Goal: Task Accomplishment & Management: Manage account settings

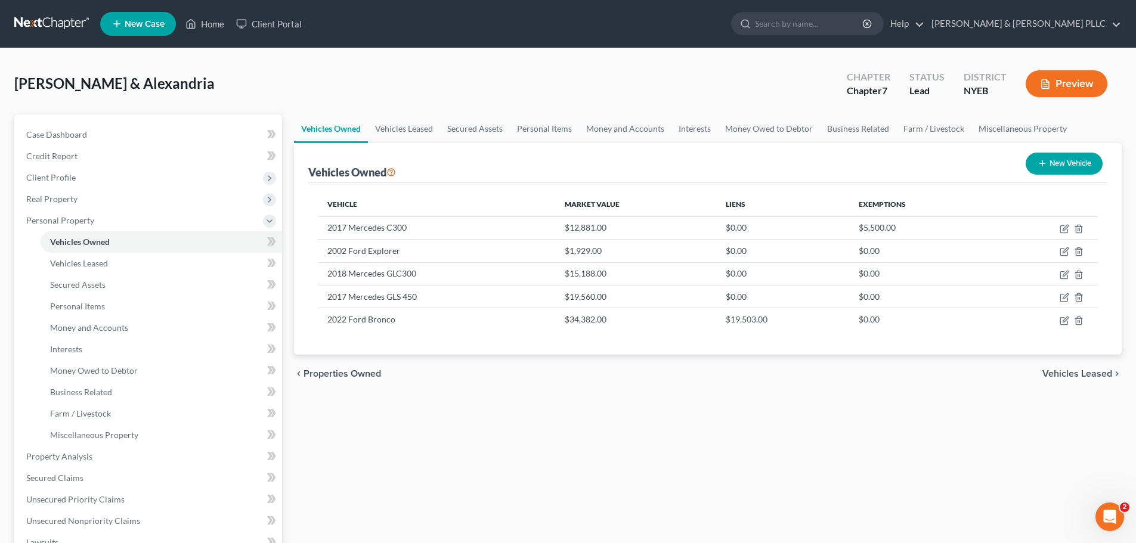
click at [50, 35] on nav "Home New Case Client Portal [PERSON_NAME] & [PERSON_NAME] PLLC [PERSON_NAME][EM…" at bounding box center [568, 24] width 1136 height 48
click at [60, 20] on link at bounding box center [52, 23] width 76 height 21
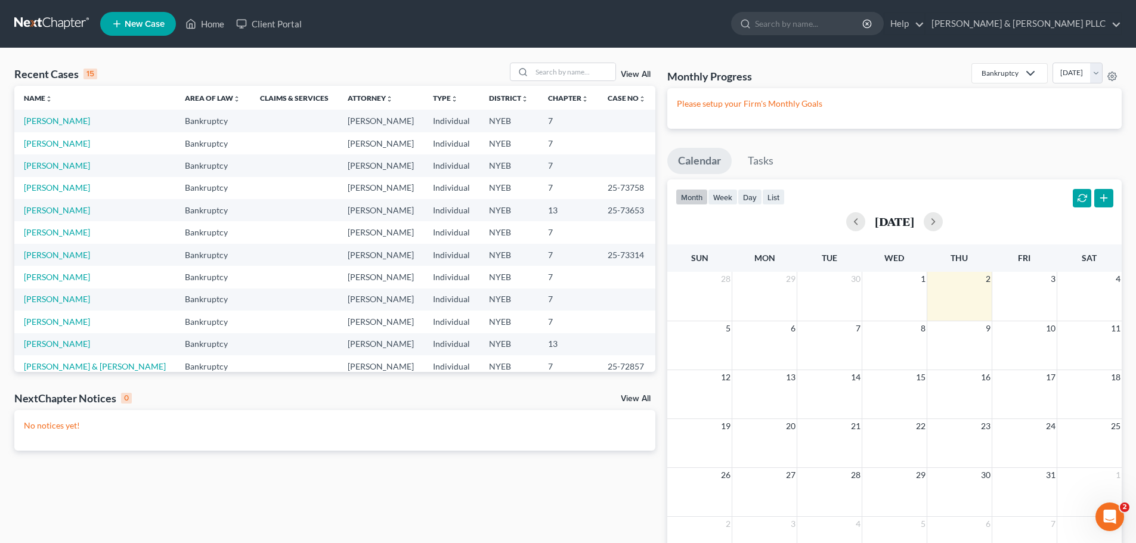
click at [55, 130] on td "[PERSON_NAME]" at bounding box center [94, 121] width 161 height 22
click at [56, 123] on link "[PERSON_NAME]" at bounding box center [57, 121] width 66 height 10
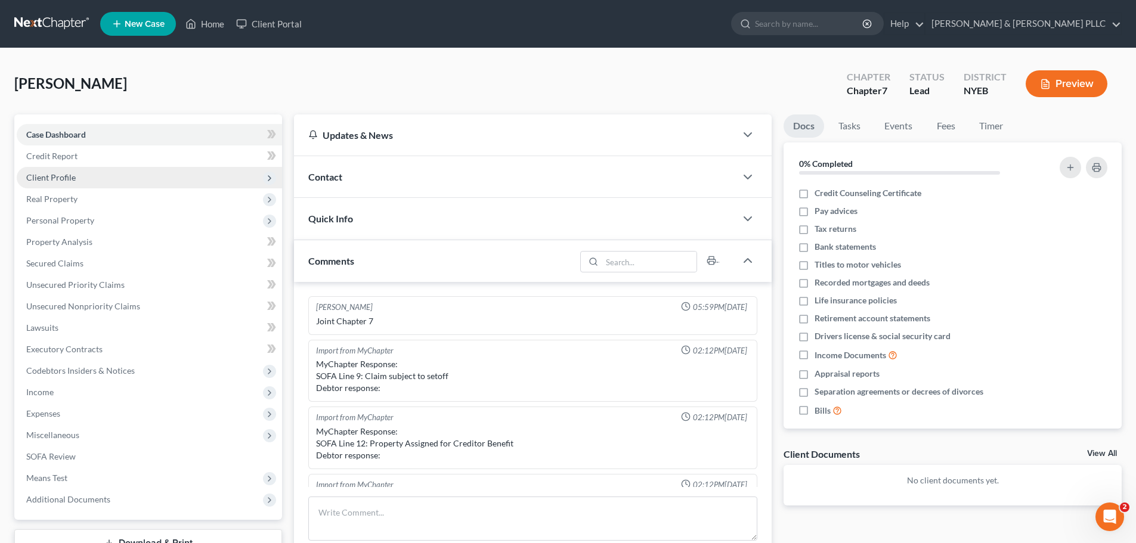
click at [85, 169] on span "Client Profile" at bounding box center [149, 177] width 265 height 21
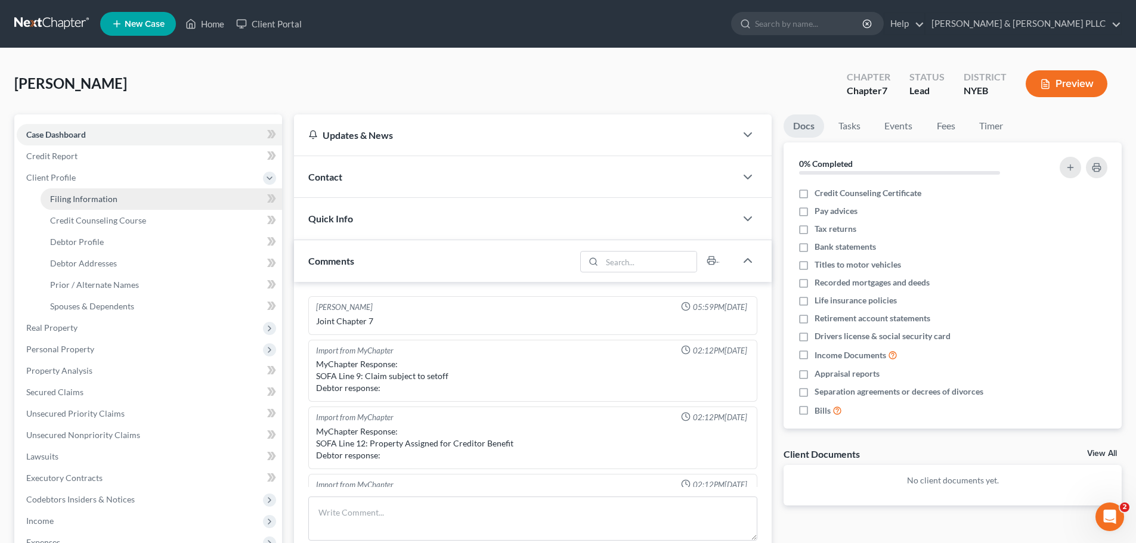
click at [101, 206] on link "Filing Information" at bounding box center [162, 198] width 242 height 21
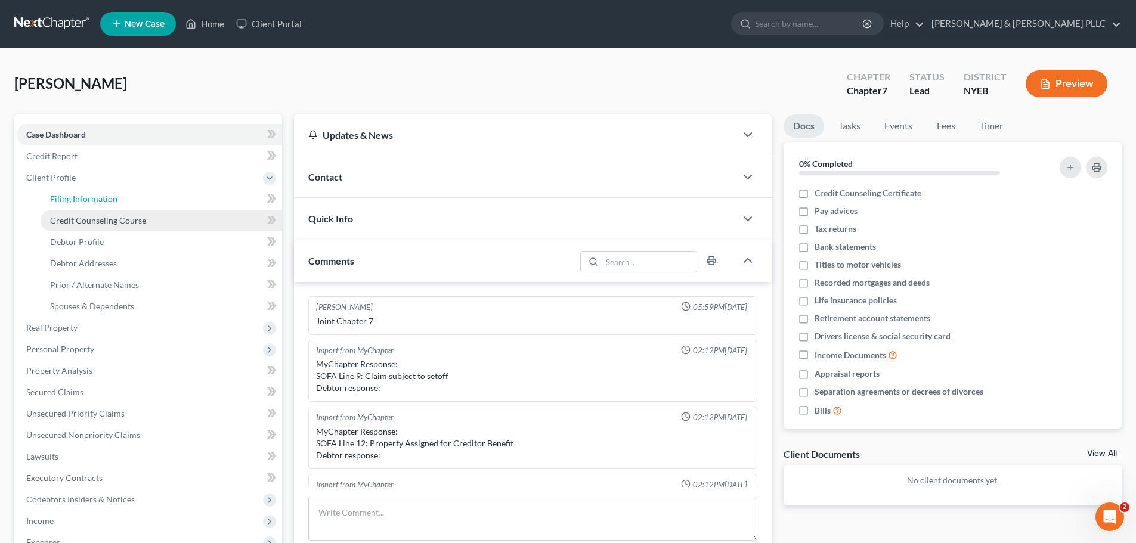
select select "1"
select select "0"
select select "35"
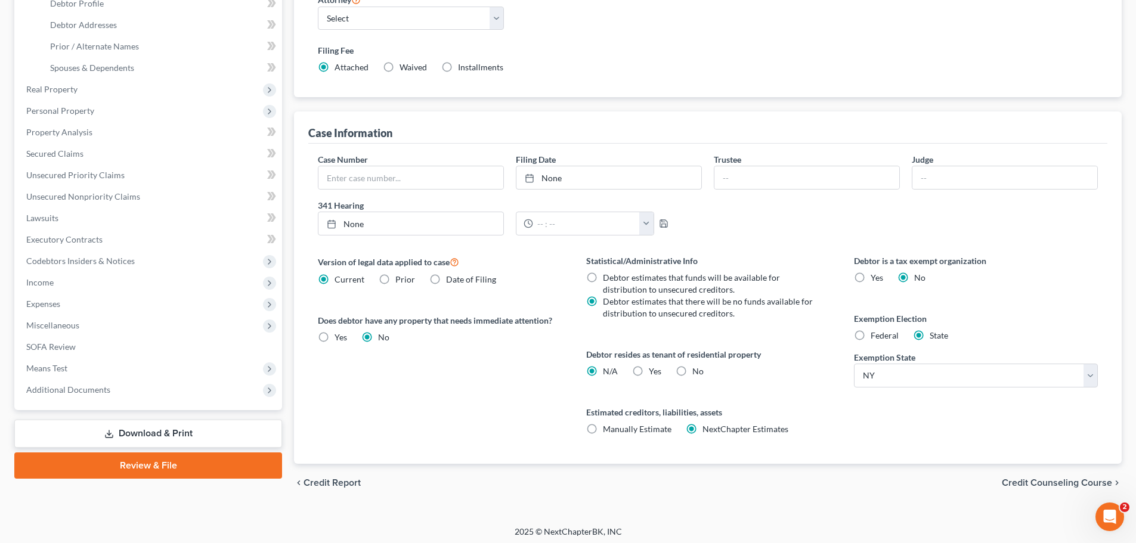
click at [1044, 481] on span "Credit Counseling Course" at bounding box center [1057, 483] width 110 height 10
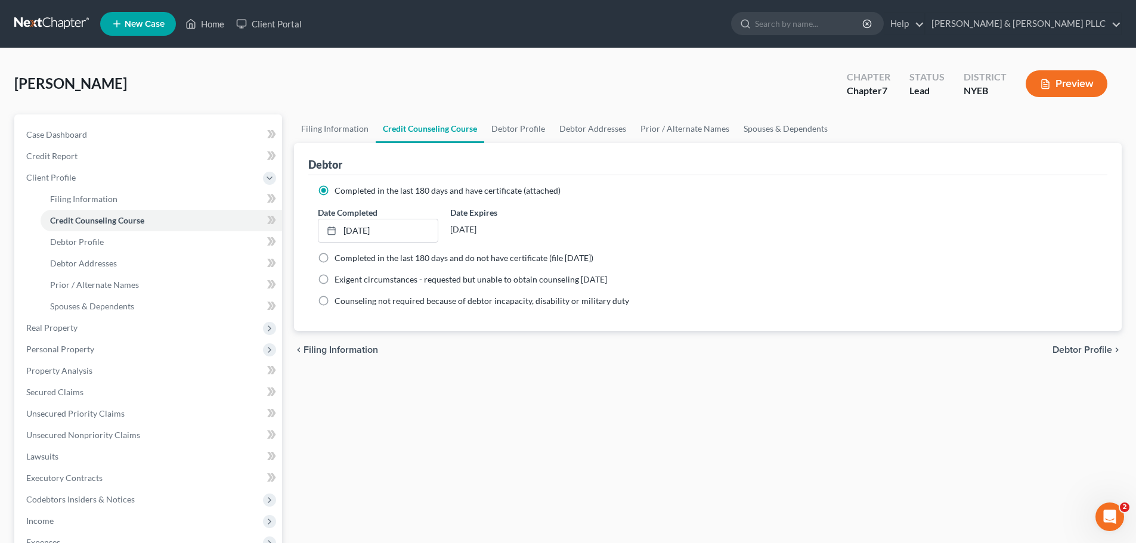
click at [1105, 363] on div "chevron_left Filing Information Debtor Profile chevron_right" at bounding box center [708, 350] width 828 height 38
click at [1096, 351] on span "Debtor Profile" at bounding box center [1083, 350] width 60 height 10
select select "1"
select select "4"
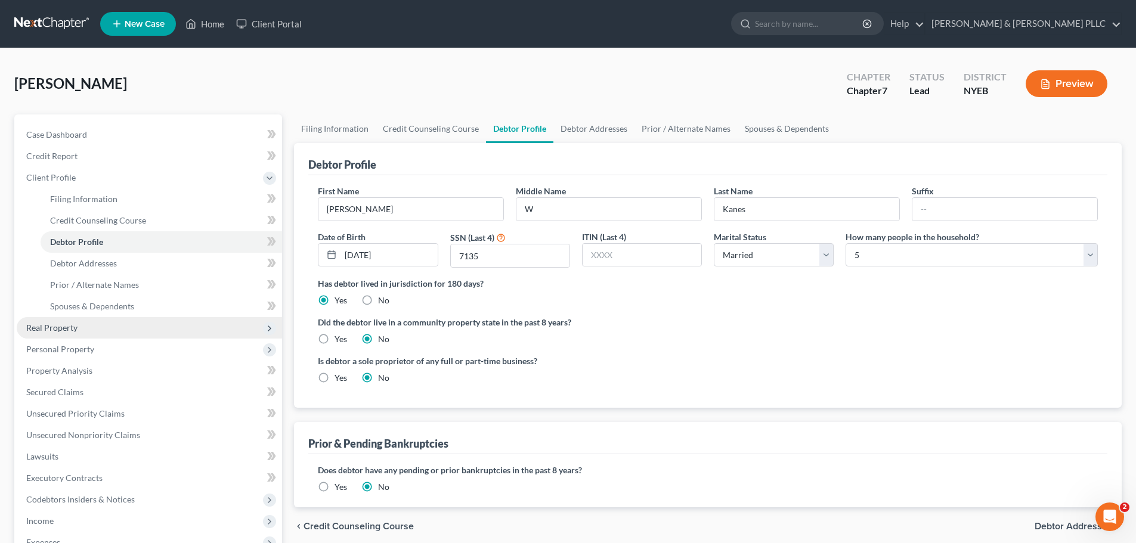
click at [131, 326] on span "Real Property" at bounding box center [149, 327] width 265 height 21
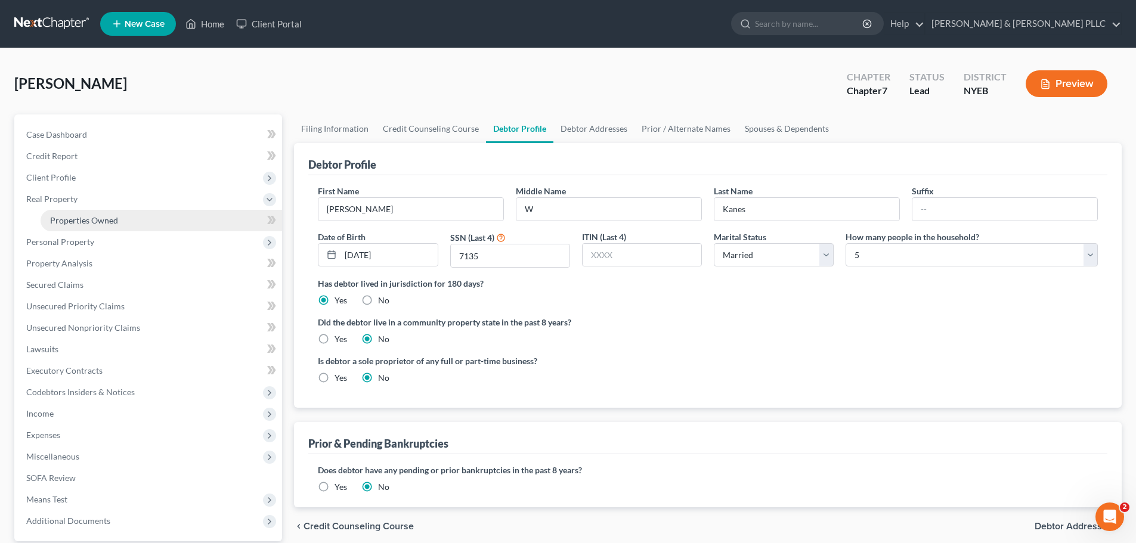
click at [166, 215] on link "Properties Owned" at bounding box center [162, 220] width 242 height 21
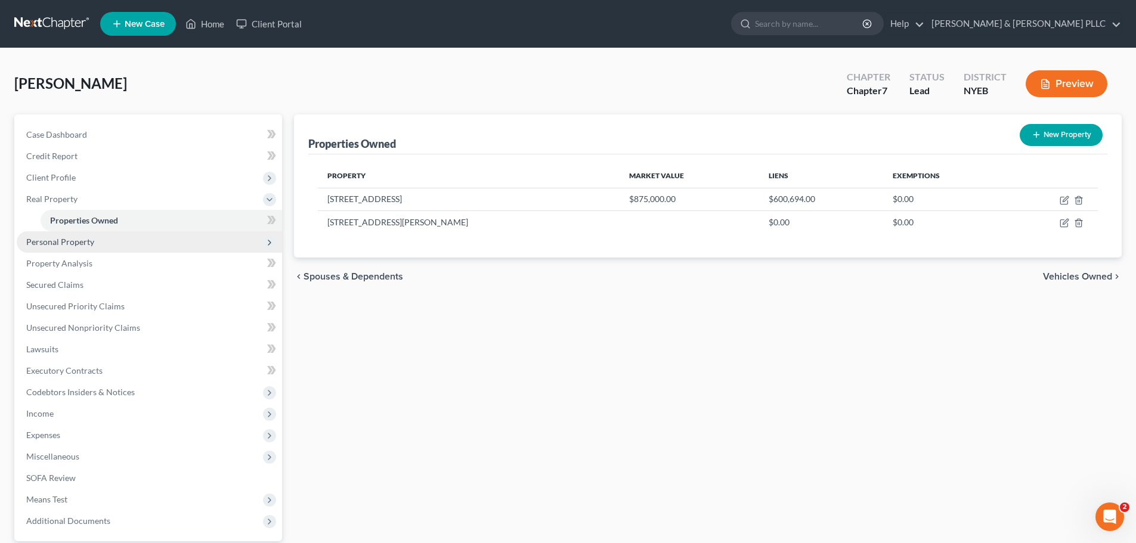
click at [188, 244] on span "Personal Property" at bounding box center [149, 241] width 265 height 21
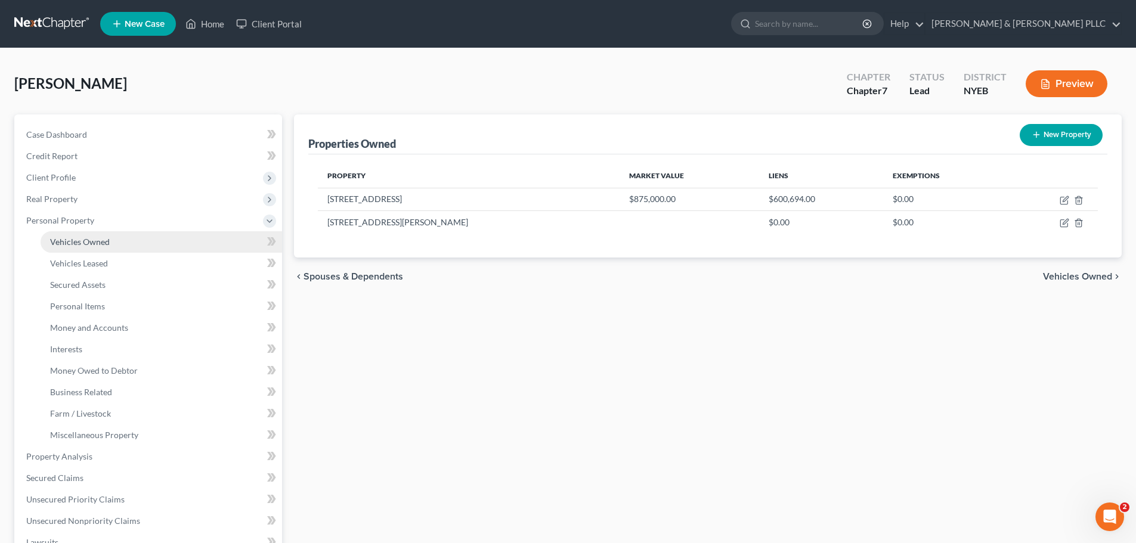
click at [171, 250] on link "Vehicles Owned" at bounding box center [162, 241] width 242 height 21
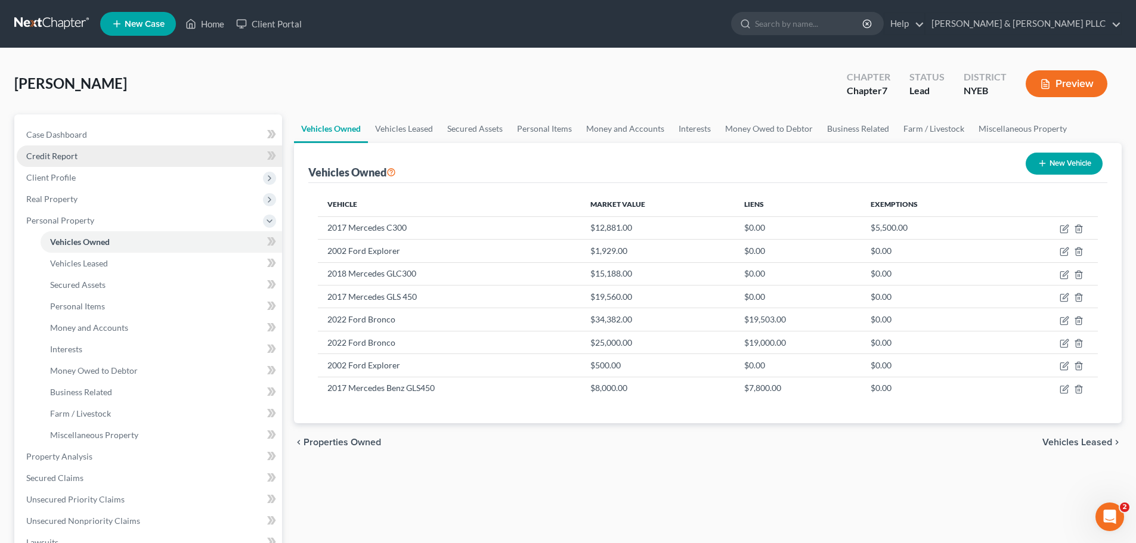
click at [134, 165] on link "Credit Report" at bounding box center [149, 156] width 265 height 21
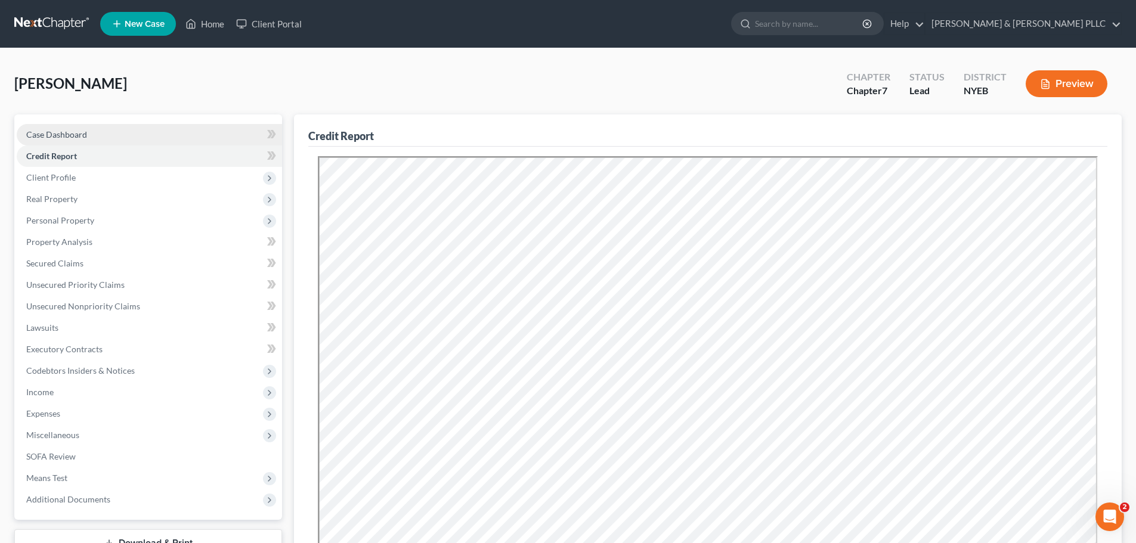
click at [133, 138] on link "Case Dashboard" at bounding box center [149, 134] width 265 height 21
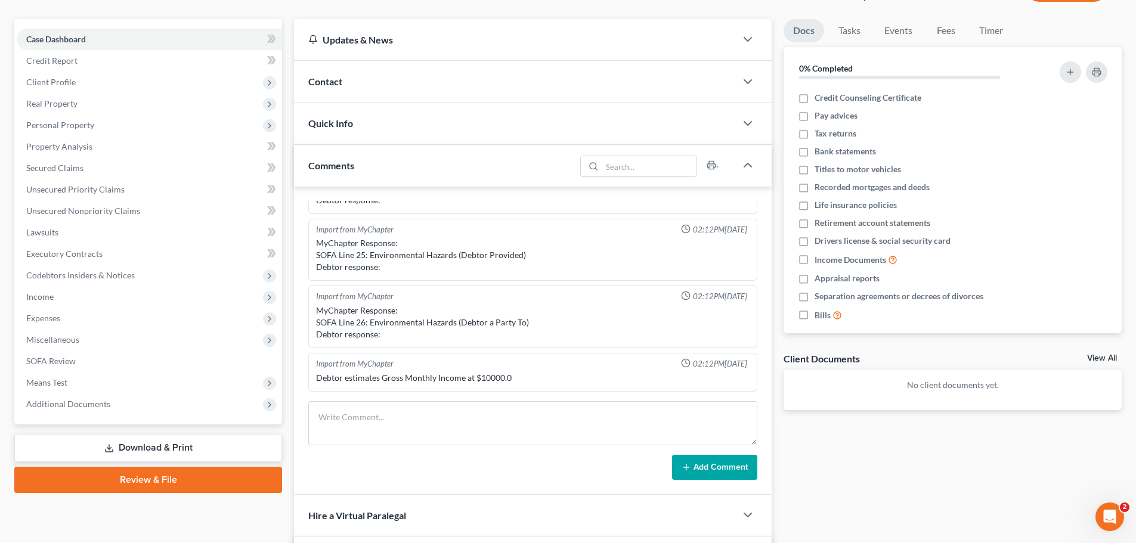
scroll to position [239, 0]
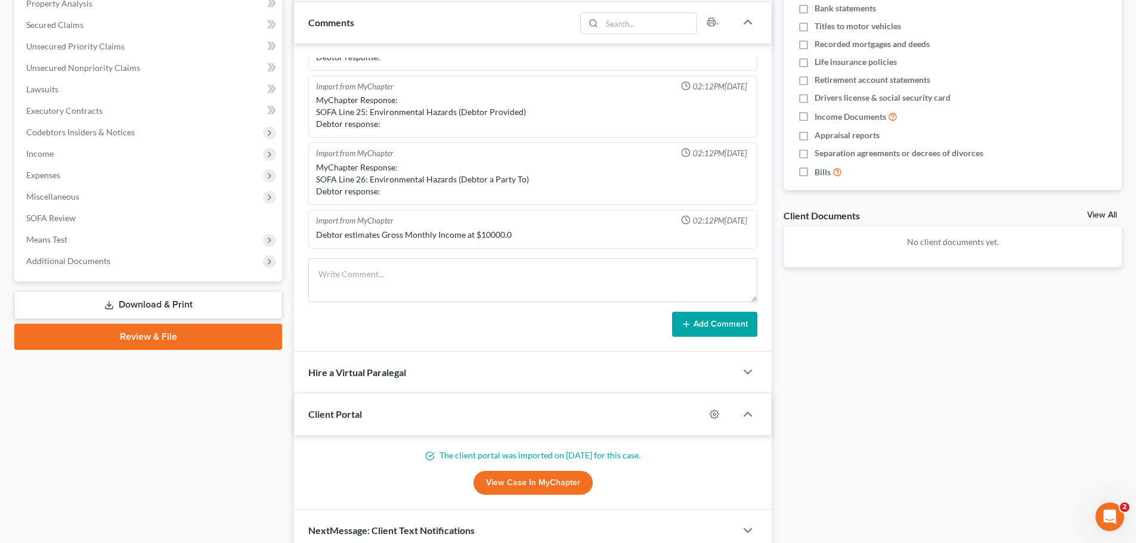
click at [540, 481] on link "View Case in MyChapter" at bounding box center [533, 483] width 119 height 24
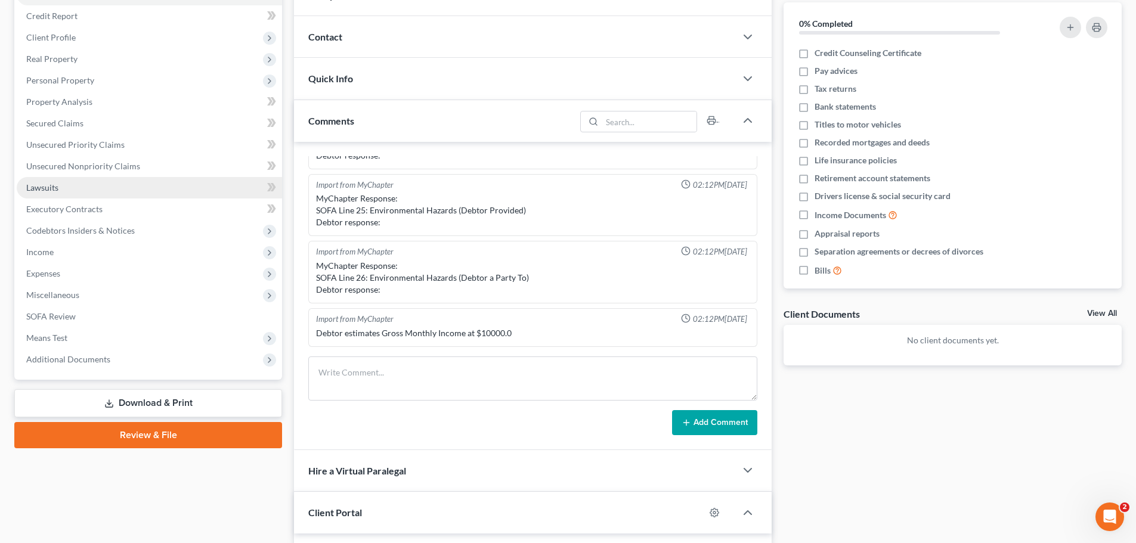
scroll to position [119, 0]
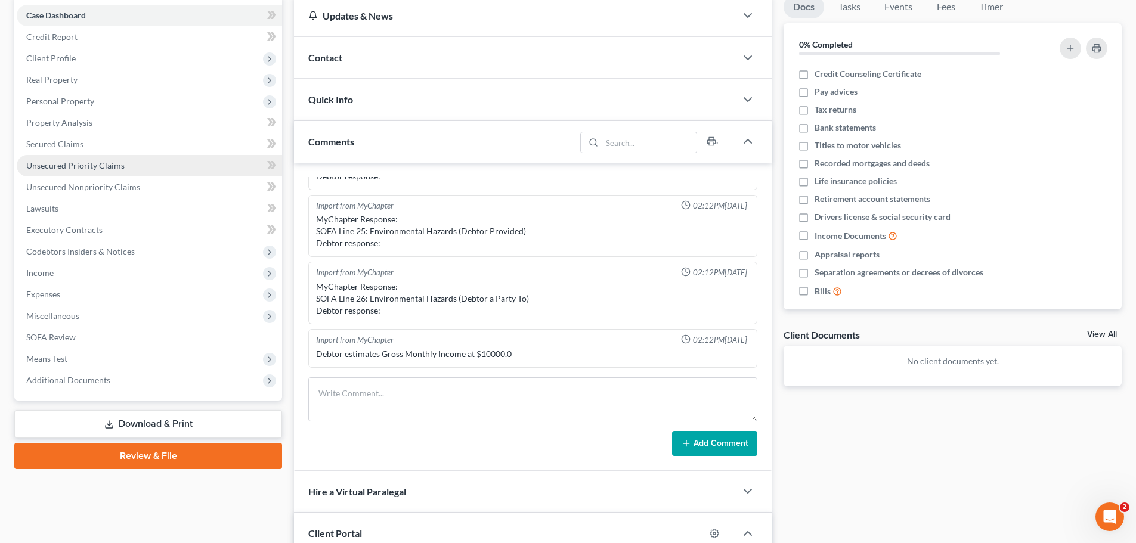
click at [112, 165] on span "Unsecured Priority Claims" at bounding box center [75, 165] width 98 height 10
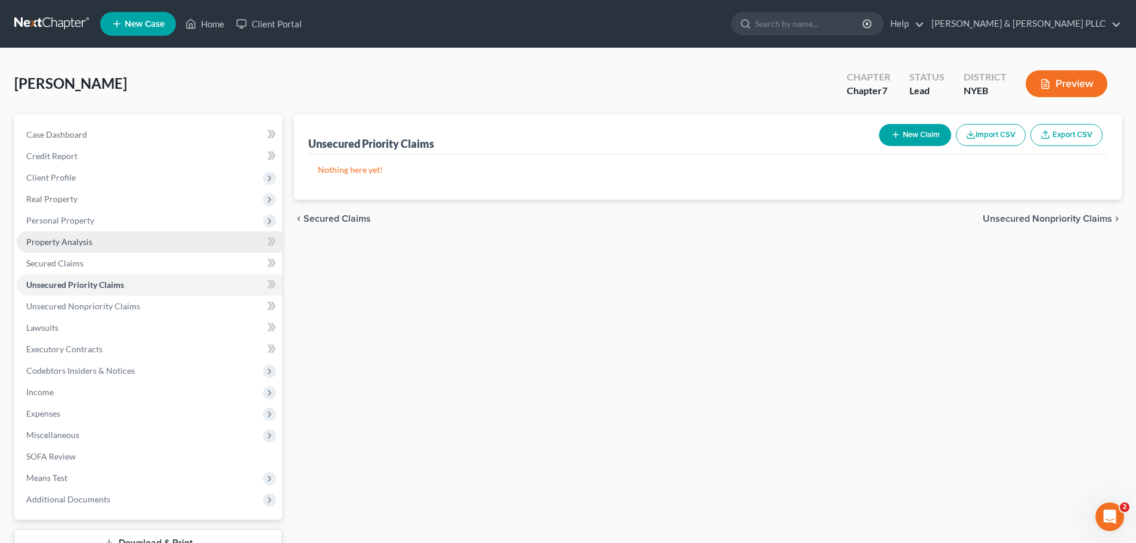
click at [128, 249] on link "Property Analysis" at bounding box center [149, 241] width 265 height 21
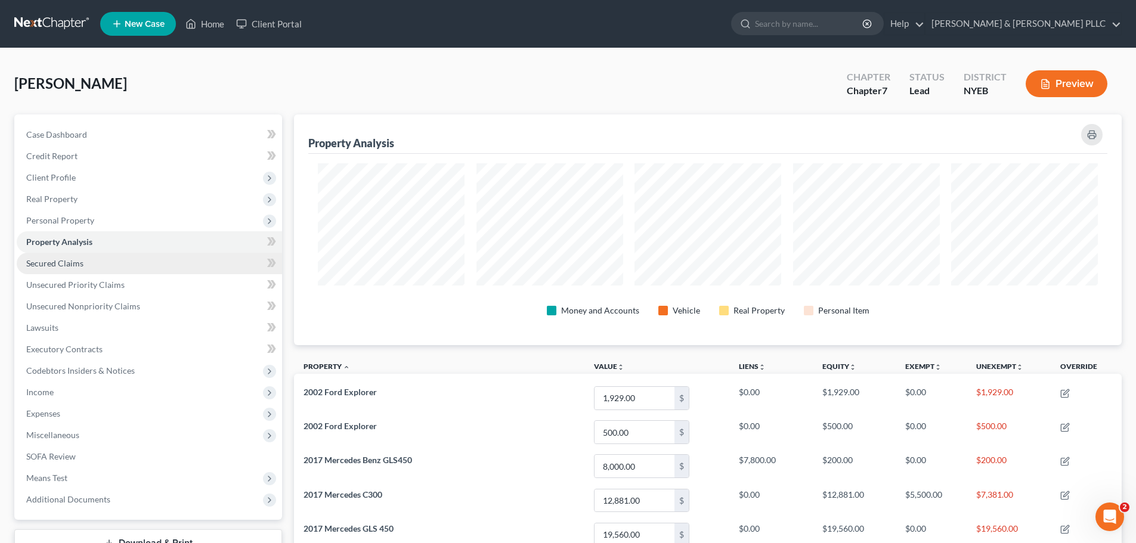
scroll to position [231, 828]
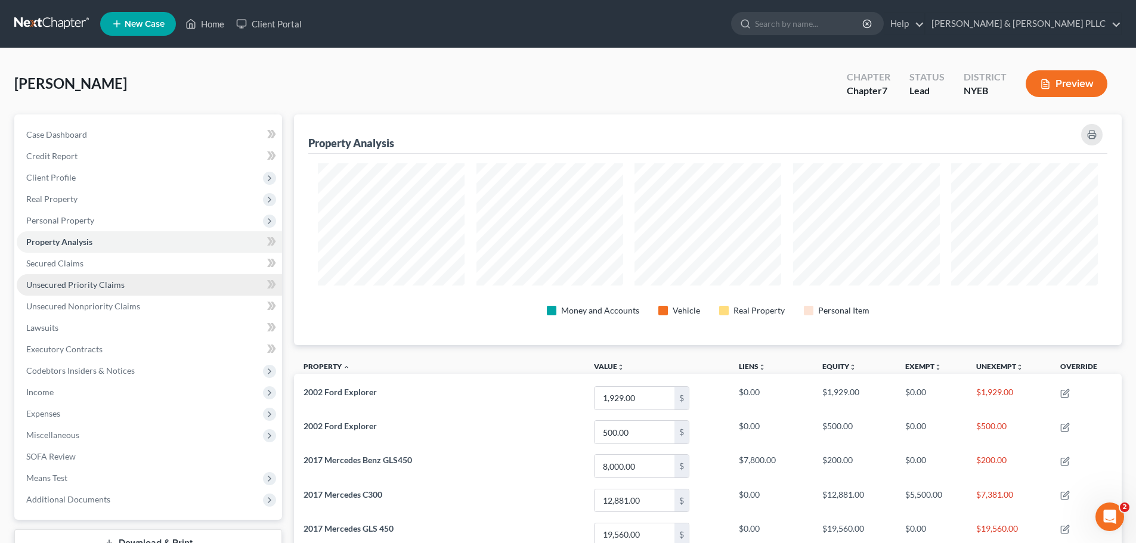
click at [139, 274] on link "Unsecured Priority Claims" at bounding box center [149, 284] width 265 height 21
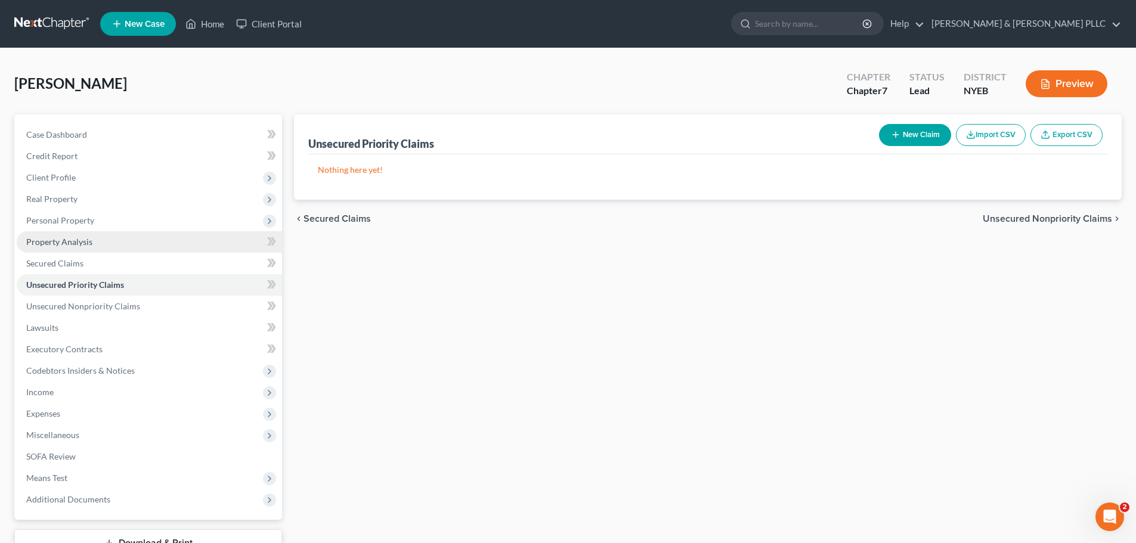
click at [146, 231] on link "Property Analysis" at bounding box center [149, 241] width 265 height 21
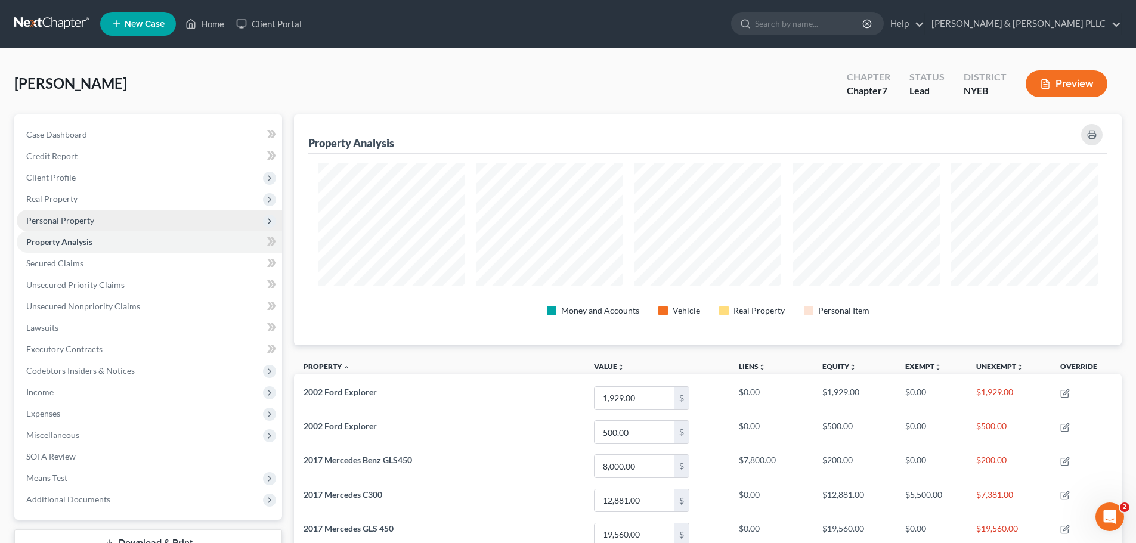
scroll to position [231, 828]
click at [146, 222] on span "Personal Property" at bounding box center [149, 220] width 265 height 21
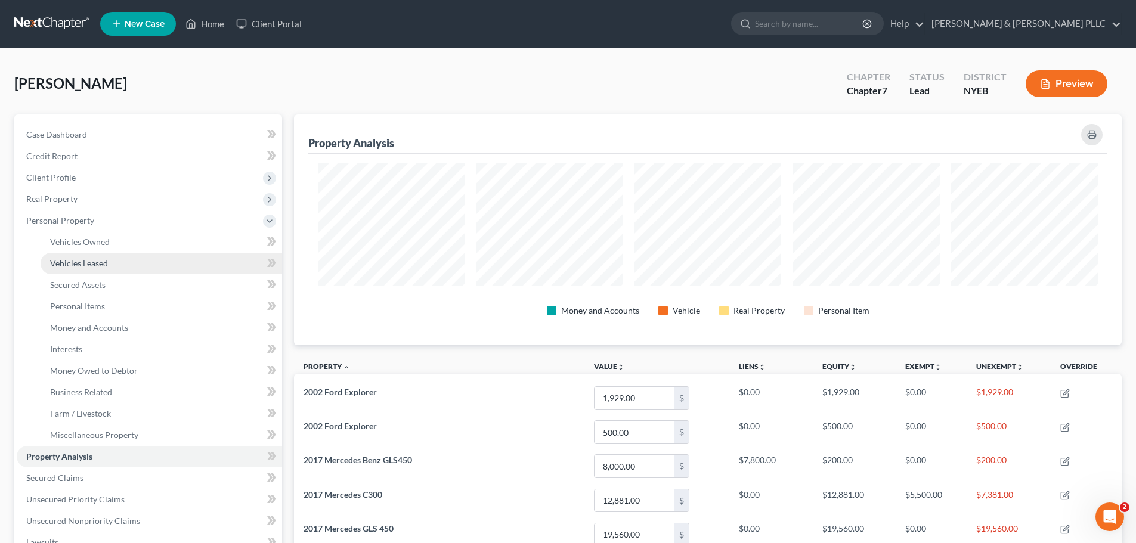
click at [143, 268] on link "Vehicles Leased" at bounding box center [162, 263] width 242 height 21
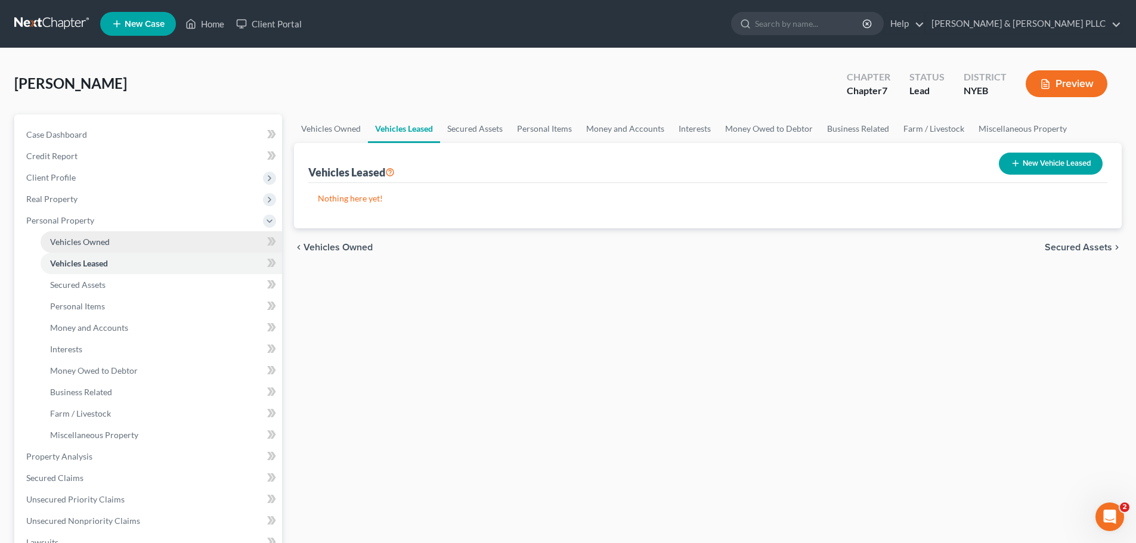
click at [132, 245] on link "Vehicles Owned" at bounding box center [162, 241] width 242 height 21
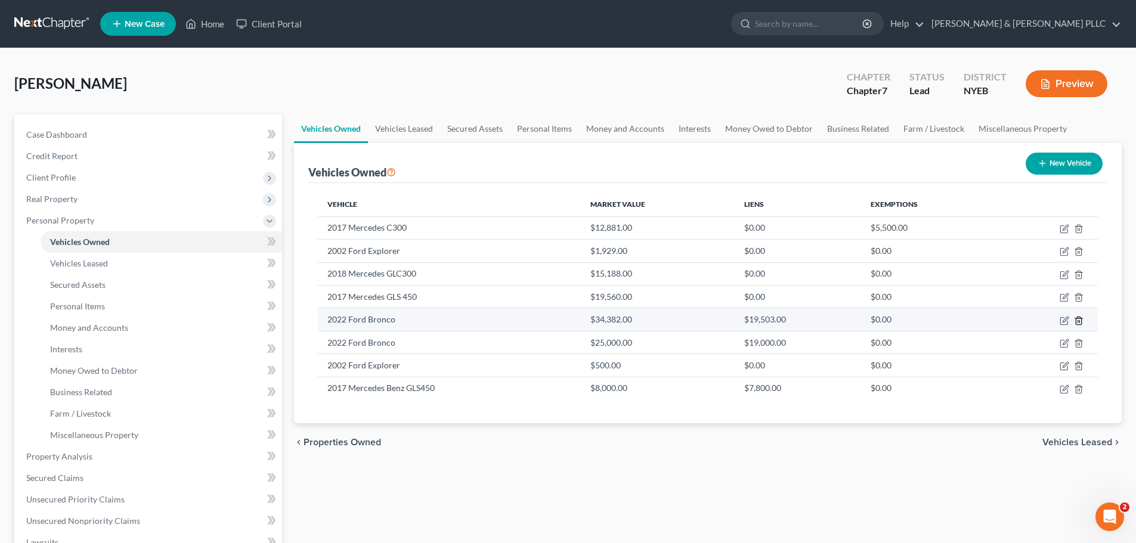
click at [1077, 320] on icon "button" at bounding box center [1078, 321] width 5 height 8
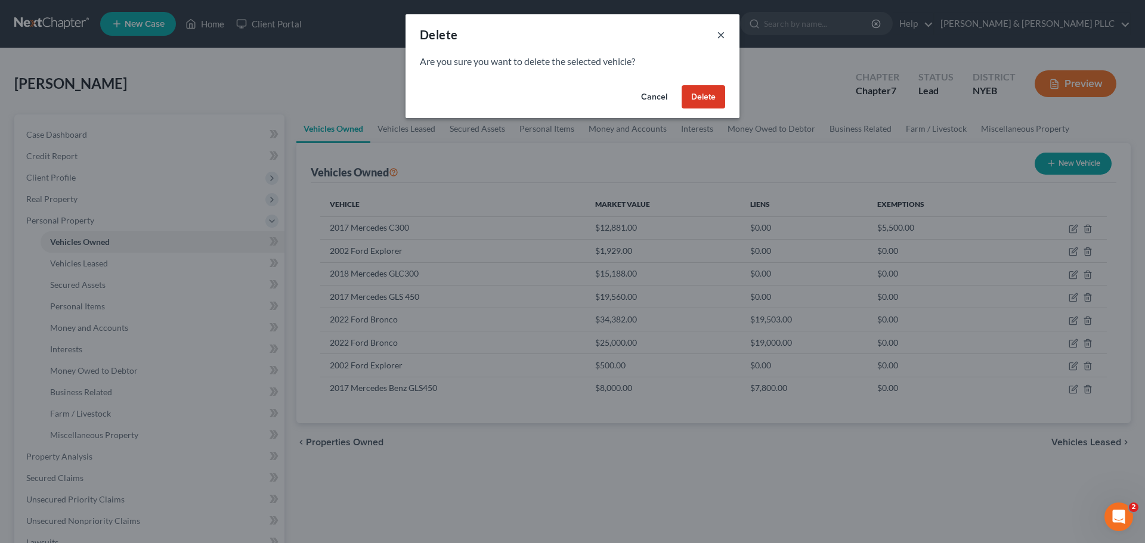
click at [718, 39] on button "×" at bounding box center [721, 34] width 8 height 14
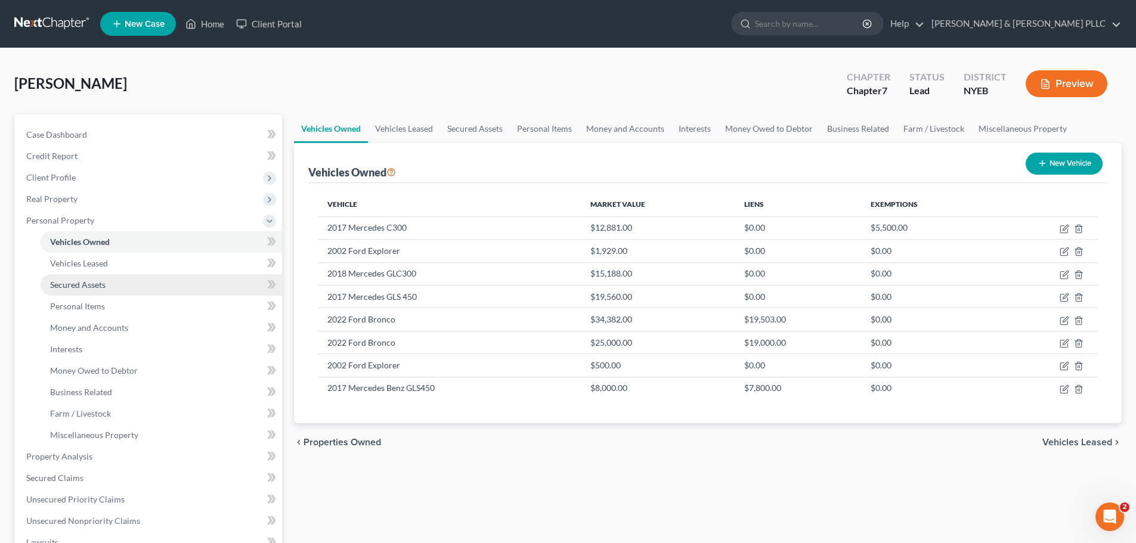
click at [161, 280] on link "Secured Assets" at bounding box center [162, 284] width 242 height 21
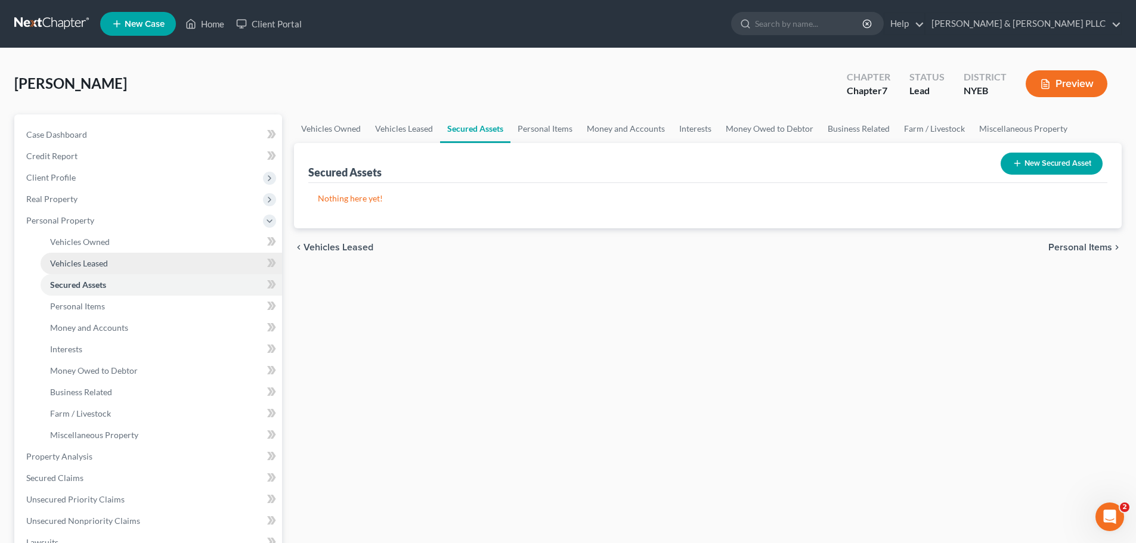
click at [147, 253] on link "Vehicles Leased" at bounding box center [162, 263] width 242 height 21
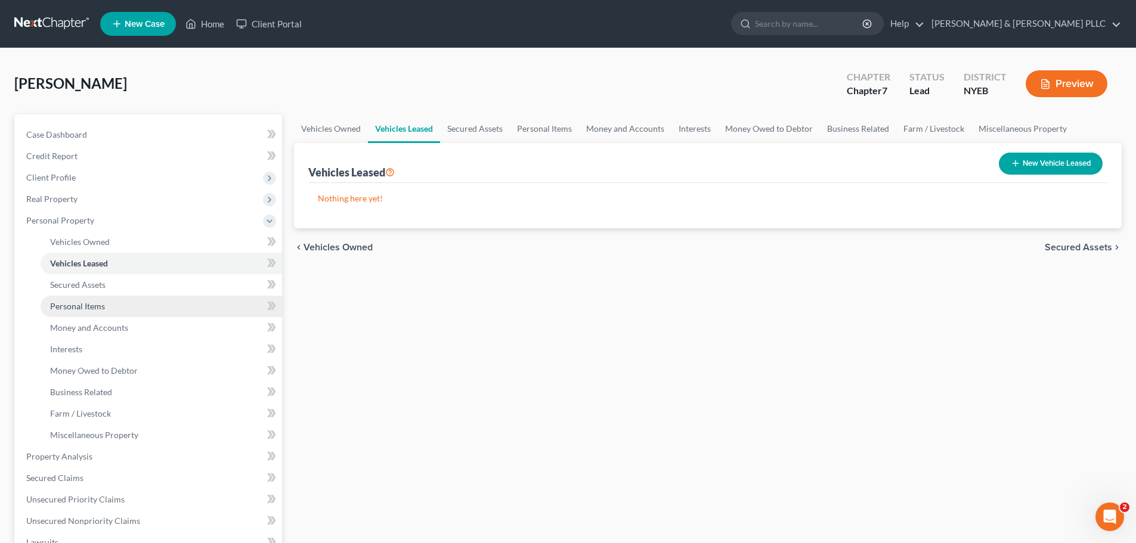
drag, startPoint x: 157, startPoint y: 302, endPoint x: 168, endPoint y: 302, distance: 11.3
click at [157, 302] on link "Personal Items" at bounding box center [162, 306] width 242 height 21
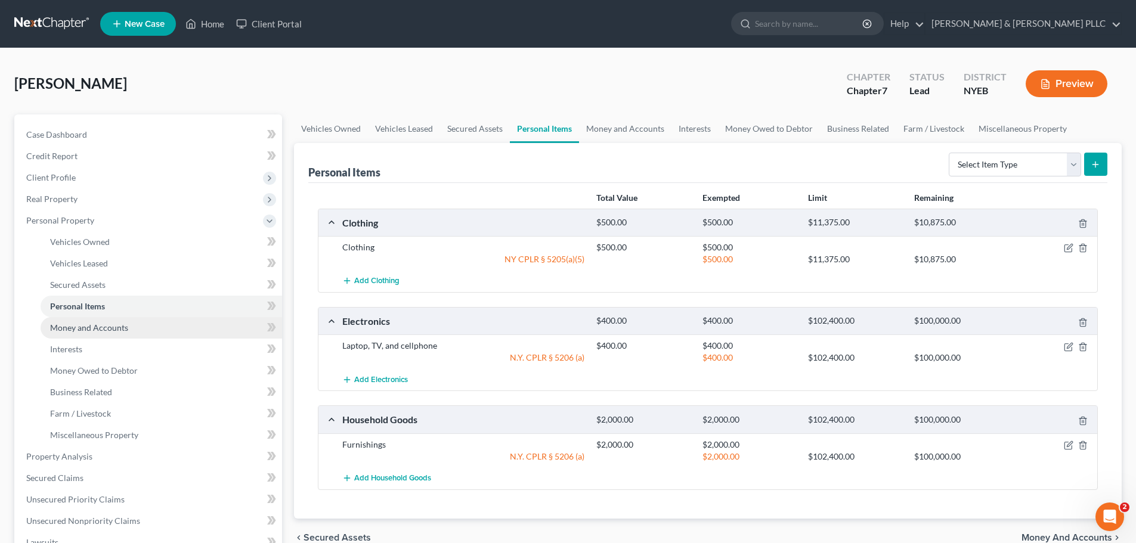
click at [175, 332] on link "Money and Accounts" at bounding box center [162, 327] width 242 height 21
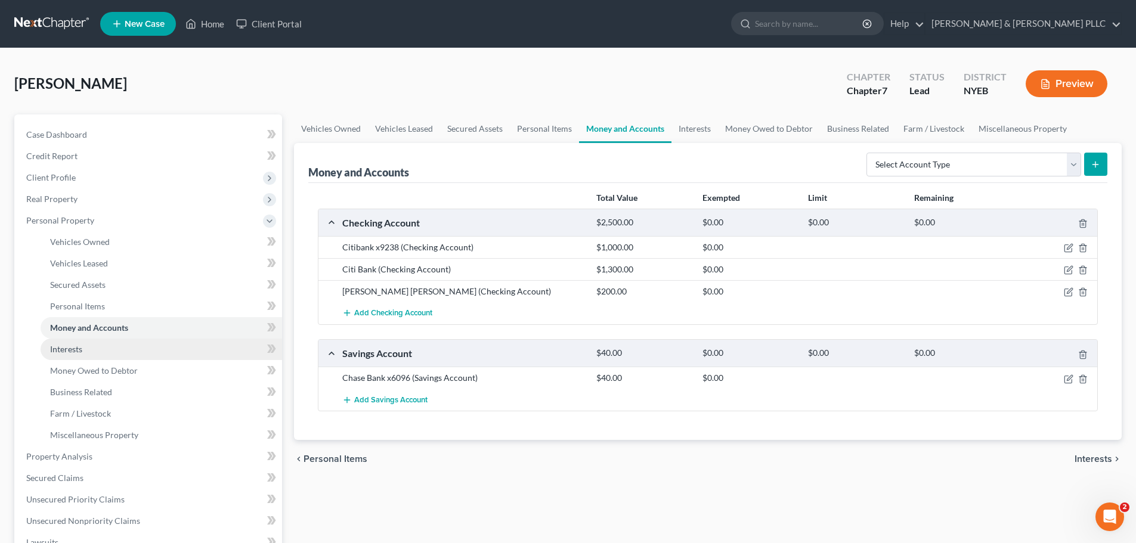
click at [165, 347] on link "Interests" at bounding box center [162, 349] width 242 height 21
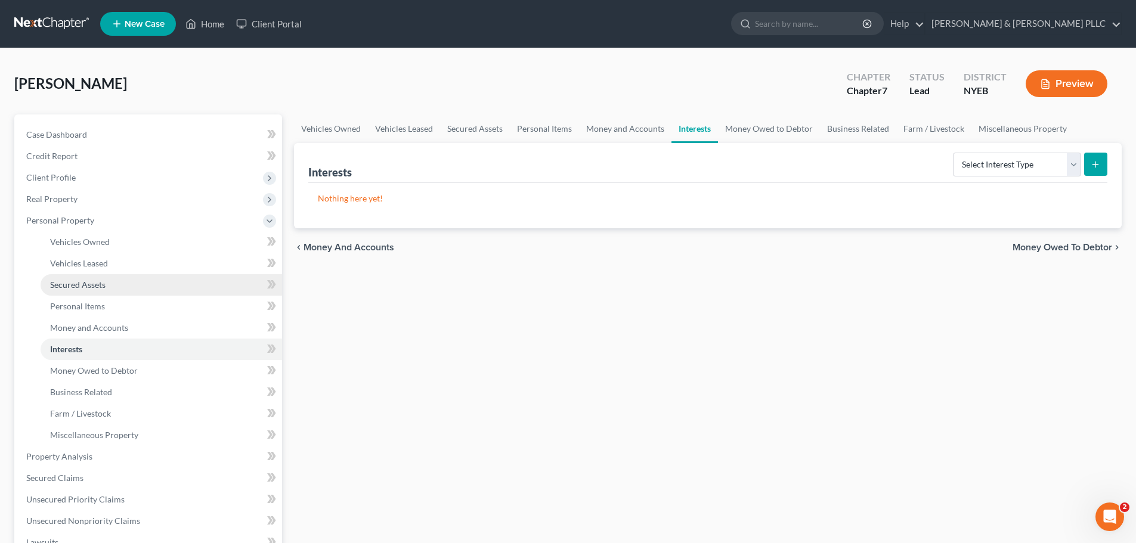
click at [160, 274] on link "Secured Assets" at bounding box center [162, 284] width 242 height 21
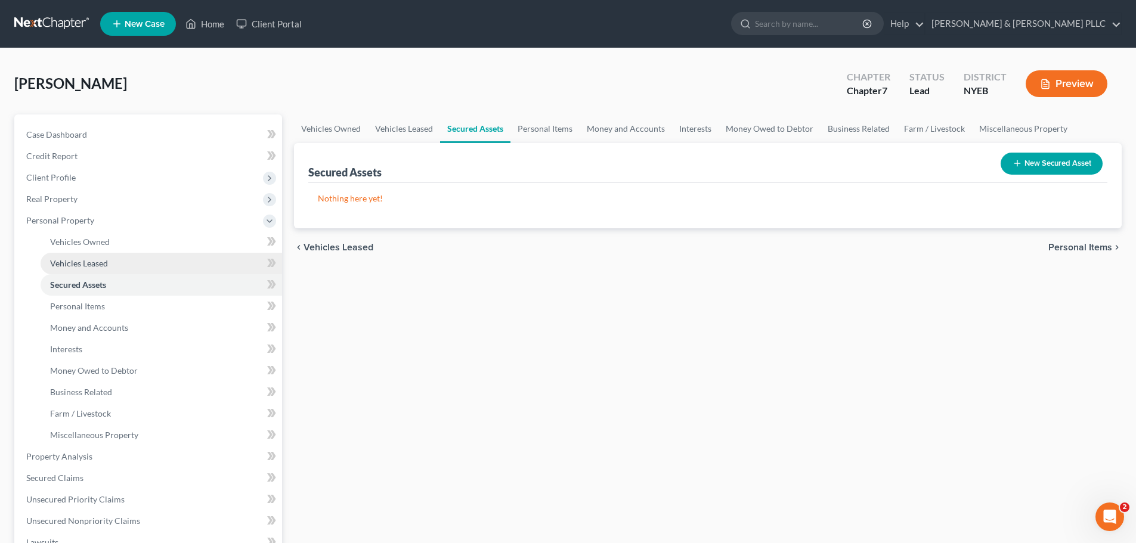
click at [160, 261] on link "Vehicles Leased" at bounding box center [162, 263] width 242 height 21
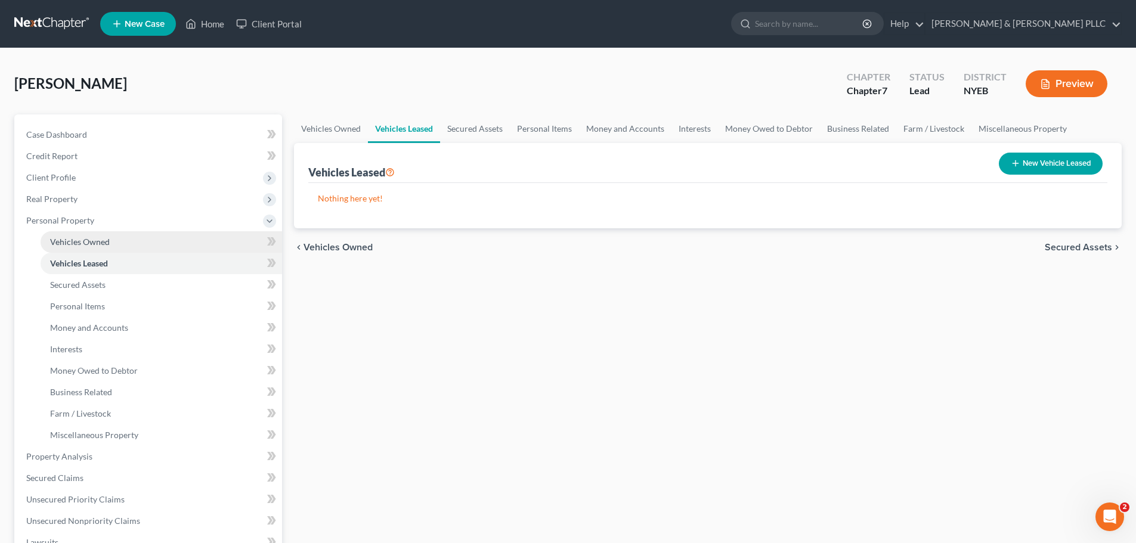
click at [160, 248] on link "Vehicles Owned" at bounding box center [162, 241] width 242 height 21
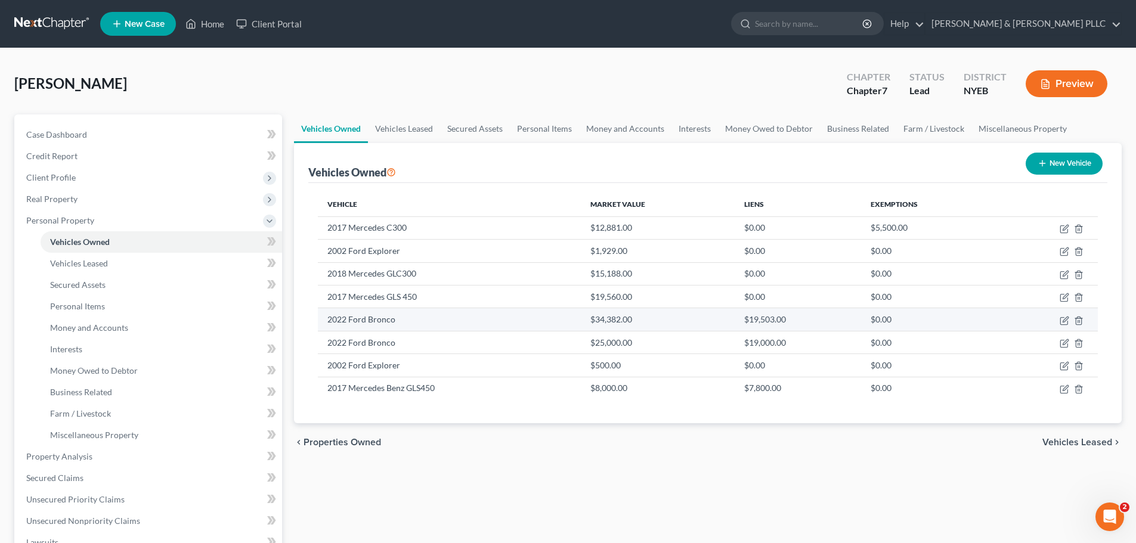
click at [790, 320] on td "$19,503.00" at bounding box center [798, 319] width 126 height 23
click at [826, 319] on td "$19,503.00" at bounding box center [798, 319] width 126 height 23
click at [799, 323] on td "$19,503.00" at bounding box center [798, 319] width 126 height 23
click at [1075, 319] on icon "button" at bounding box center [1079, 321] width 10 height 10
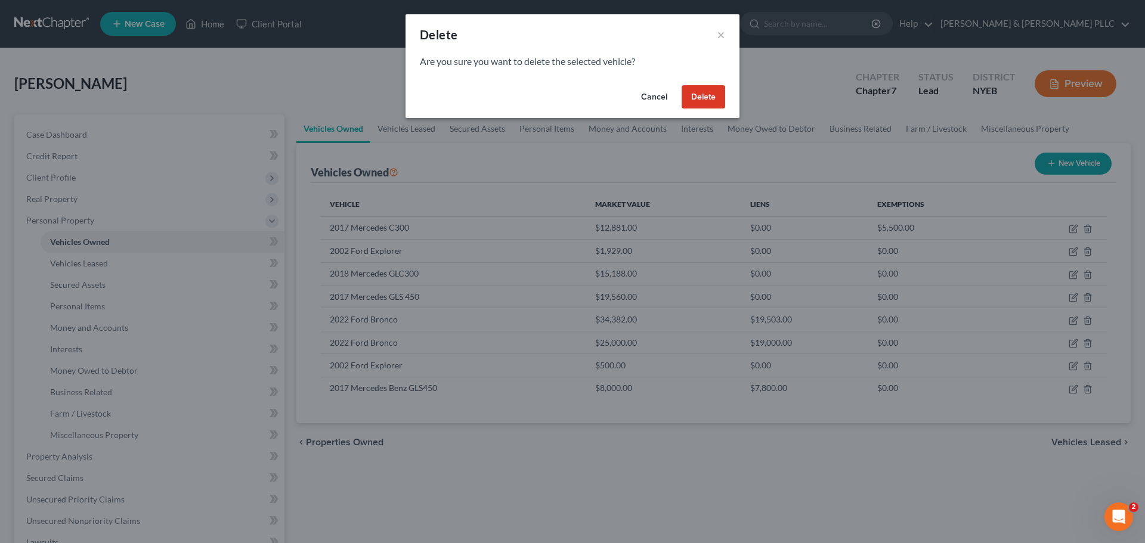
drag, startPoint x: 702, startPoint y: 100, endPoint x: 714, endPoint y: 105, distance: 13.1
click at [703, 100] on button "Delete" at bounding box center [704, 97] width 44 height 24
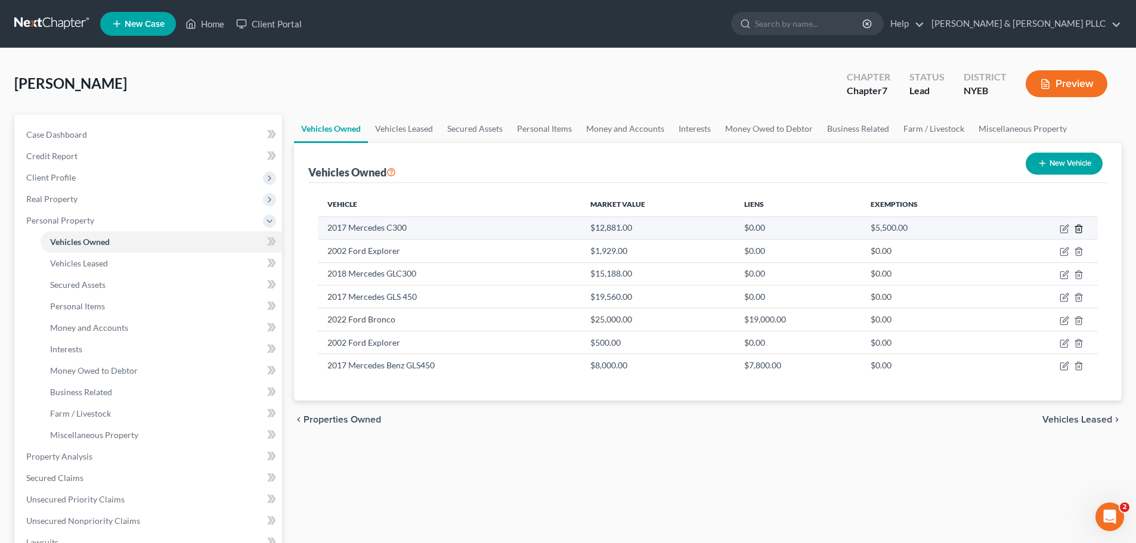
click at [1081, 233] on icon "button" at bounding box center [1078, 229] width 5 height 8
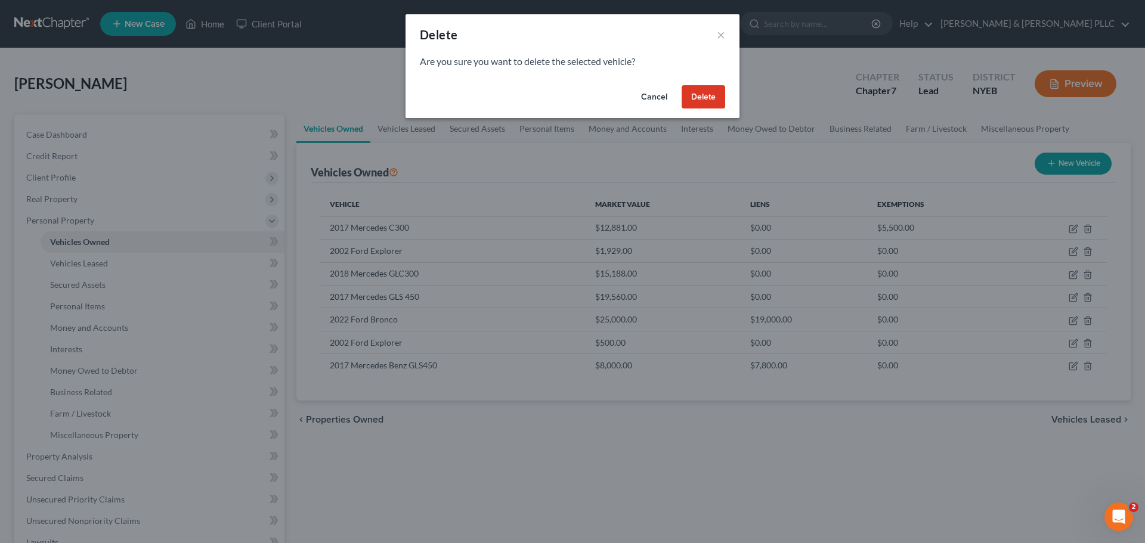
click at [691, 94] on button "Delete" at bounding box center [704, 97] width 44 height 24
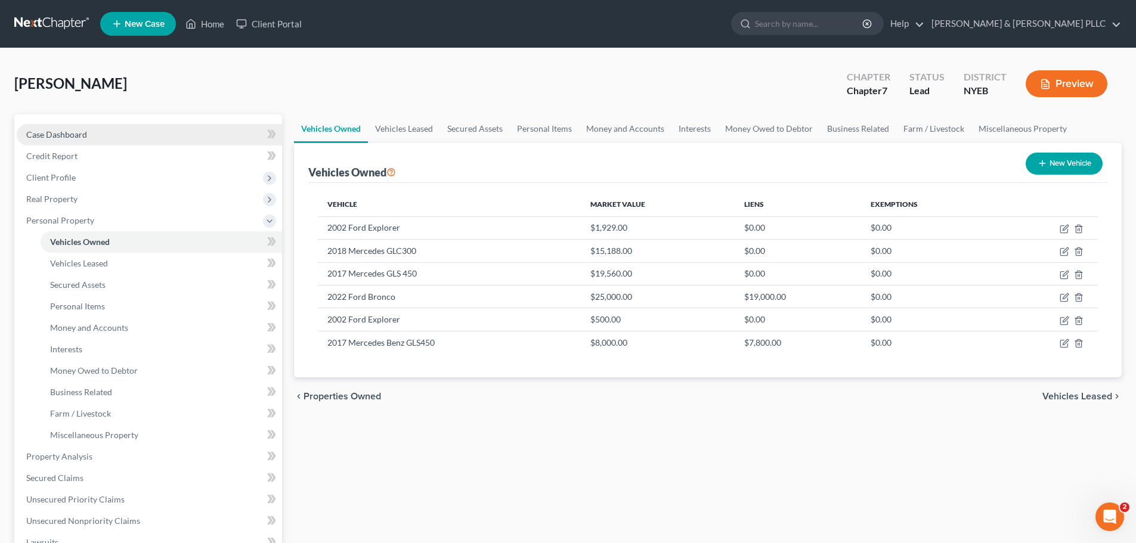
click at [73, 131] on span "Case Dashboard" at bounding box center [56, 134] width 61 height 10
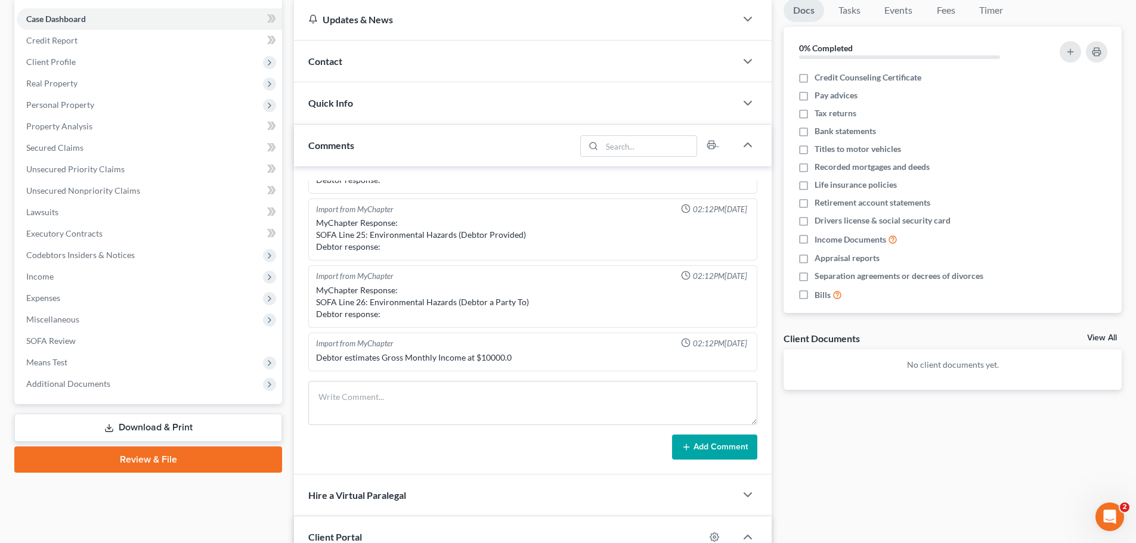
scroll to position [179, 0]
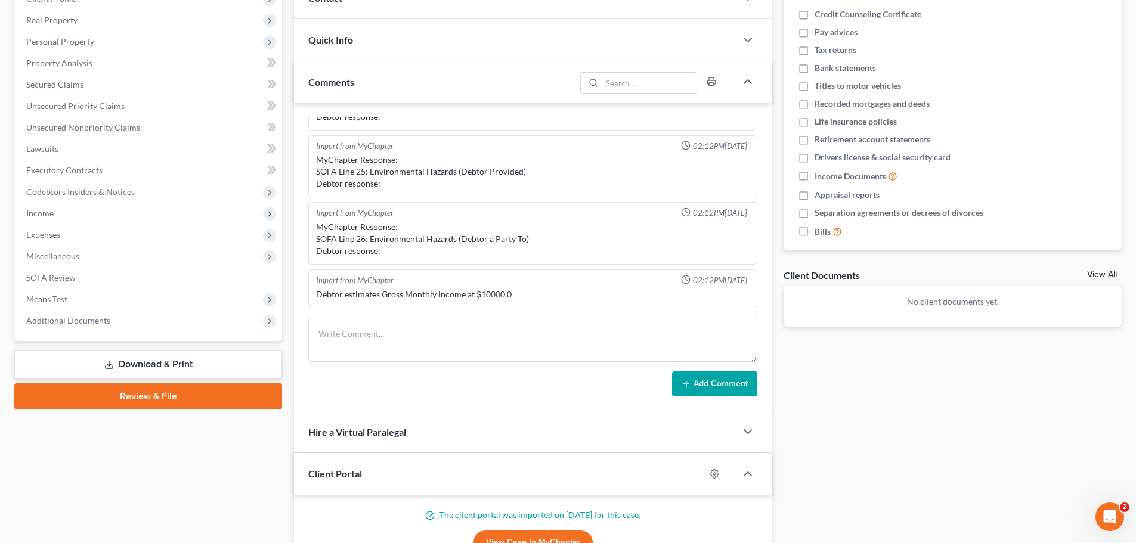
click at [557, 535] on link "View Case in MyChapter" at bounding box center [533, 543] width 119 height 24
click at [131, 48] on span "Personal Property" at bounding box center [149, 41] width 265 height 21
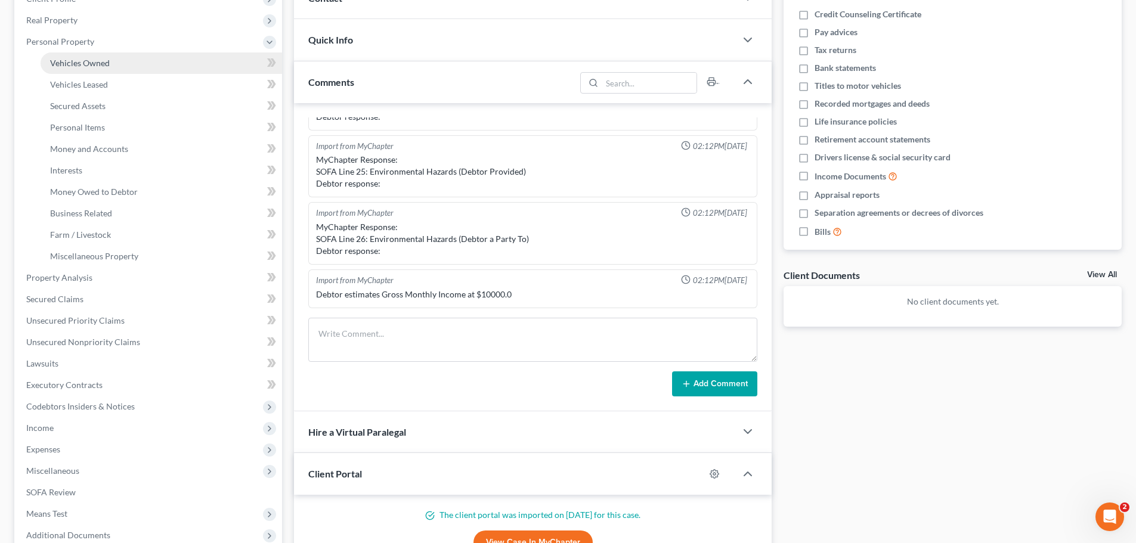
click at [131, 69] on link "Vehicles Owned" at bounding box center [162, 62] width 242 height 21
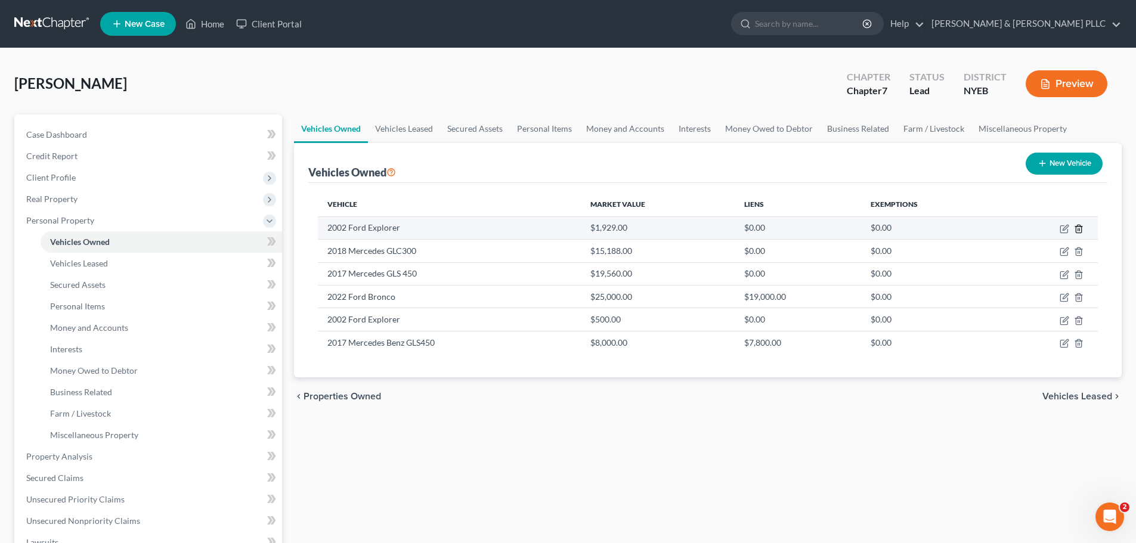
click at [1080, 232] on icon "button" at bounding box center [1079, 229] width 10 height 10
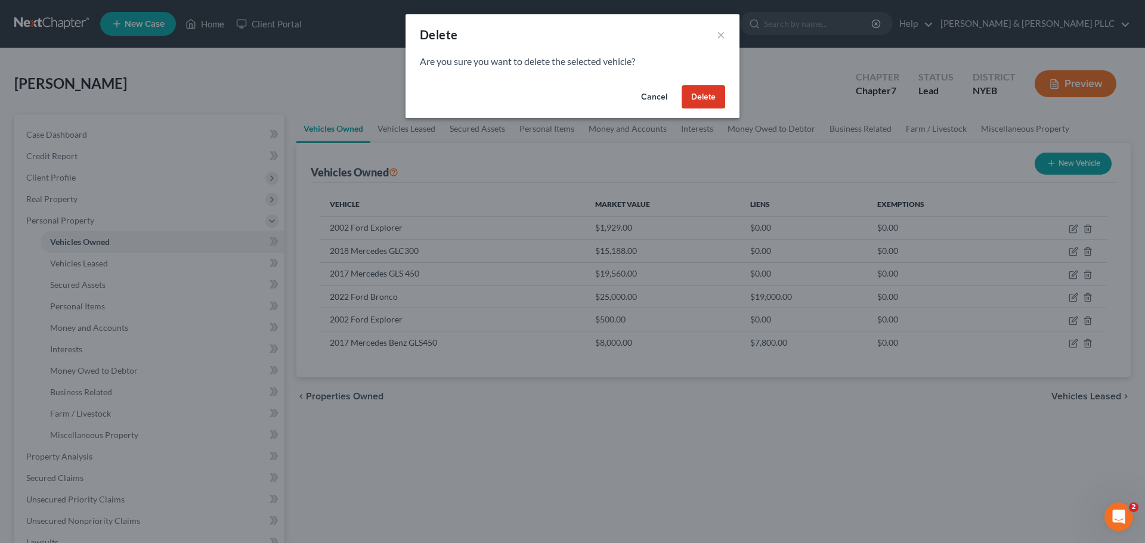
click at [724, 103] on button "Delete" at bounding box center [704, 97] width 44 height 24
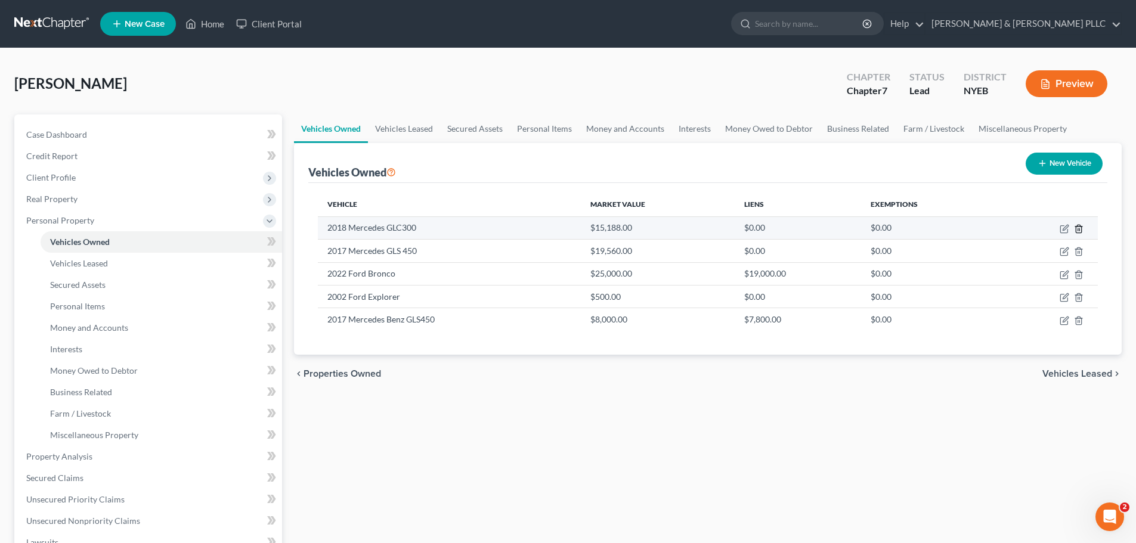
click at [1077, 227] on icon "button" at bounding box center [1079, 229] width 10 height 10
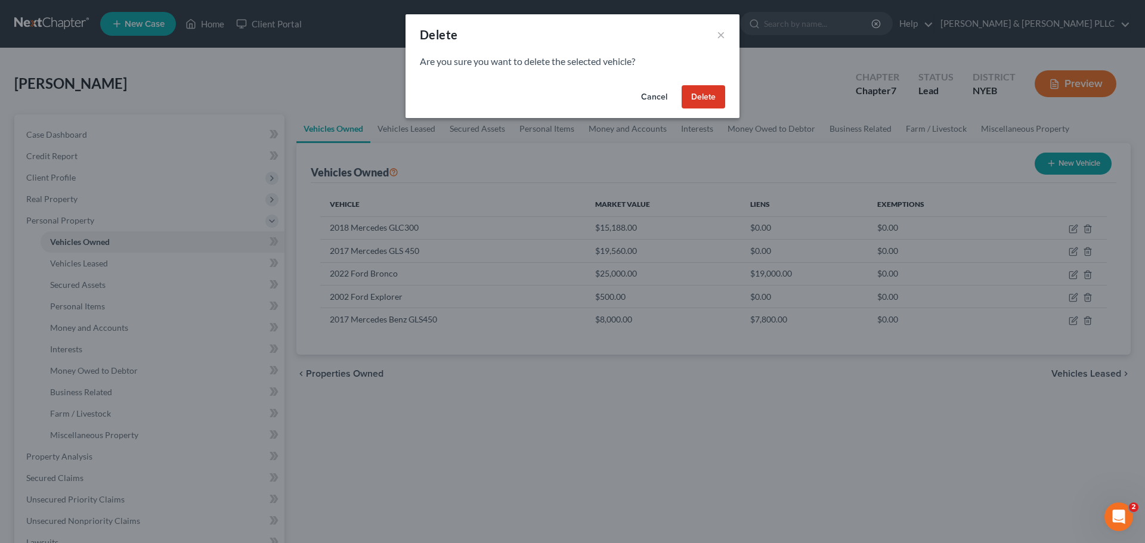
click at [703, 97] on button "Delete" at bounding box center [704, 97] width 44 height 24
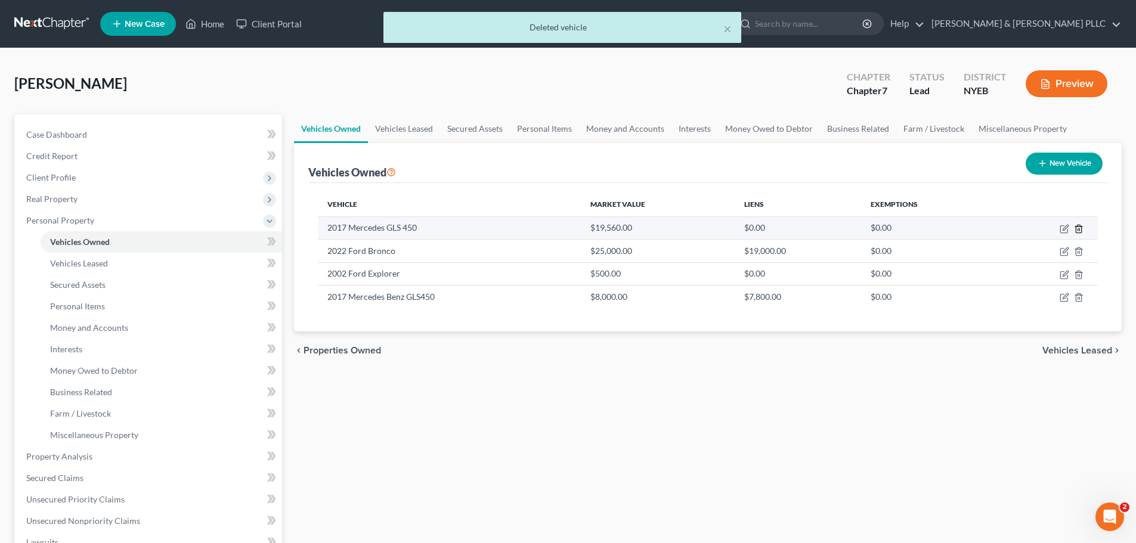
click at [1080, 233] on icon "button" at bounding box center [1078, 229] width 5 height 8
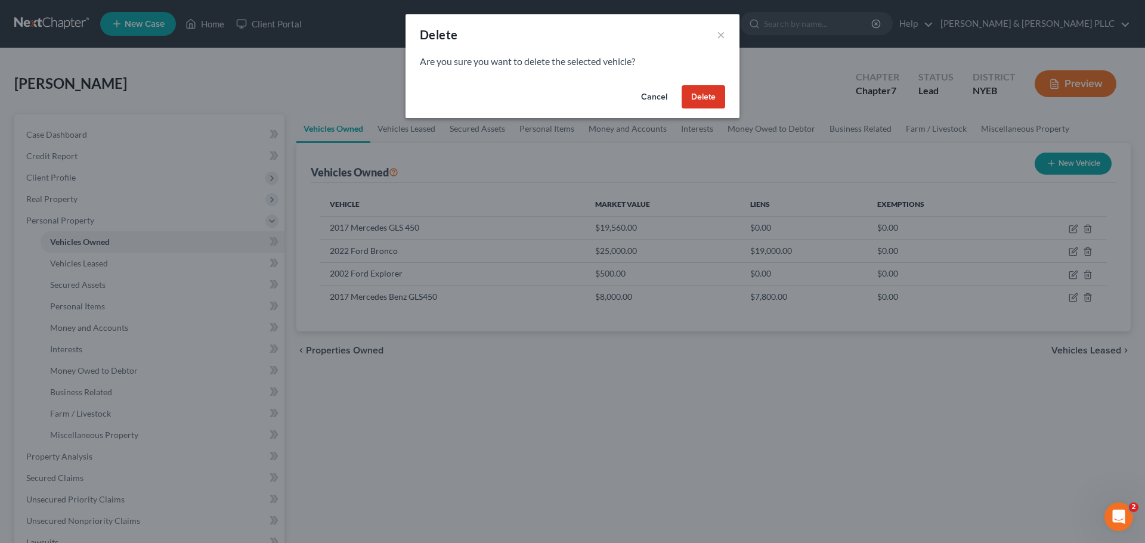
click at [706, 104] on button "Delete" at bounding box center [704, 97] width 44 height 24
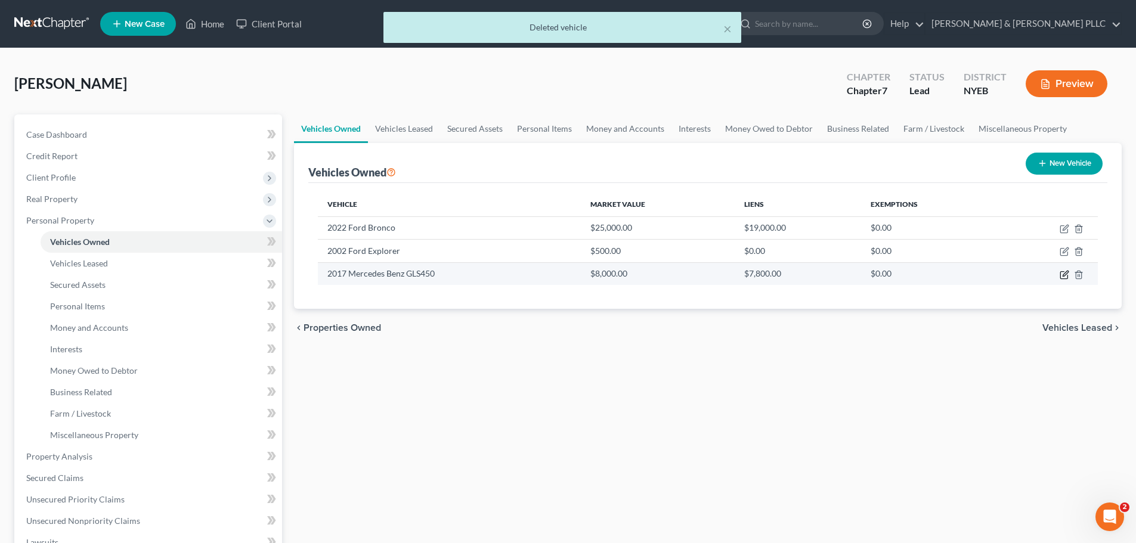
click at [1064, 277] on icon "button" at bounding box center [1065, 275] width 10 height 10
select select "0"
select select "9"
select select "3"
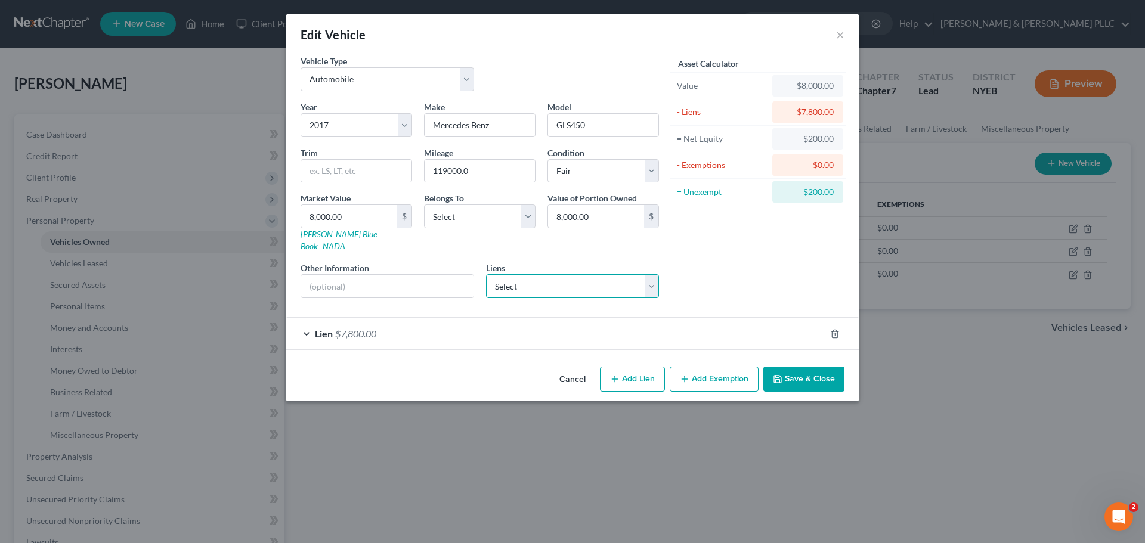
click at [564, 274] on select "Select Pentagon Fcu - $19,503.00 Mercedes Benz Financ - $7,096.00" at bounding box center [573, 286] width 174 height 24
click at [556, 262] on div "Liens Select Pentagon Fcu - $19,503.00 Mercedes Benz Financ - $7,096.00" at bounding box center [573, 280] width 174 height 36
click at [493, 215] on select "Select Debtor 1 Only Debtor 2 Only Debtor 1 And Debtor 2 Only At Least One Of T…" at bounding box center [480, 217] width 112 height 24
select select "1"
click at [424, 205] on select "Select Debtor 1 Only Debtor 2 Only Debtor 1 And Debtor 2 Only At Least One Of T…" at bounding box center [480, 217] width 112 height 24
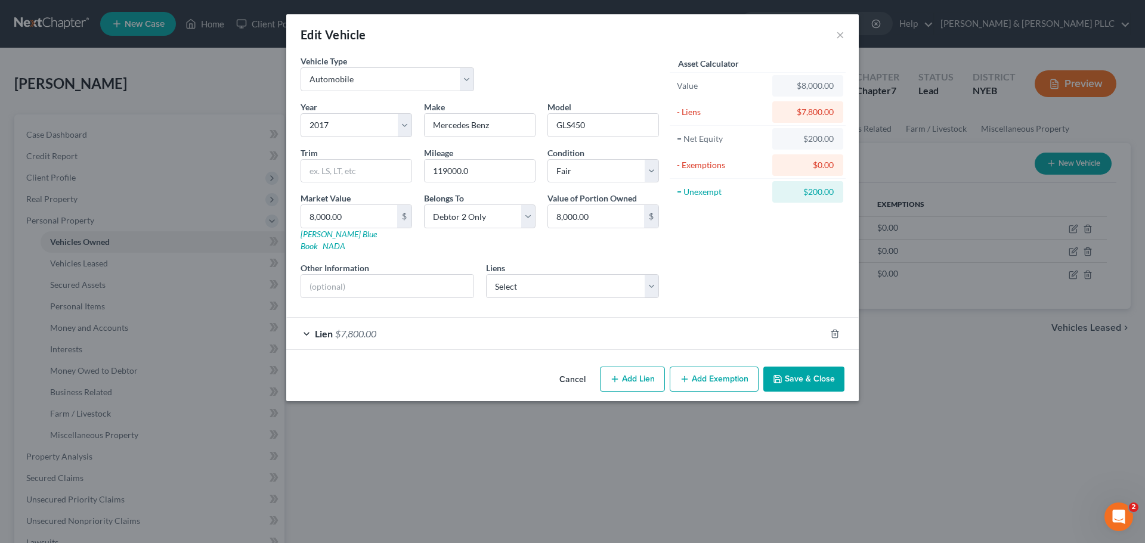
click at [805, 378] on button "Save & Close" at bounding box center [804, 379] width 81 height 25
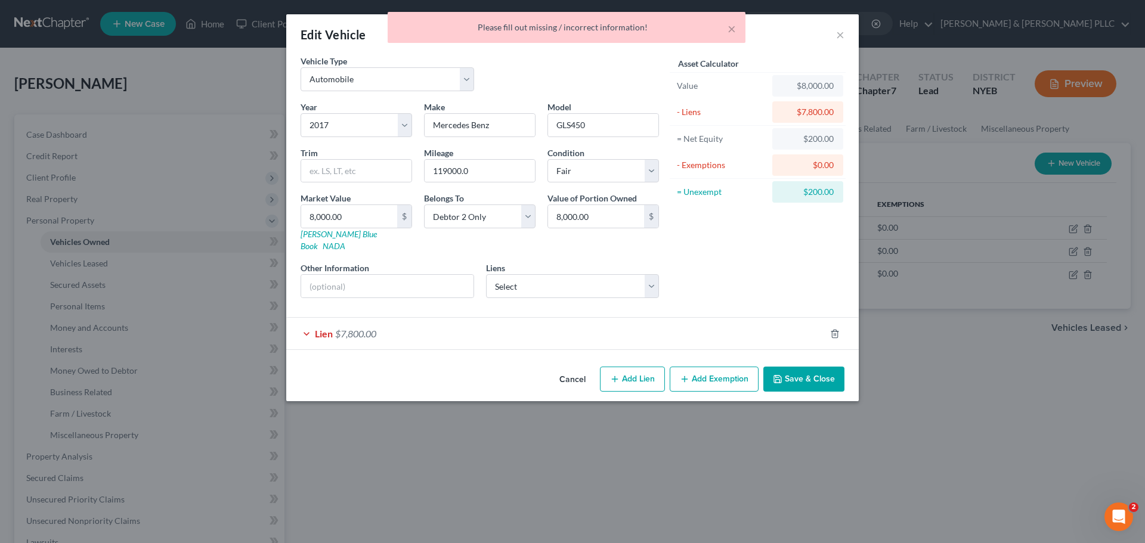
click at [774, 379] on button "Save & Close" at bounding box center [804, 379] width 81 height 25
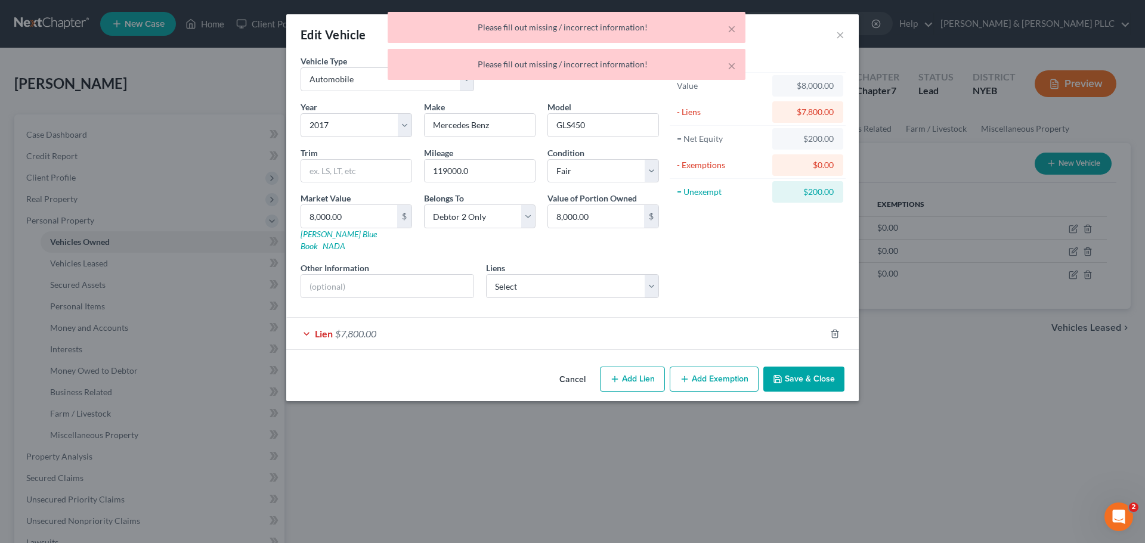
click at [773, 380] on div "Cancel Add Lien Add Lease Add Exemption Save & Close" at bounding box center [572, 381] width 573 height 39
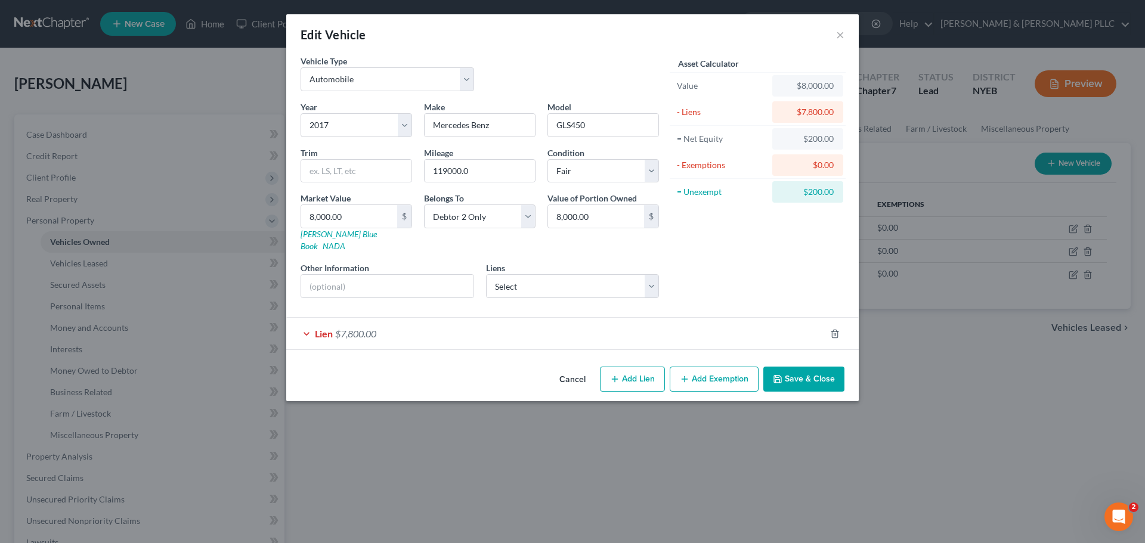
click at [619, 329] on div "Lien $7,800.00" at bounding box center [555, 334] width 539 height 32
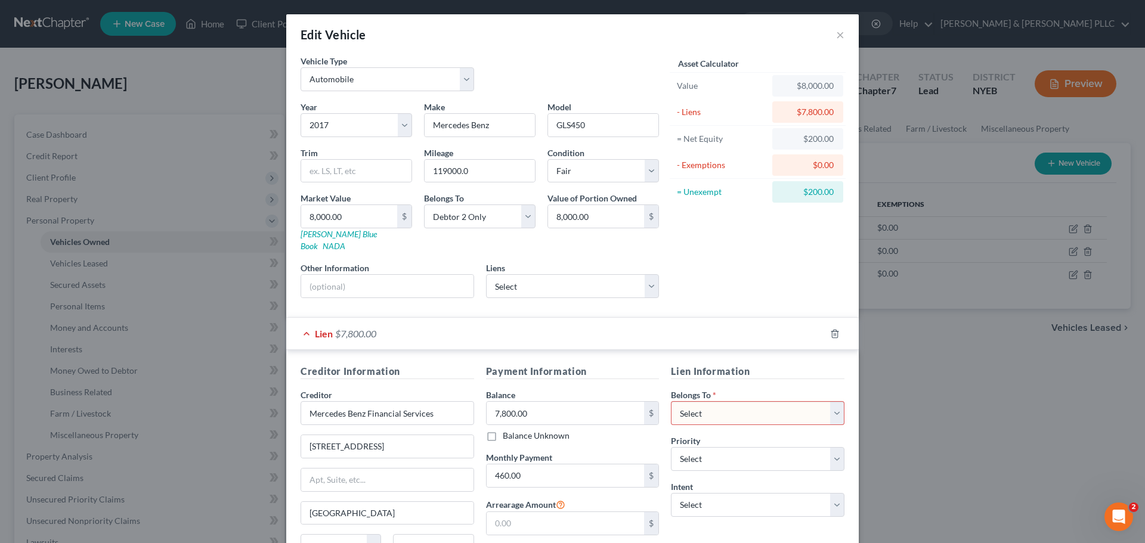
click at [739, 401] on select "Select Debtor 1 Only Debtor 2 Only Debtor 1 And Debtor 2 Only At Least One Of T…" at bounding box center [758, 413] width 174 height 24
select select "1"
click at [671, 401] on select "Select Debtor 1 Only Debtor 2 Only Debtor 1 And Debtor 2 Only At Least One Of T…" at bounding box center [758, 413] width 174 height 24
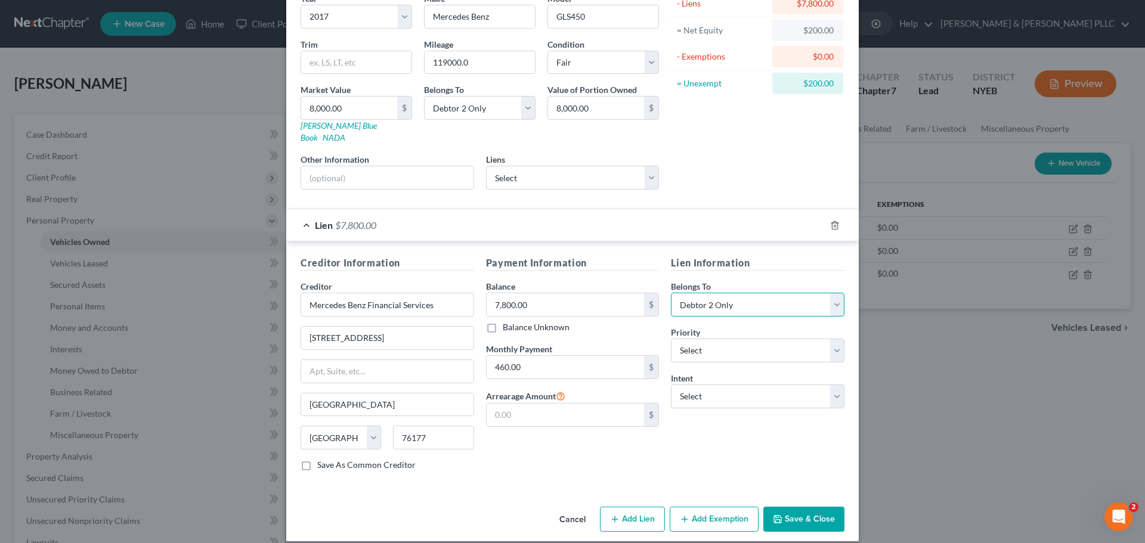
scroll to position [109, 0]
click at [783, 511] on button "Save & Close" at bounding box center [804, 518] width 81 height 25
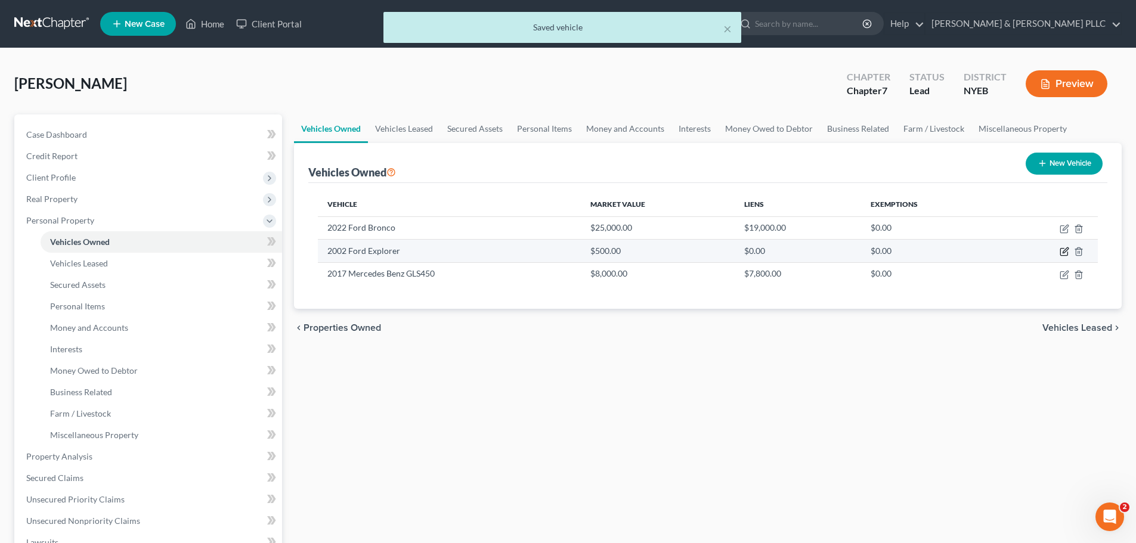
click at [1066, 253] on icon "button" at bounding box center [1065, 252] width 10 height 10
select select "0"
select select "24"
select select "4"
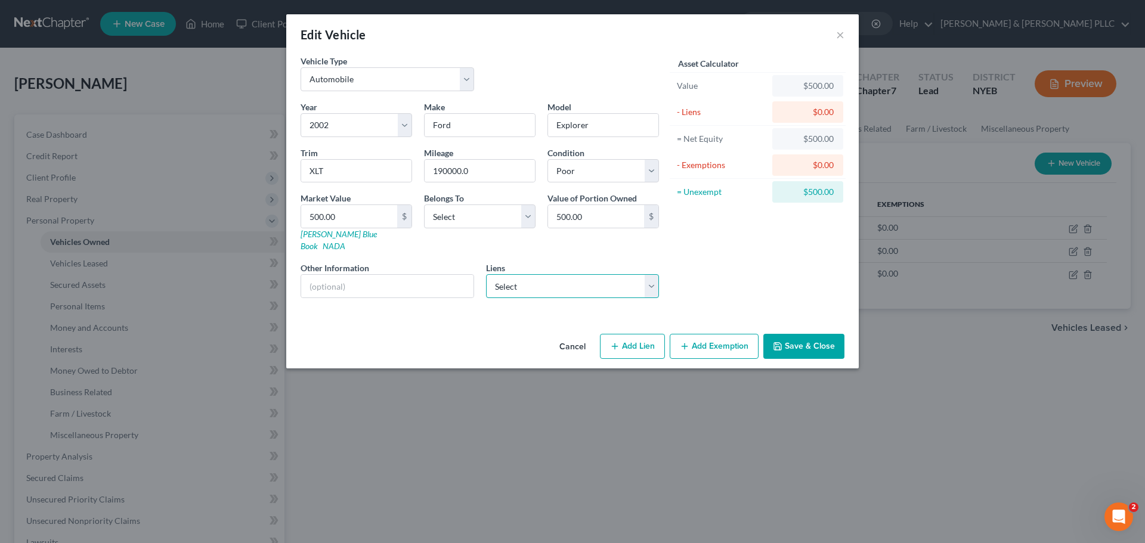
click at [542, 276] on select "Select Pentagon Fcu - $19,503.00 Mercedes Benz Financ - $7,096.00" at bounding box center [573, 286] width 174 height 24
click at [546, 275] on select "Select Pentagon Fcu - $19,503.00 Mercedes Benz Financ - $7,096.00" at bounding box center [573, 286] width 174 height 24
click at [578, 164] on select "Select Excellent Very Good Good Fair Poor" at bounding box center [604, 171] width 112 height 24
click at [579, 164] on select "Select Excellent Very Good Good Fair Poor" at bounding box center [604, 171] width 112 height 24
drag, startPoint x: 443, startPoint y: 233, endPoint x: 453, endPoint y: 226, distance: 12.9
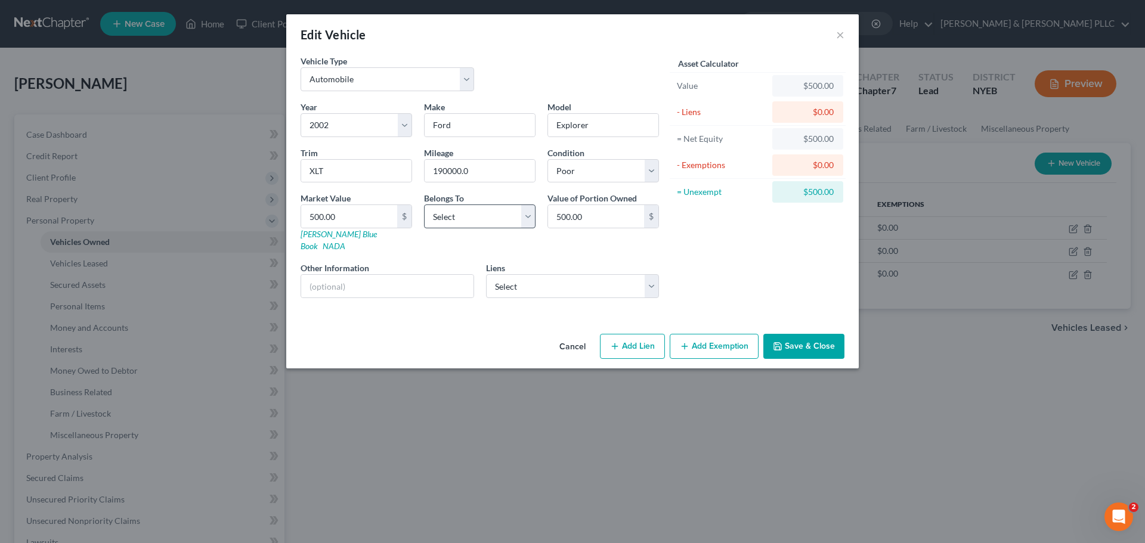
click at [444, 233] on div "Belongs To * Select Debtor 1 Only Debtor 2 Only Debtor 1 And Debtor 2 Only At L…" at bounding box center [479, 222] width 123 height 60
drag, startPoint x: 456, startPoint y: 221, endPoint x: 459, endPoint y: 227, distance: 6.7
click at [457, 221] on select "Select Debtor 1 Only Debtor 2 Only Debtor 1 And Debtor 2 Only At Least One Of T…" at bounding box center [480, 217] width 112 height 24
select select "0"
click at [424, 205] on select "Select Debtor 1 Only Debtor 2 Only Debtor 1 And Debtor 2 Only At Least One Of T…" at bounding box center [480, 217] width 112 height 24
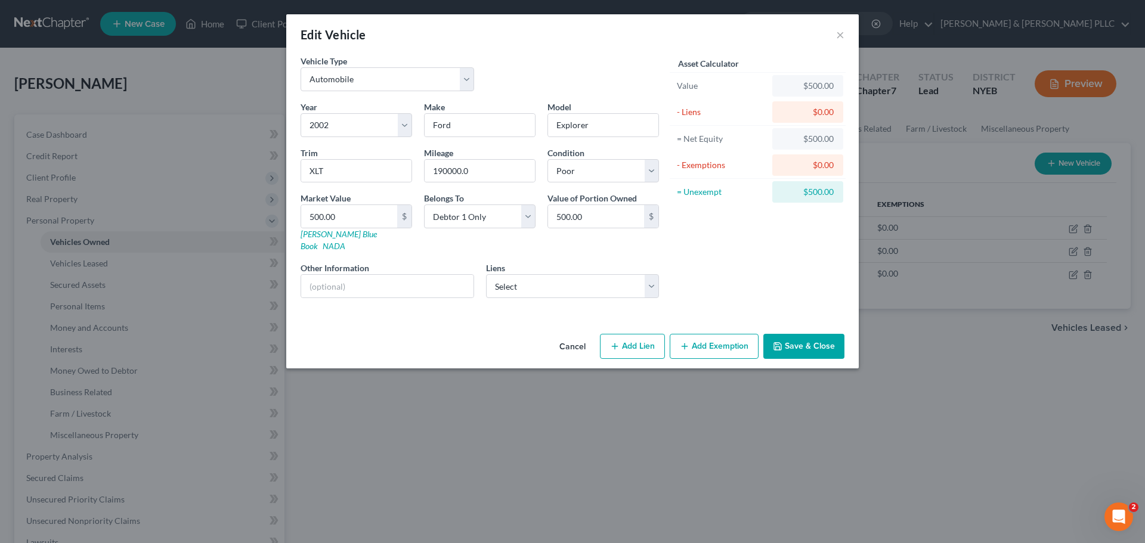
click at [805, 334] on button "Save & Close" at bounding box center [804, 346] width 81 height 25
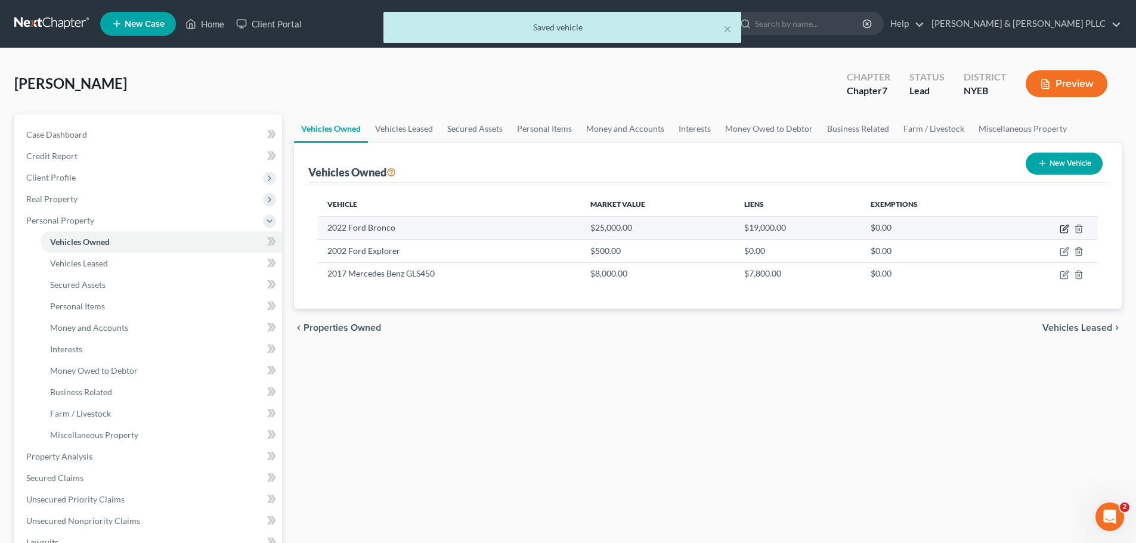
click at [1063, 228] on icon "button" at bounding box center [1065, 229] width 10 height 10
select select "0"
select select "4"
select select "0"
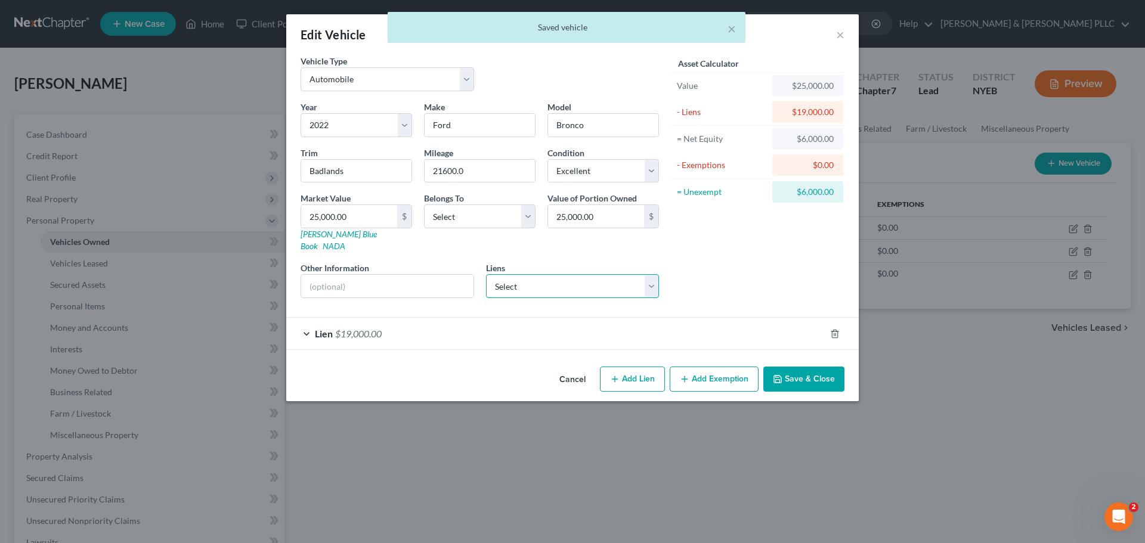
click at [530, 274] on select "Select Pentagon Fcu - $19,503.00 Mercedes Benz Financ - $7,096.00" at bounding box center [573, 286] width 174 height 24
click at [487, 206] on select "Select Debtor 1 Only Debtor 2 Only Debtor 1 And Debtor 2 Only At Least One Of T…" at bounding box center [480, 217] width 112 height 24
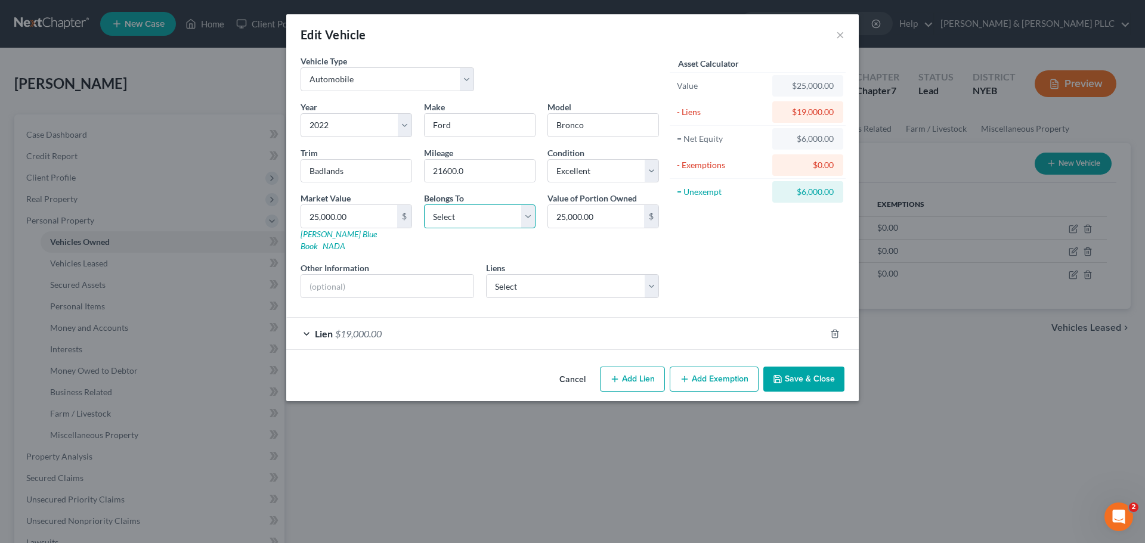
select select "2"
click at [424, 205] on select "Select Debtor 1 Only Debtor 2 Only Debtor 1 And Debtor 2 Only At Least One Of T…" at bounding box center [480, 217] width 112 height 24
click at [458, 212] on select "Select Debtor 1 Only Debtor 2 Only Debtor 1 And Debtor 2 Only At Least One Of T…" at bounding box center [480, 217] width 112 height 24
click at [424, 205] on select "Select Debtor 1 Only Debtor 2 Only Debtor 1 And Debtor 2 Only At Least One Of T…" at bounding box center [480, 217] width 112 height 24
click at [794, 367] on button "Save & Close" at bounding box center [804, 379] width 81 height 25
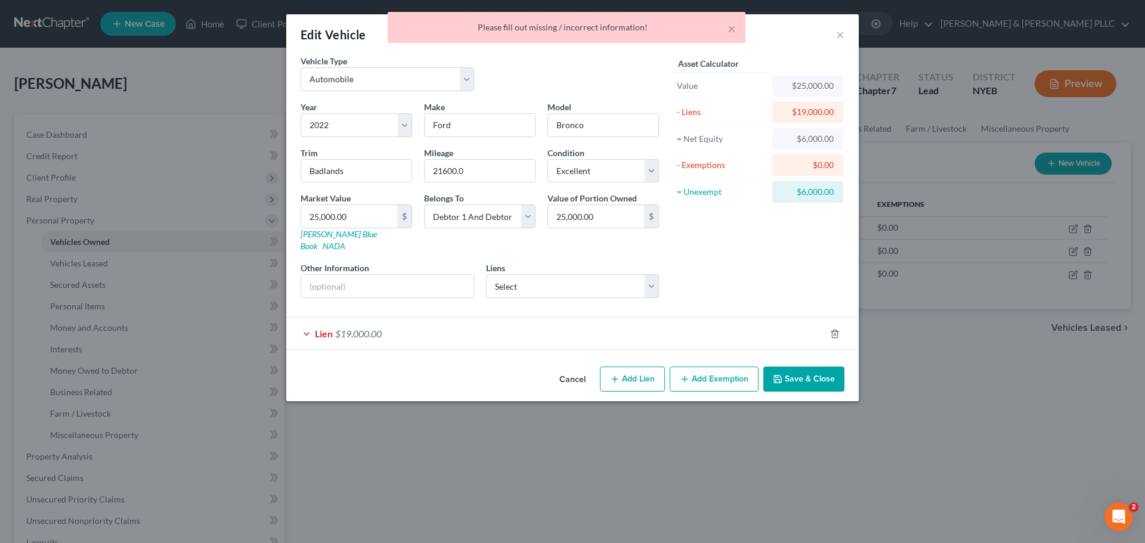
click at [787, 367] on button "Save & Close" at bounding box center [804, 379] width 81 height 25
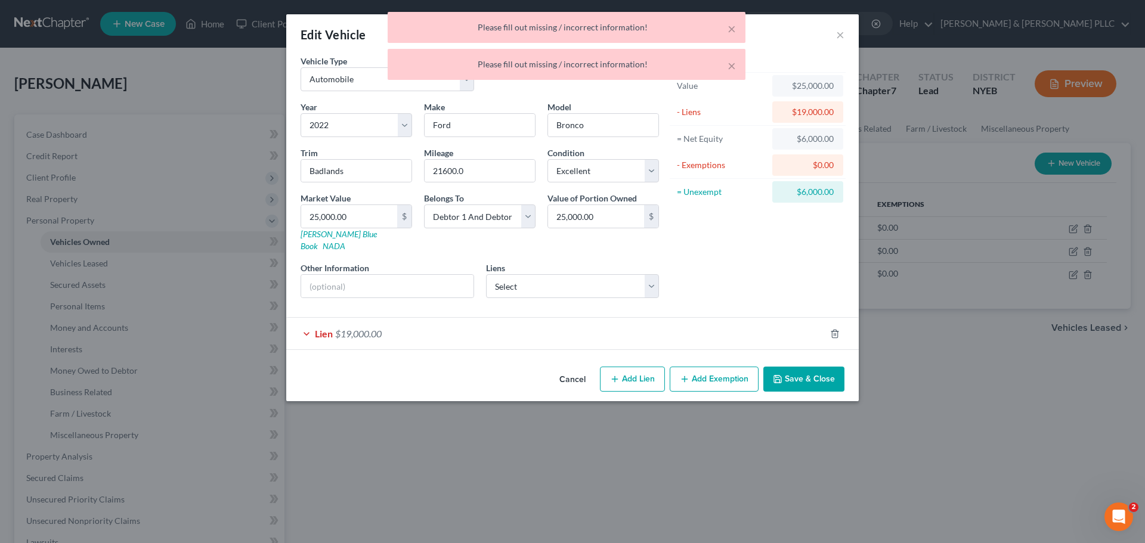
click at [786, 367] on button "Save & Close" at bounding box center [804, 379] width 81 height 25
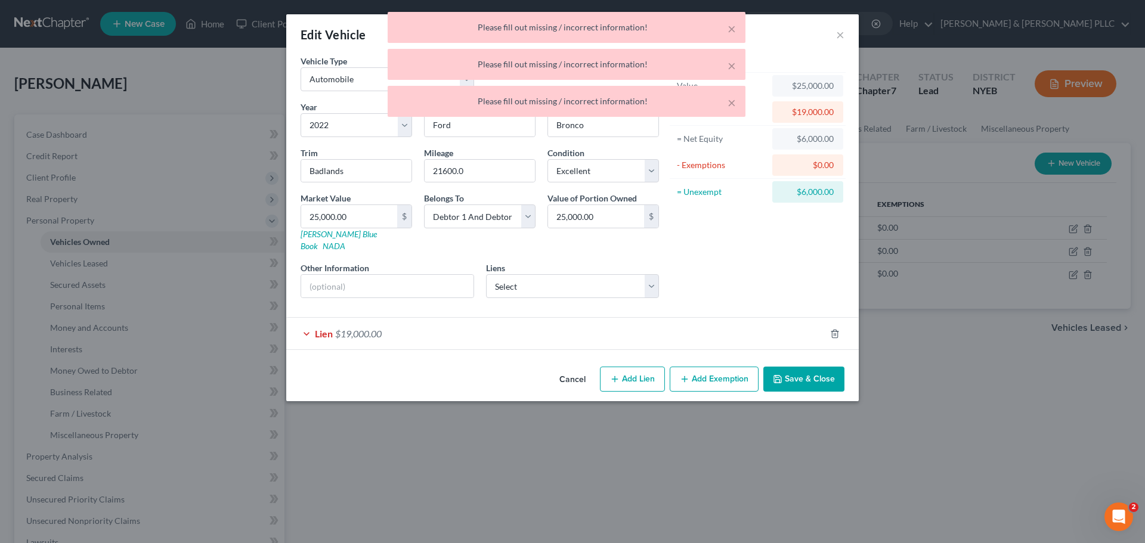
click at [786, 367] on button "Save & Close" at bounding box center [804, 379] width 81 height 25
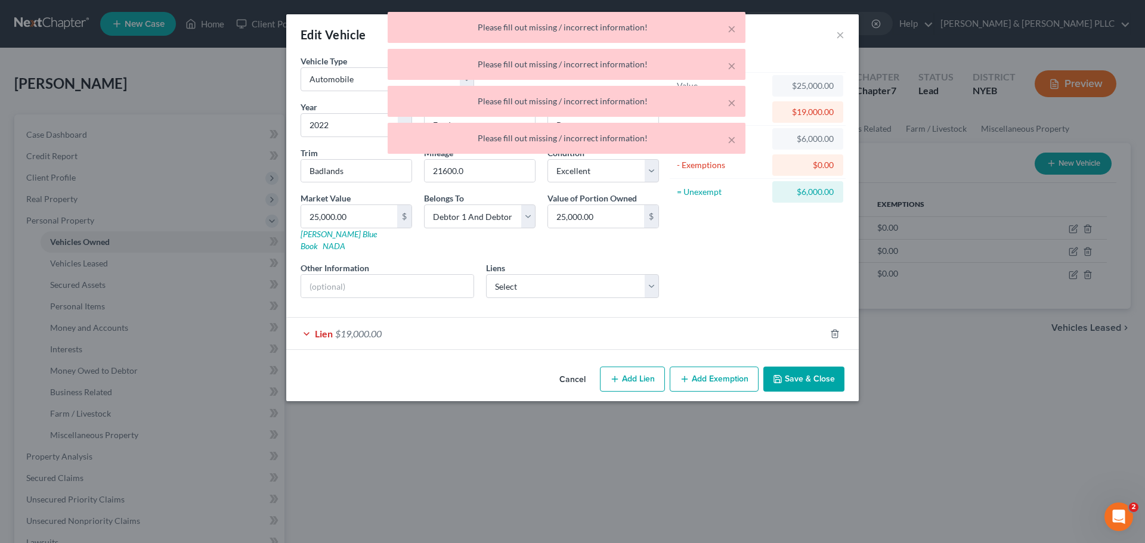
click at [786, 367] on button "Save & Close" at bounding box center [804, 379] width 81 height 25
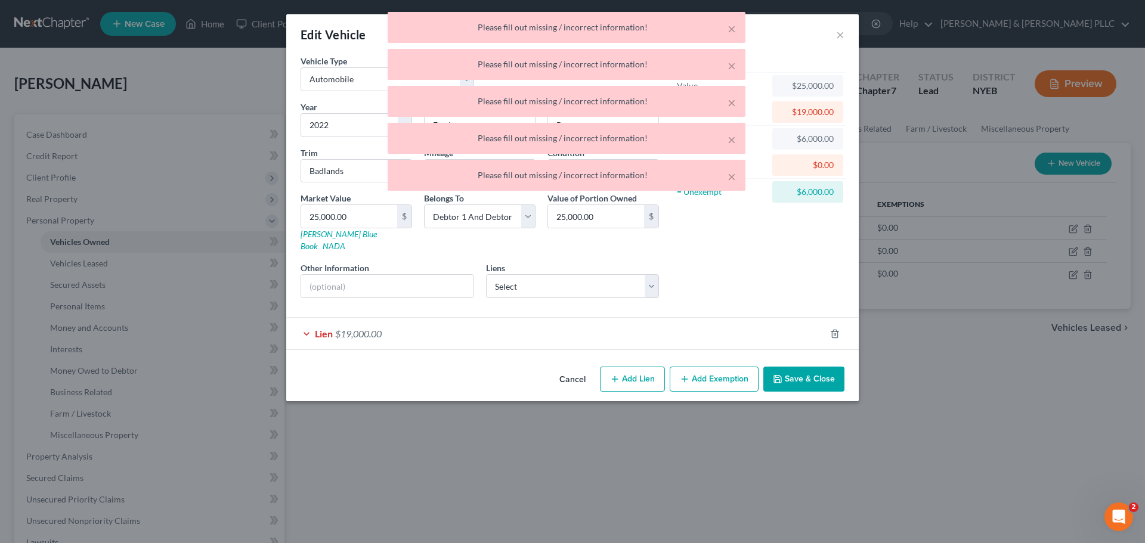
click at [441, 331] on div "Lien $19,000.00" at bounding box center [555, 334] width 539 height 32
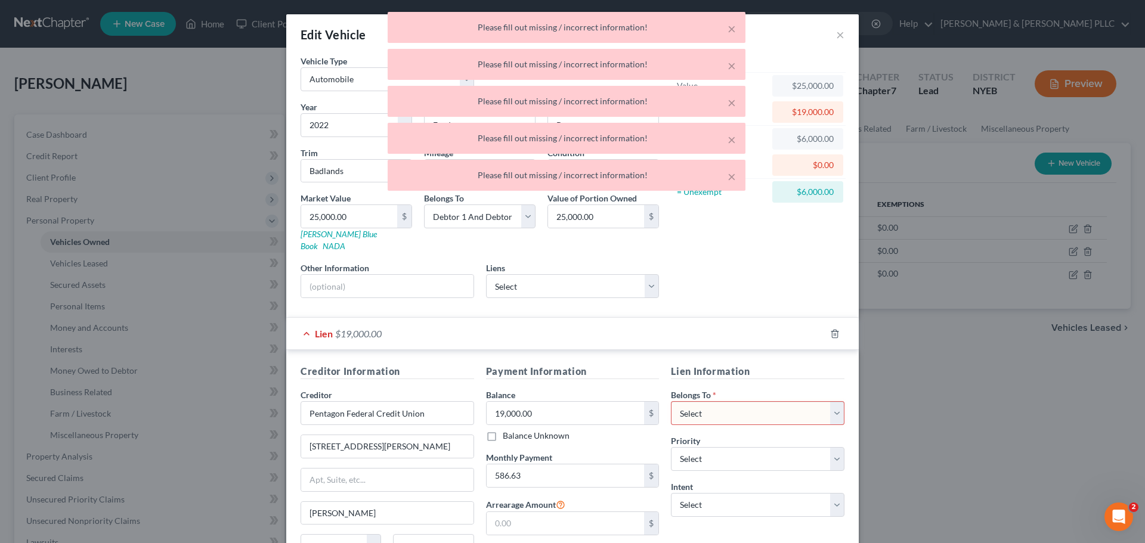
click at [714, 401] on select "Select Debtor 1 Only Debtor 2 Only Debtor 1 And Debtor 2 Only At Least One Of T…" at bounding box center [758, 413] width 174 height 24
select select "2"
click at [671, 401] on select "Select Debtor 1 Only Debtor 2 Only Debtor 1 And Debtor 2 Only At Least One Of T…" at bounding box center [758, 413] width 174 height 24
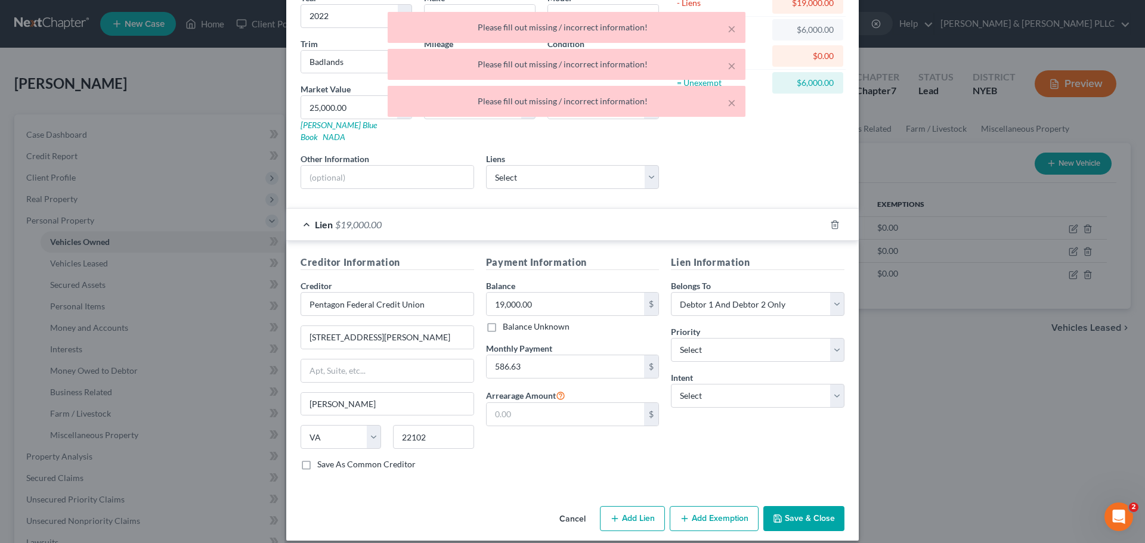
click at [795, 506] on button "Save & Close" at bounding box center [804, 518] width 81 height 25
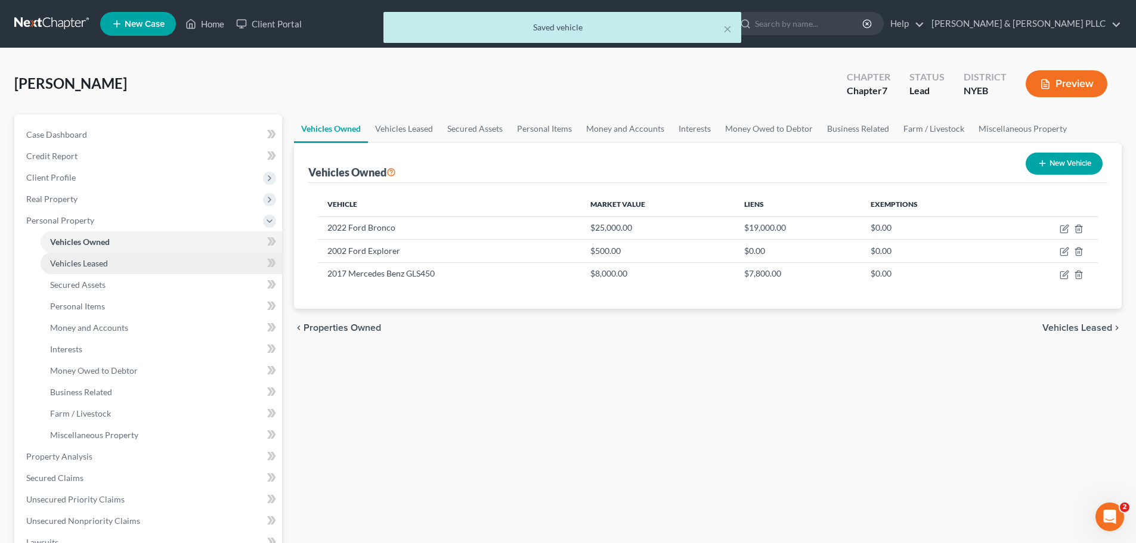
click at [141, 261] on link "Vehicles Leased" at bounding box center [162, 263] width 242 height 21
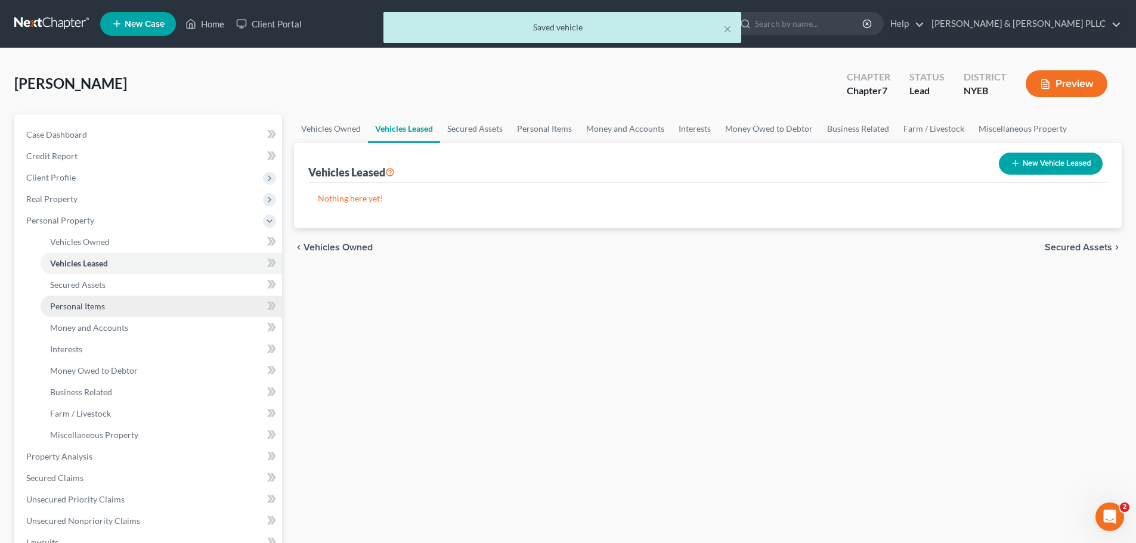
click at [142, 299] on link "Personal Items" at bounding box center [162, 306] width 242 height 21
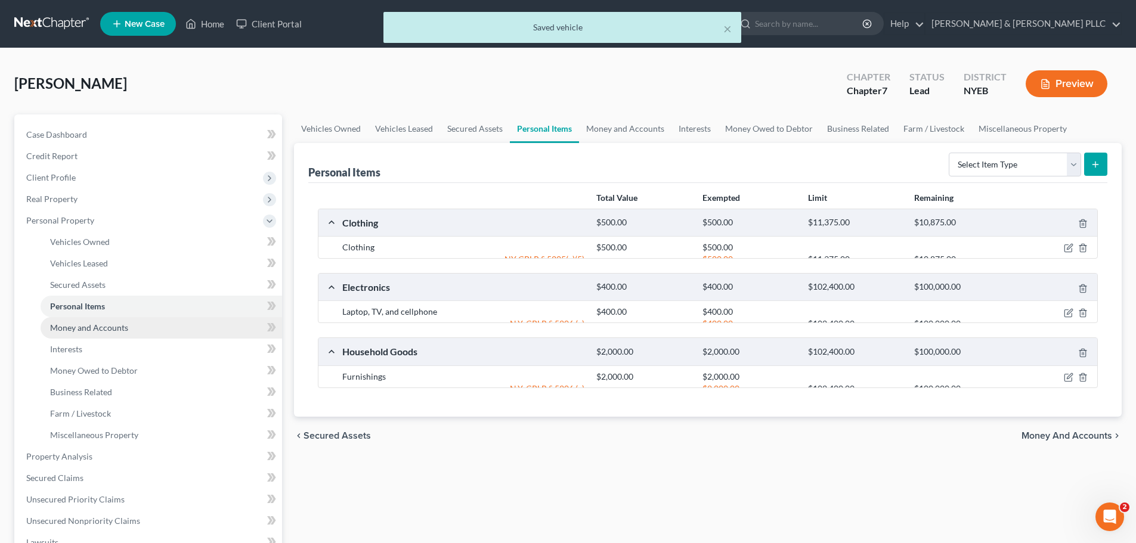
click at [168, 330] on link "Money and Accounts" at bounding box center [162, 327] width 242 height 21
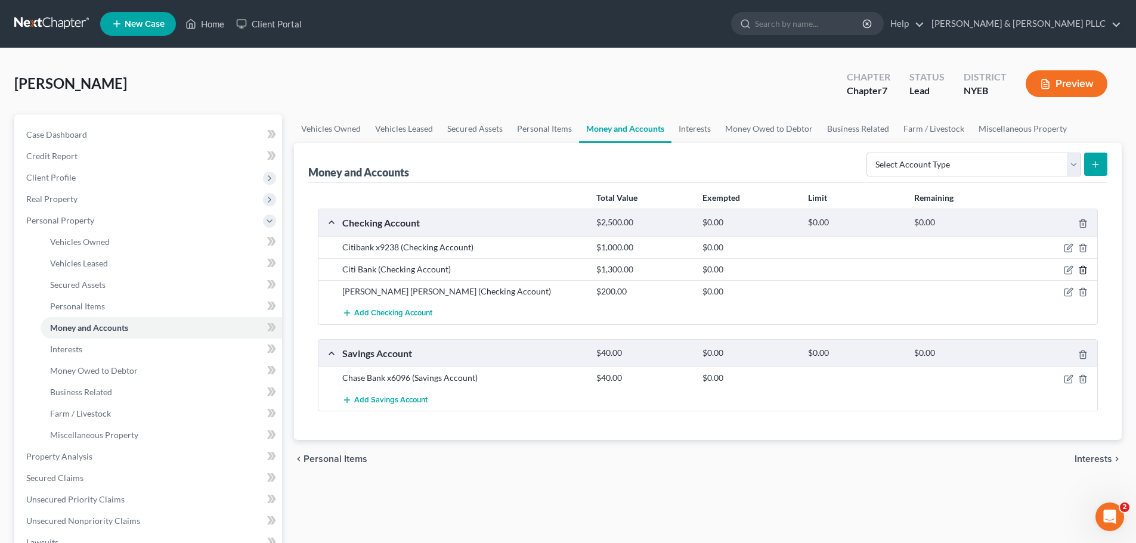
click at [1081, 272] on icon "button" at bounding box center [1083, 270] width 10 height 10
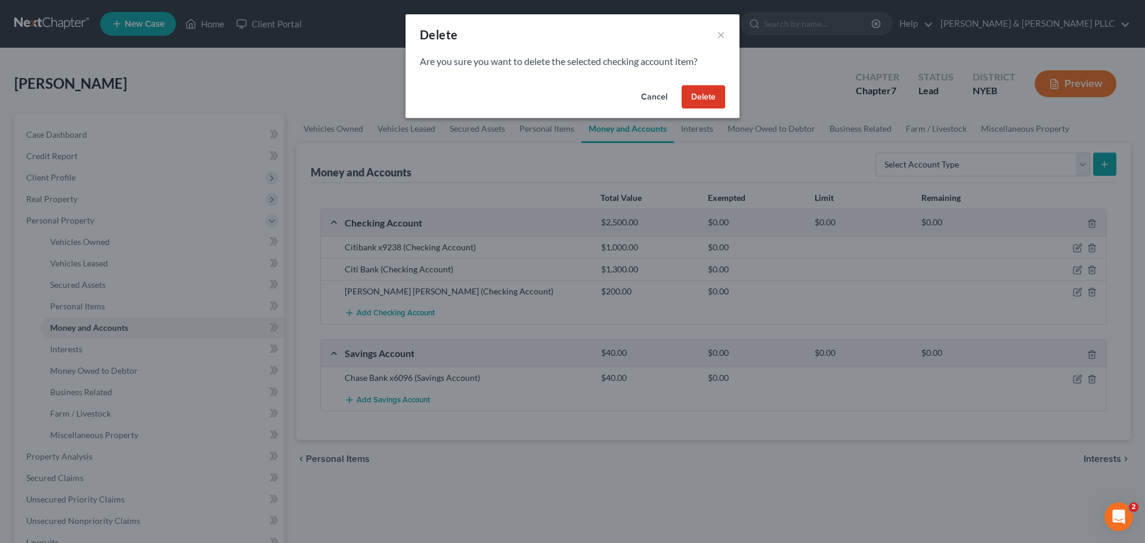
click at [709, 101] on button "Delete" at bounding box center [704, 97] width 44 height 24
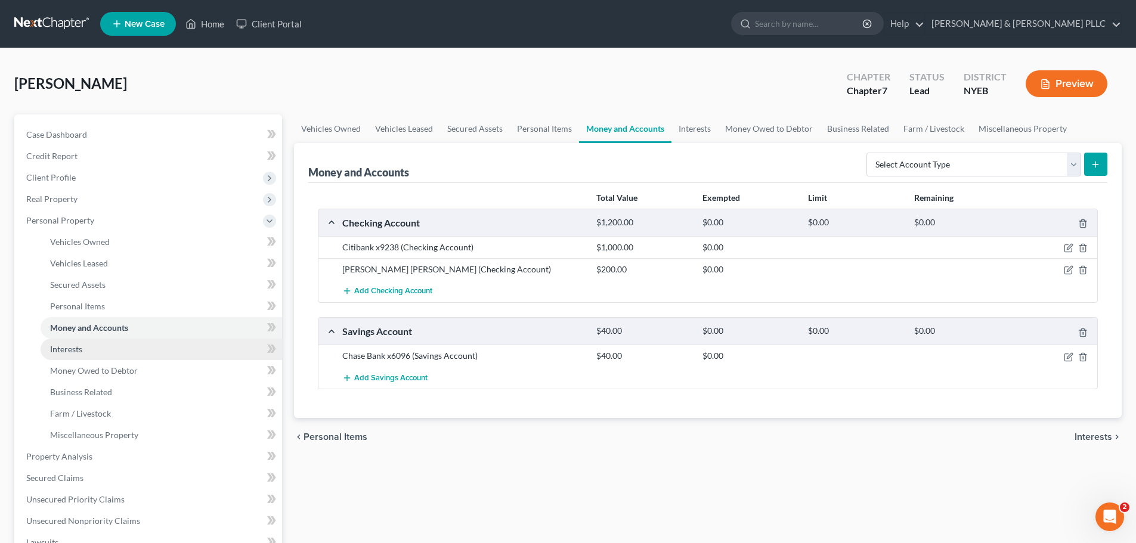
click at [197, 351] on link "Interests" at bounding box center [162, 349] width 242 height 21
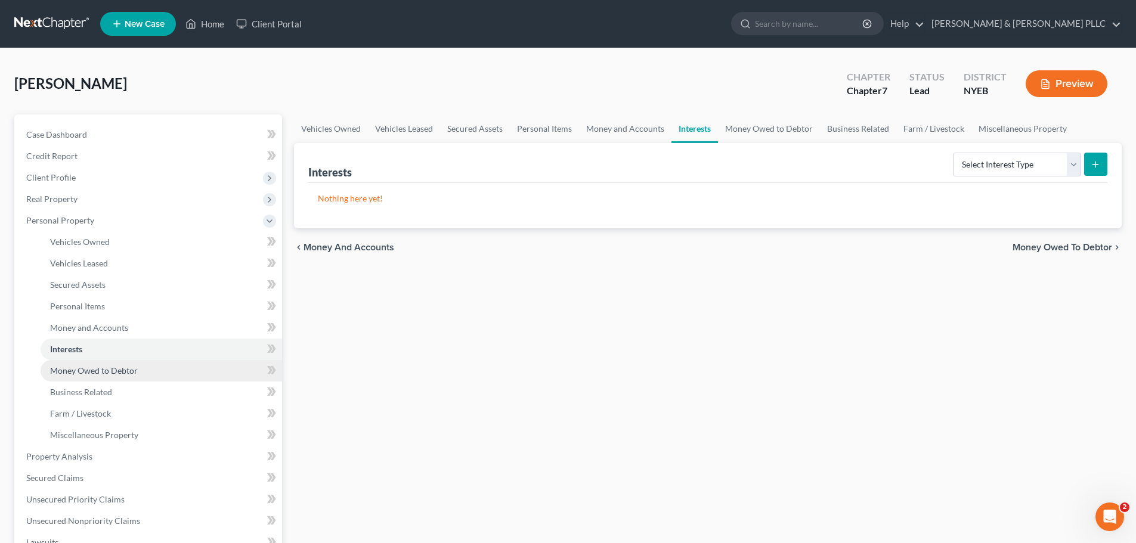
click at [183, 370] on link "Money Owed to Debtor" at bounding box center [162, 370] width 242 height 21
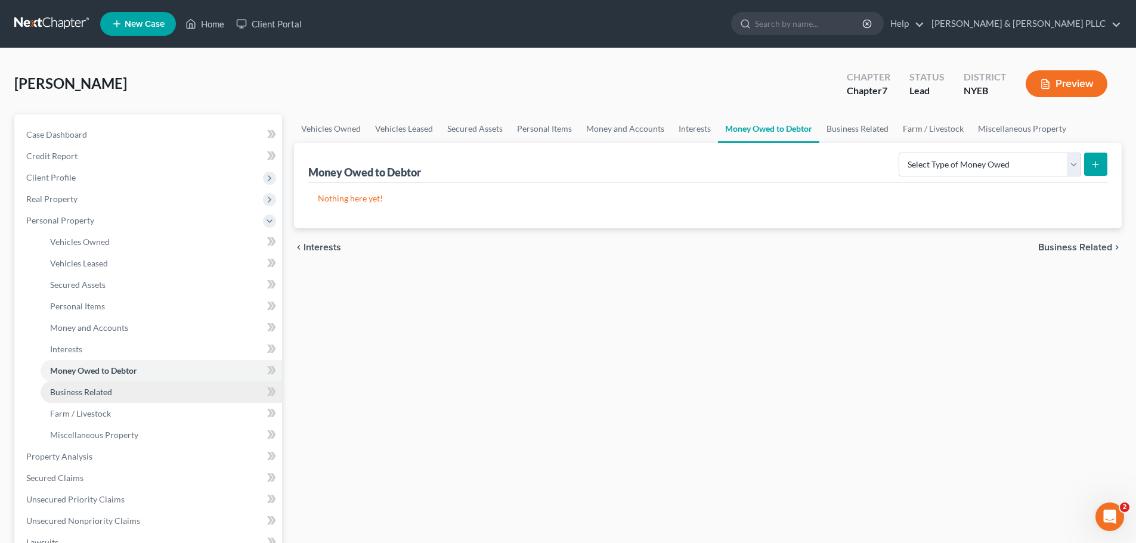
click at [175, 394] on link "Business Related" at bounding box center [162, 392] width 242 height 21
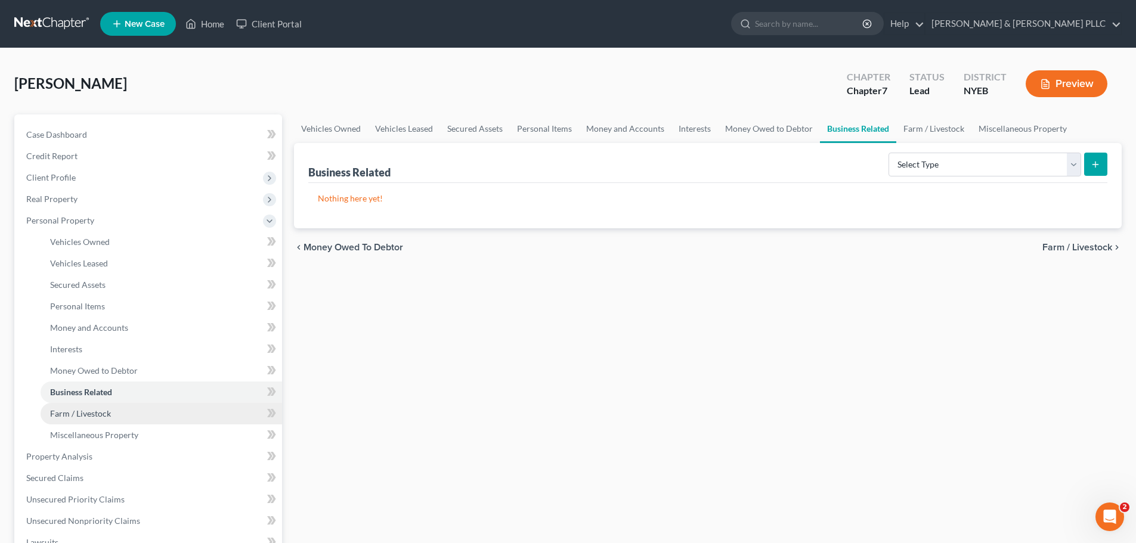
click at [169, 411] on link "Farm / Livestock" at bounding box center [162, 413] width 242 height 21
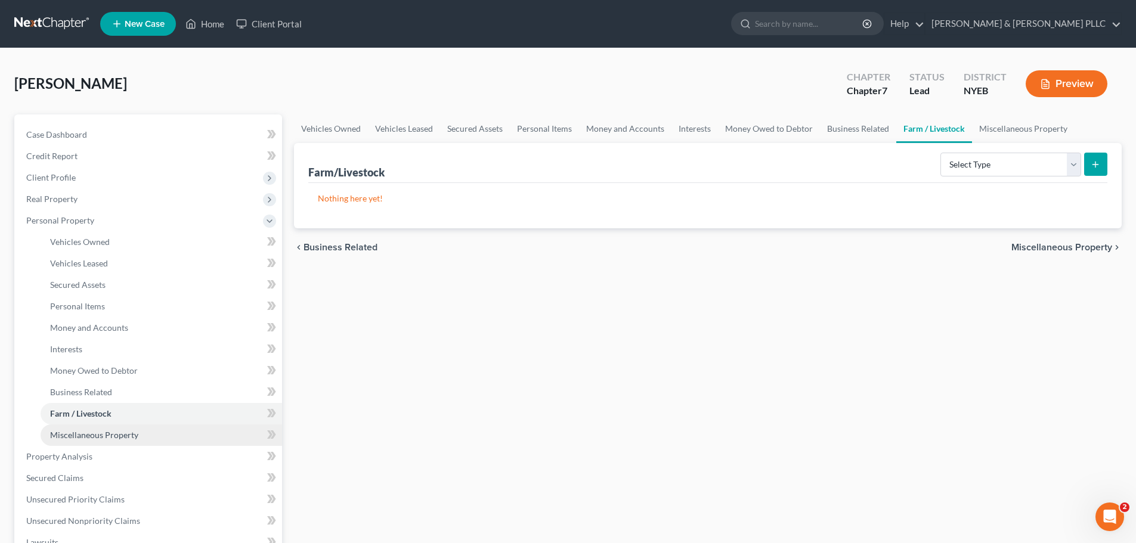
click at [166, 435] on link "Miscellaneous Property" at bounding box center [162, 435] width 242 height 21
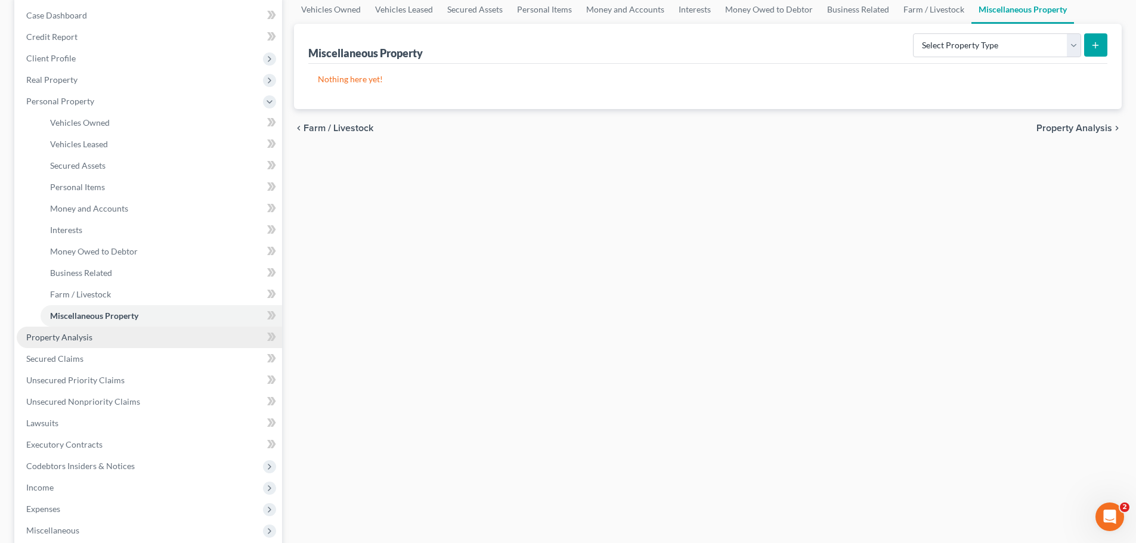
click at [123, 343] on link "Property Analysis" at bounding box center [149, 337] width 265 height 21
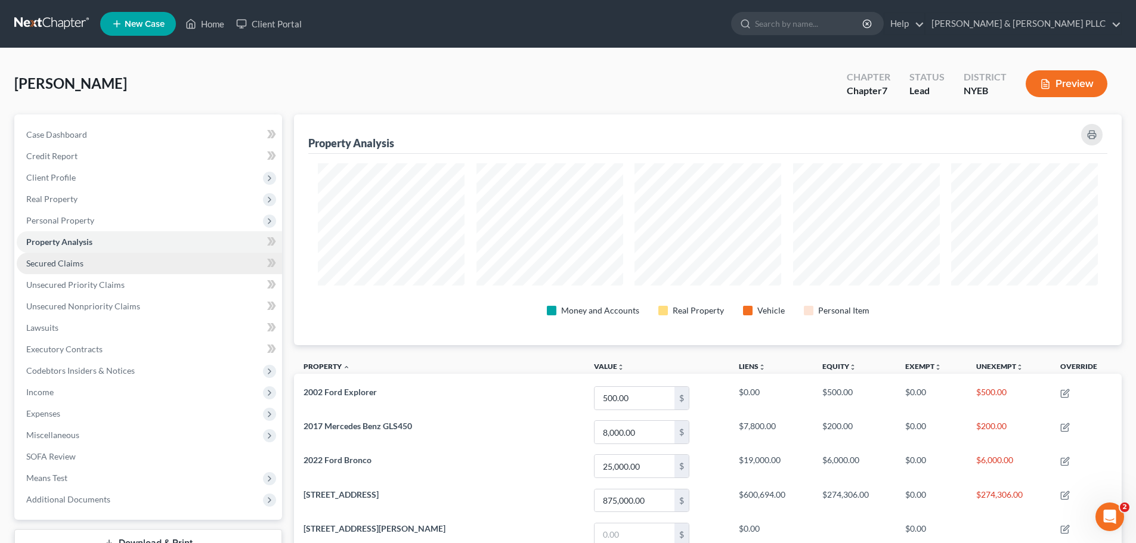
click at [129, 272] on link "Secured Claims" at bounding box center [149, 263] width 265 height 21
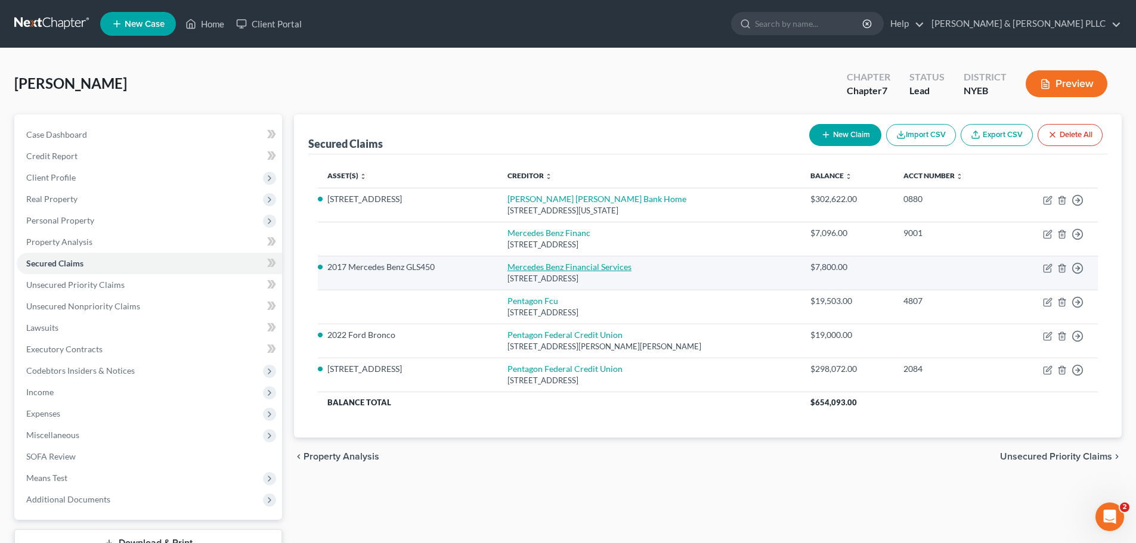
click at [616, 270] on link "Mercedes Benz Financial Services" at bounding box center [570, 267] width 124 height 10
select select "45"
select select "8"
select select "1"
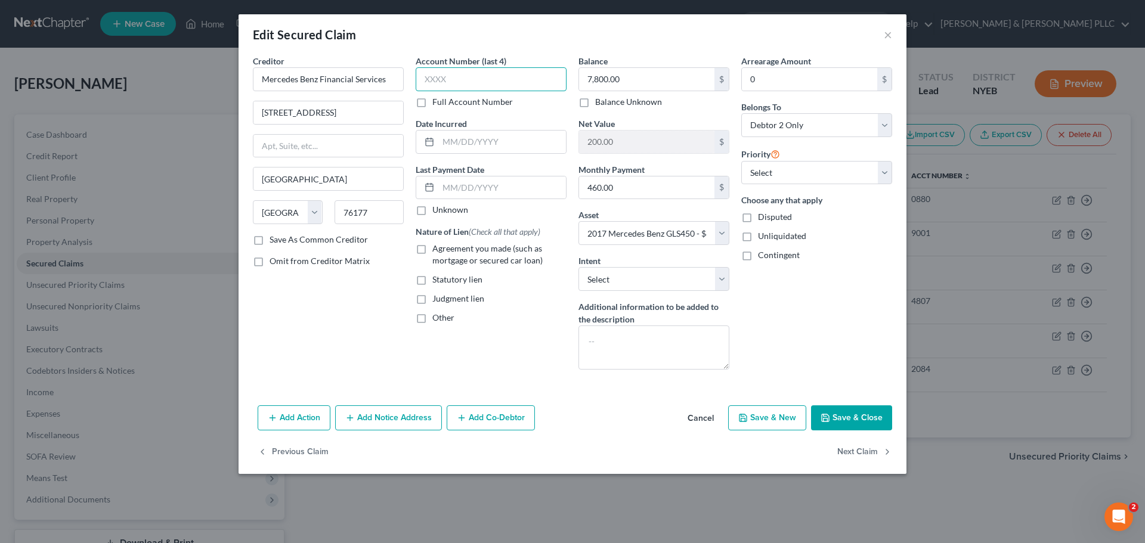
click at [464, 85] on input "text" at bounding box center [491, 79] width 151 height 24
type input "9001"
click at [851, 422] on button "Save & Close" at bounding box center [851, 418] width 81 height 25
select select "8"
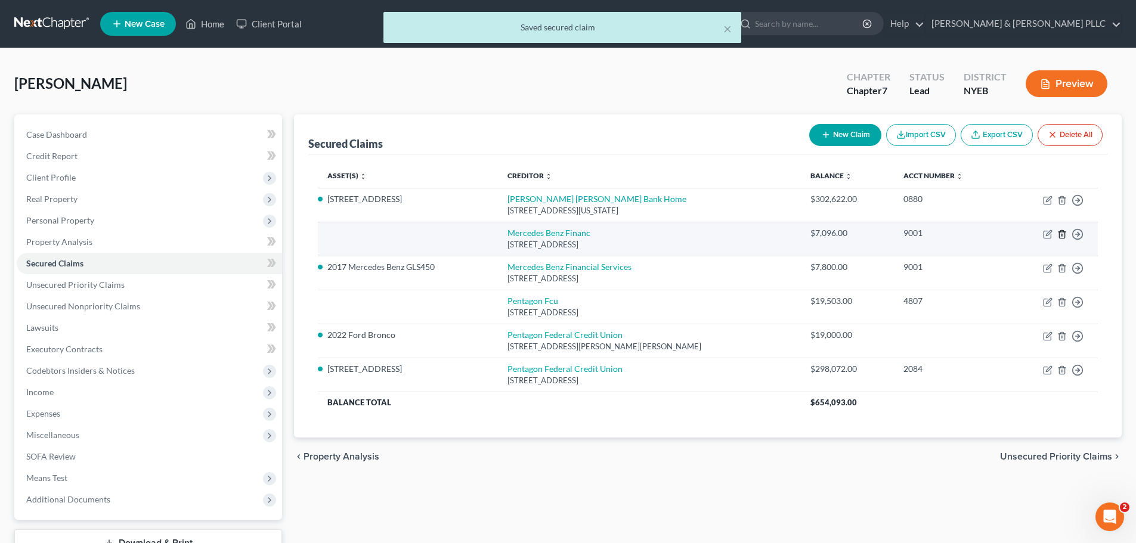
click at [1061, 238] on icon "button" at bounding box center [1061, 234] width 5 height 8
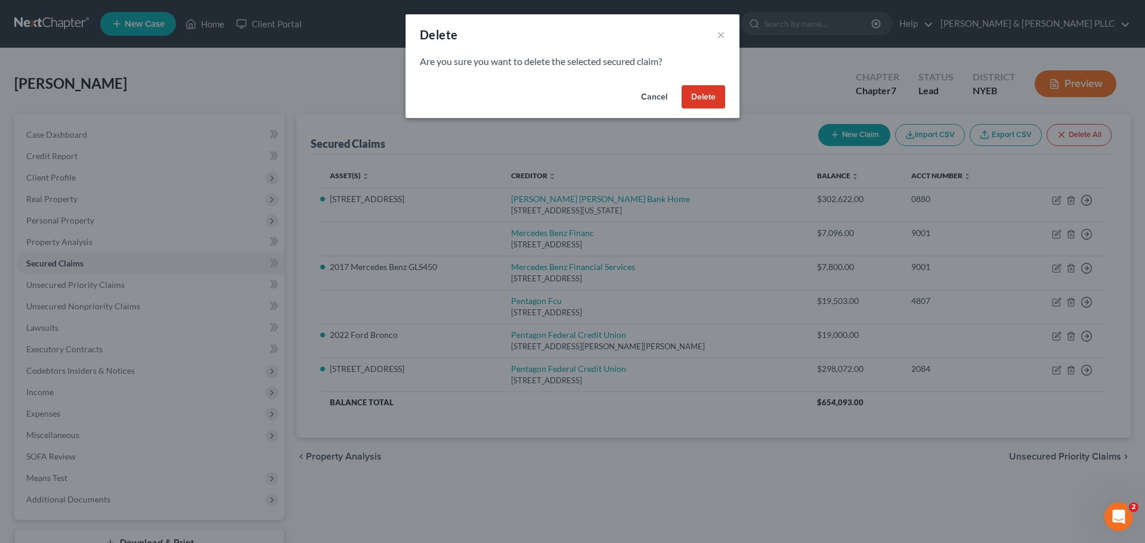
click at [696, 94] on button "Delete" at bounding box center [704, 97] width 44 height 24
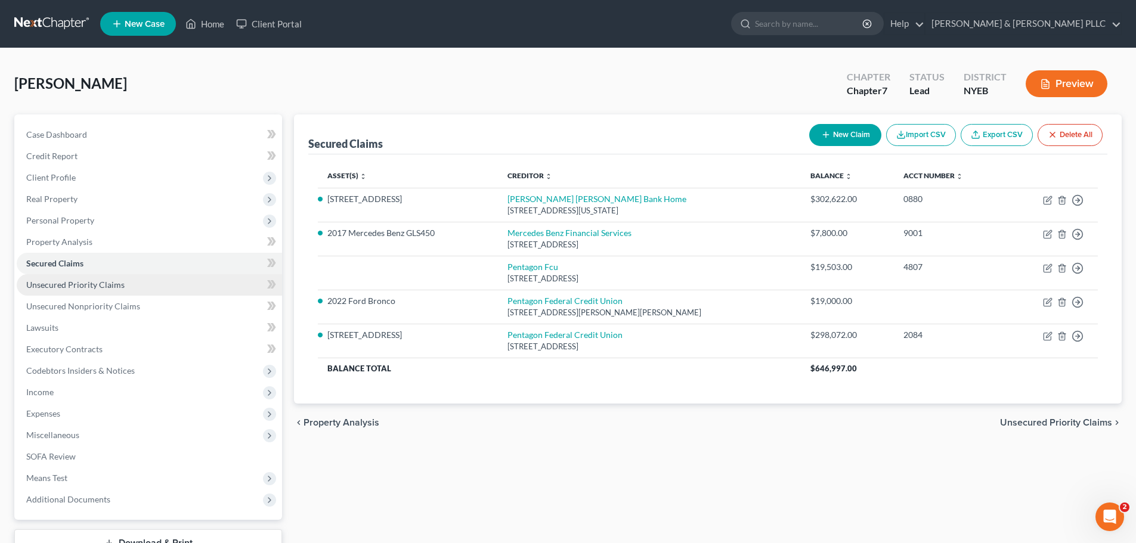
click at [86, 290] on link "Unsecured Priority Claims" at bounding box center [149, 284] width 265 height 21
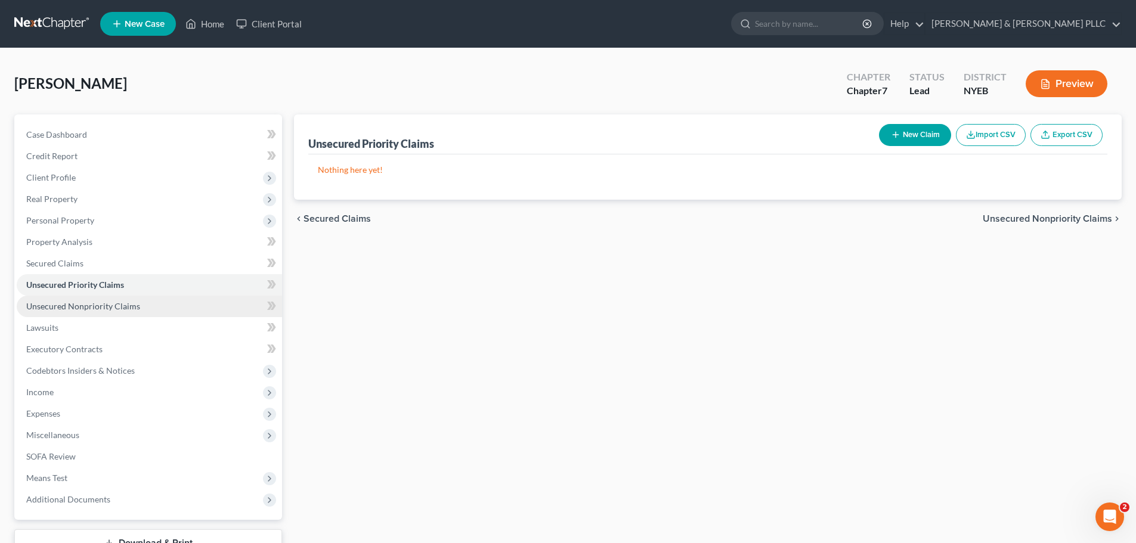
click at [119, 308] on span "Unsecured Nonpriority Claims" at bounding box center [83, 306] width 114 height 10
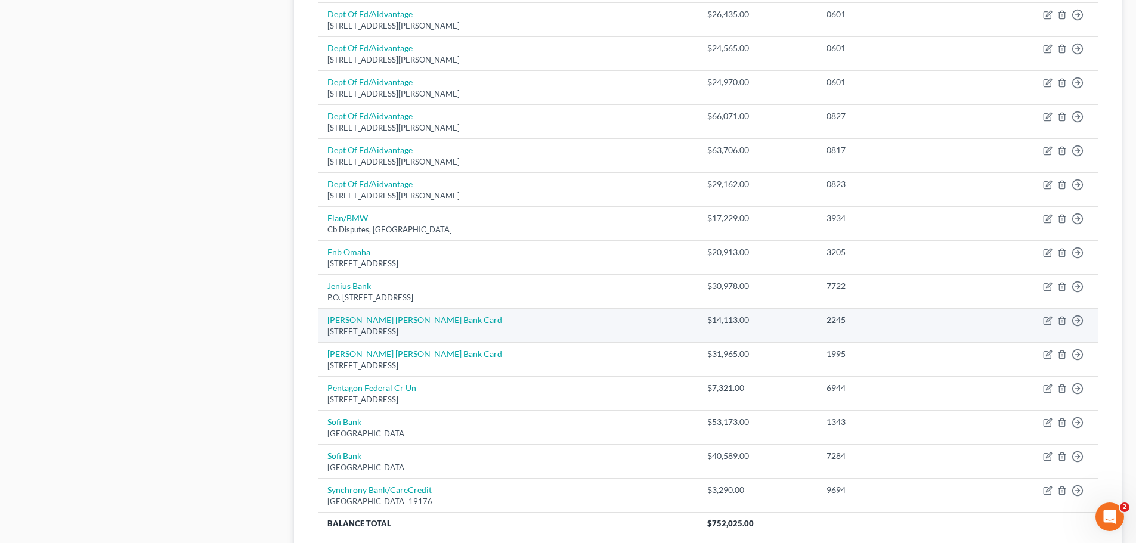
scroll to position [716, 0]
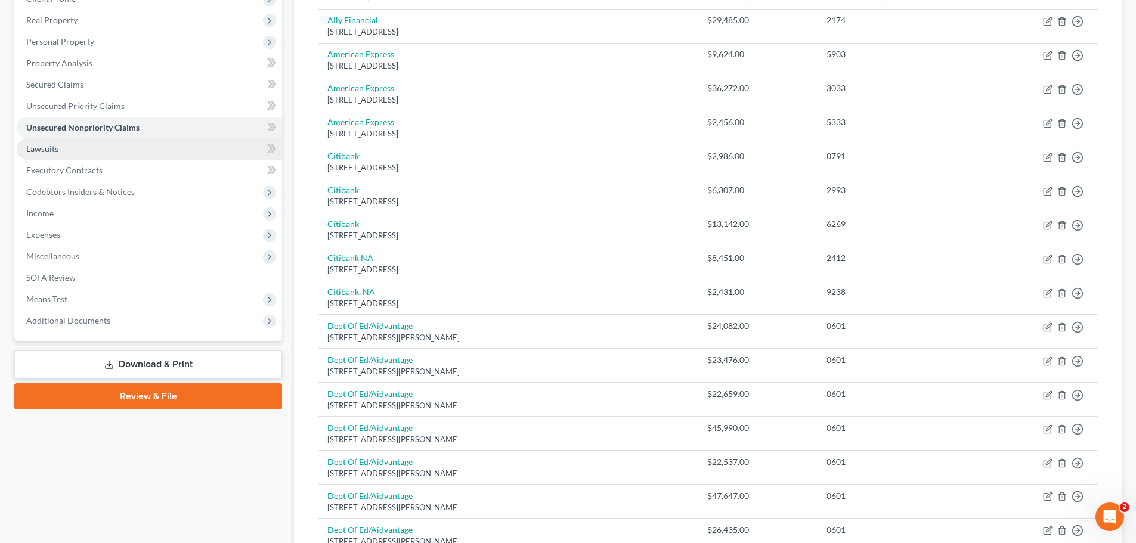
click at [129, 153] on link "Lawsuits" at bounding box center [149, 148] width 265 height 21
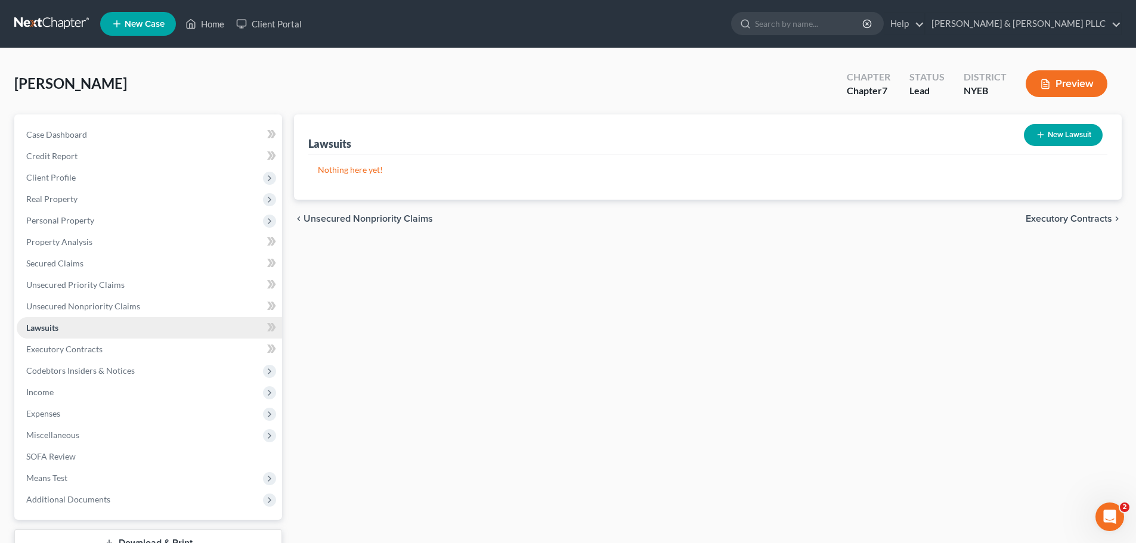
click at [166, 336] on link "Lawsuits" at bounding box center [149, 327] width 265 height 21
click at [166, 342] on link "Executory Contracts" at bounding box center [149, 349] width 265 height 21
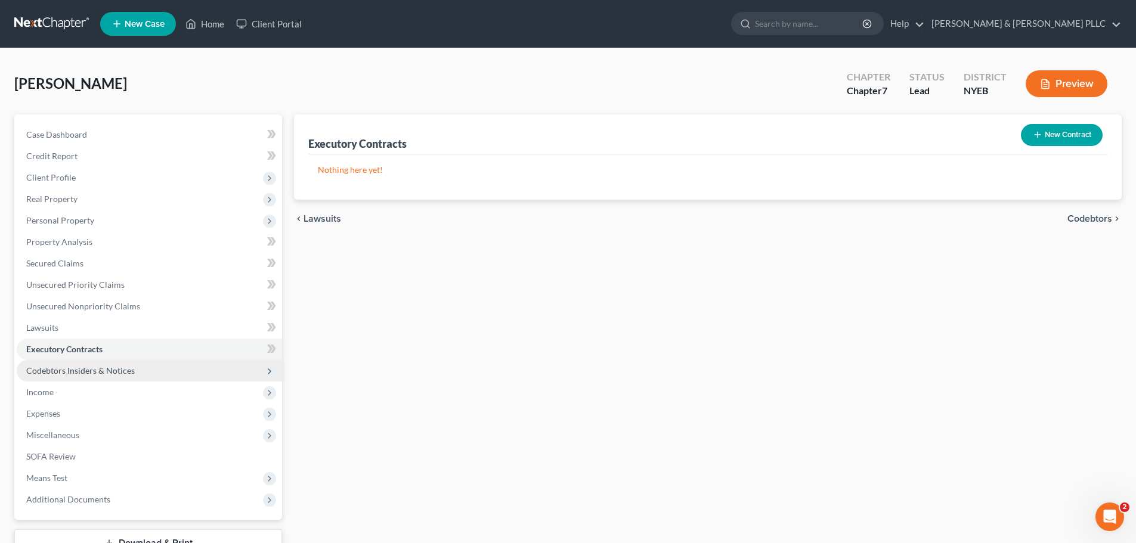
click at [146, 376] on span "Codebtors Insiders & Notices" at bounding box center [149, 370] width 265 height 21
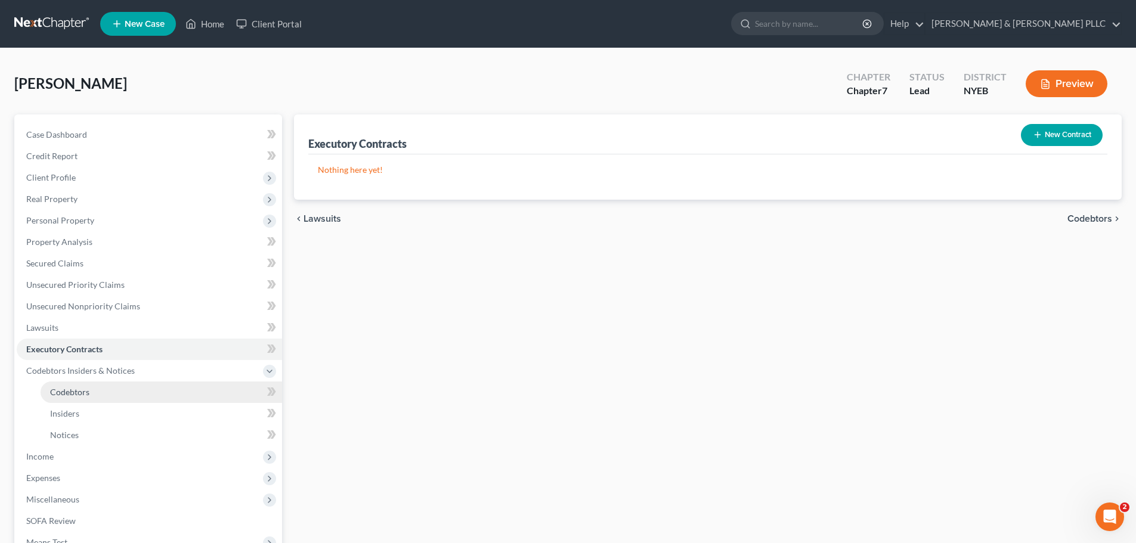
click at [126, 394] on link "Codebtors" at bounding box center [162, 392] width 242 height 21
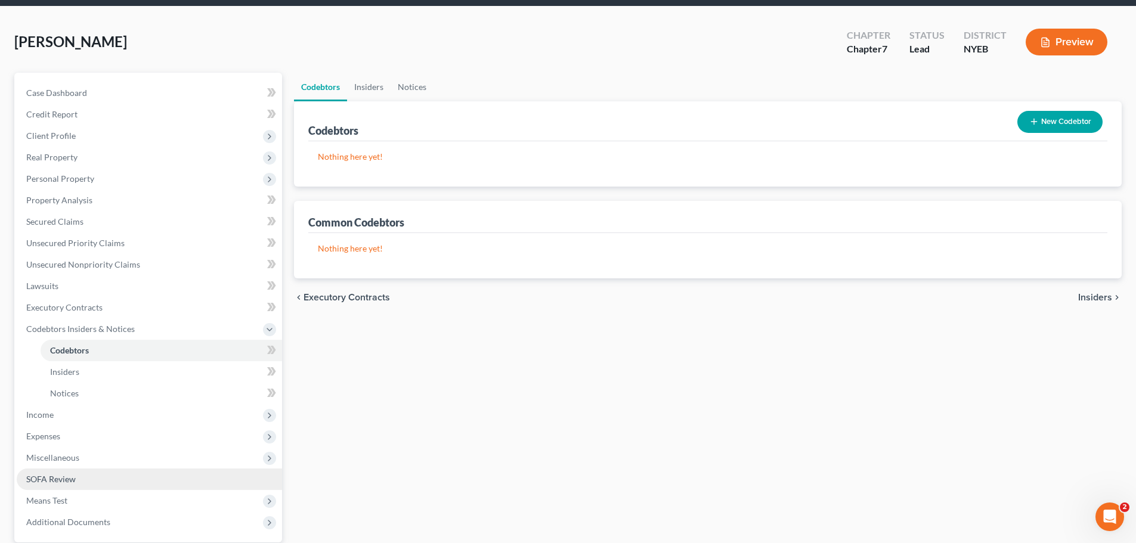
scroll to position [119, 0]
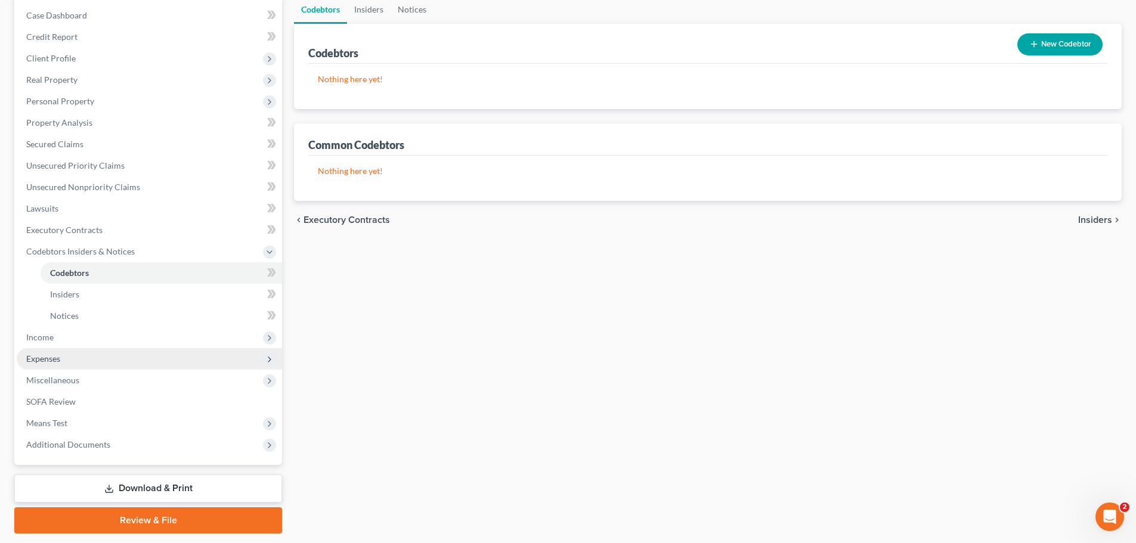
click at [94, 348] on span "Expenses" at bounding box center [149, 358] width 265 height 21
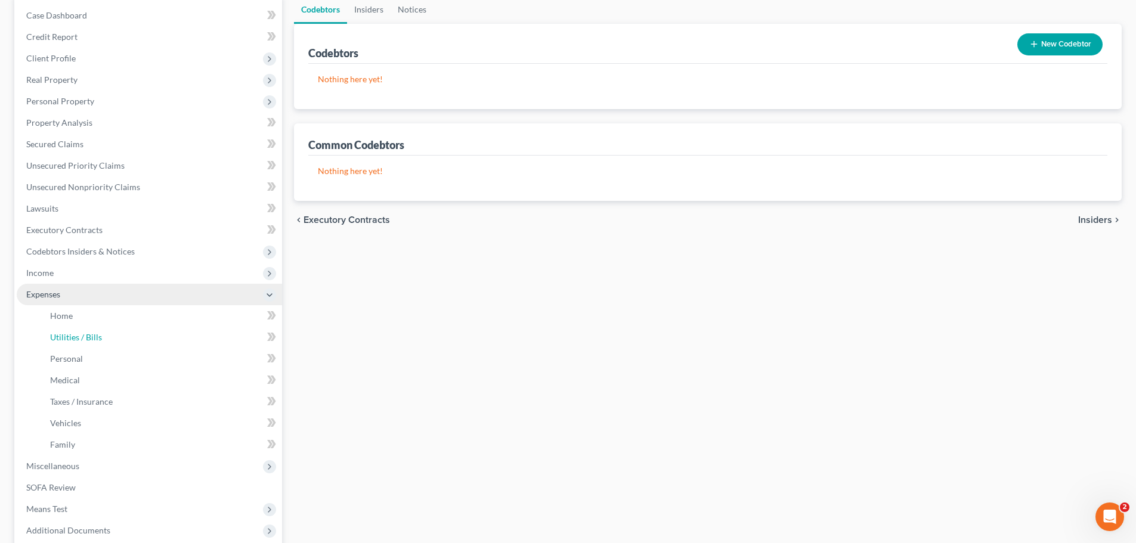
click at [86, 340] on span "Utilities / Bills" at bounding box center [76, 337] width 52 height 10
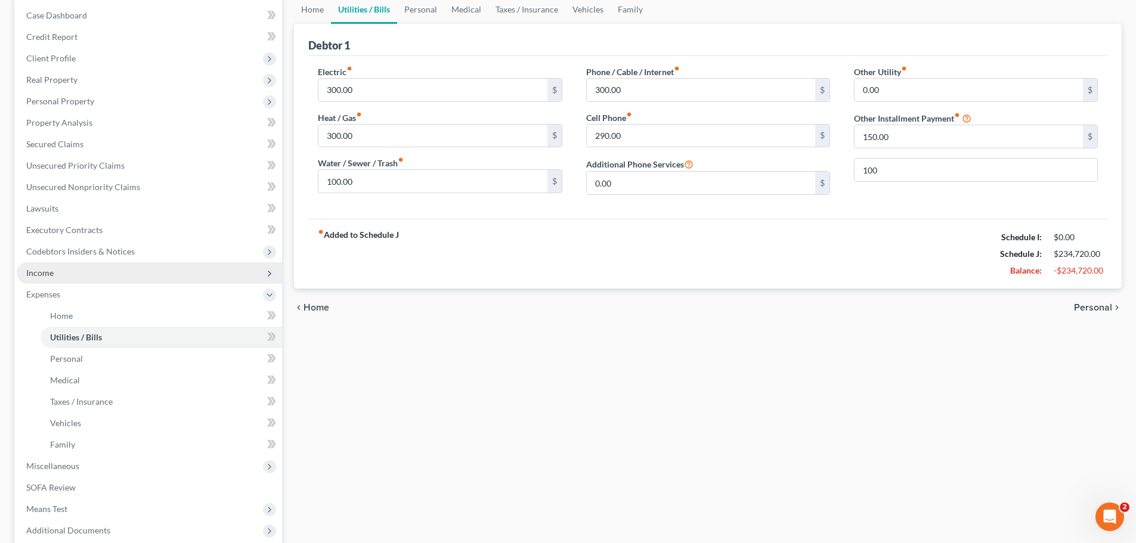
click at [79, 273] on span "Income" at bounding box center [149, 272] width 265 height 21
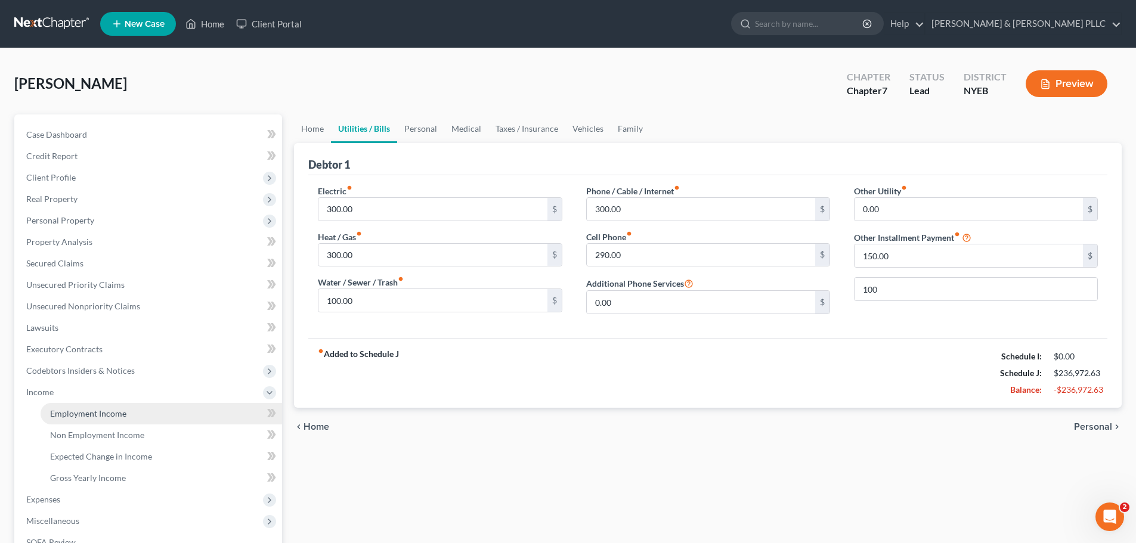
click at [86, 410] on span "Employment Income" at bounding box center [88, 414] width 76 height 10
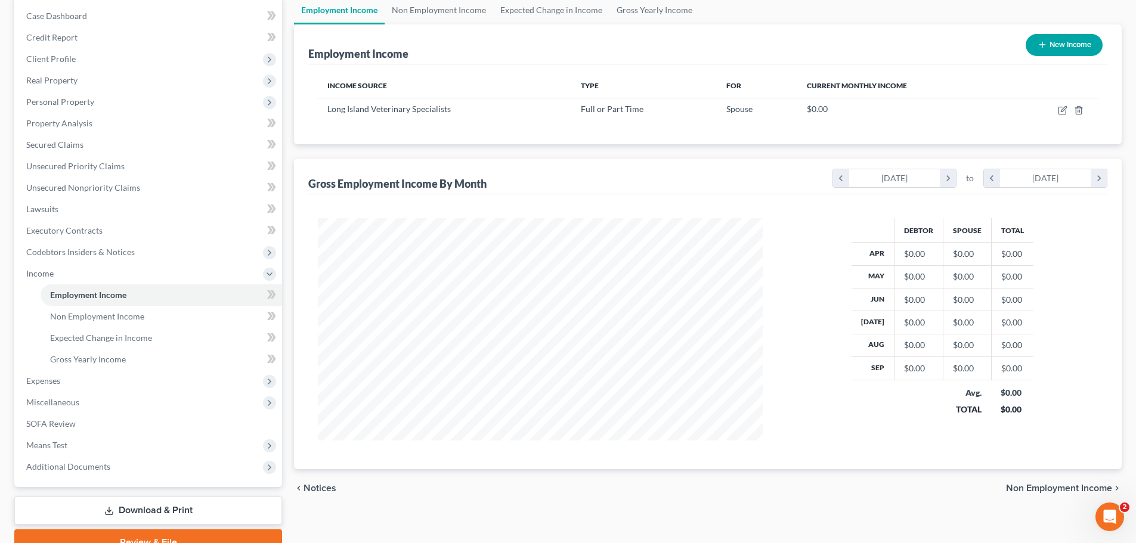
scroll to position [119, 0]
click at [190, 324] on link "Non Employment Income" at bounding box center [162, 315] width 242 height 21
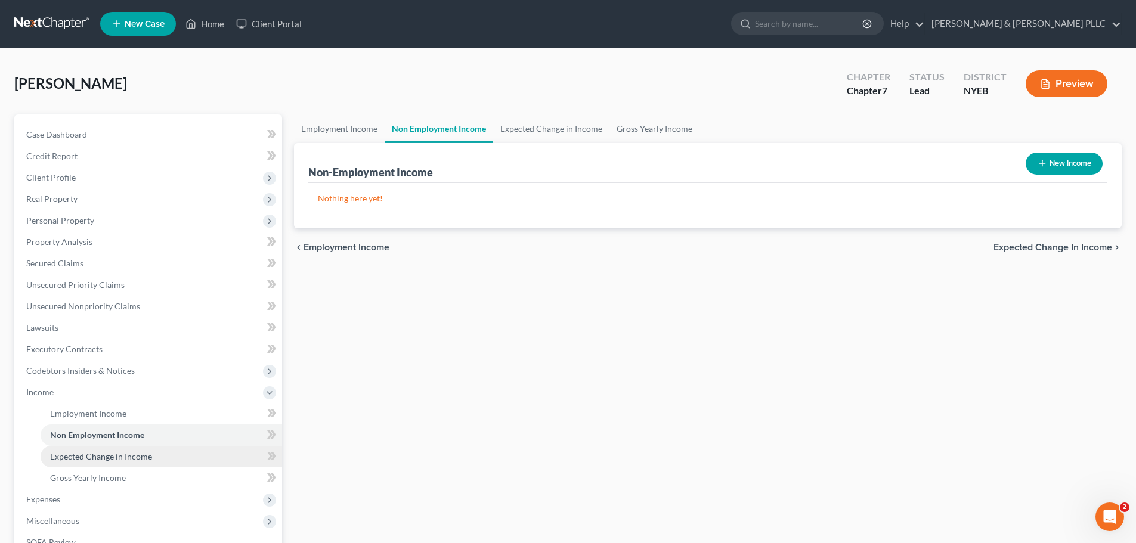
click at [180, 457] on link "Expected Change in Income" at bounding box center [162, 456] width 242 height 21
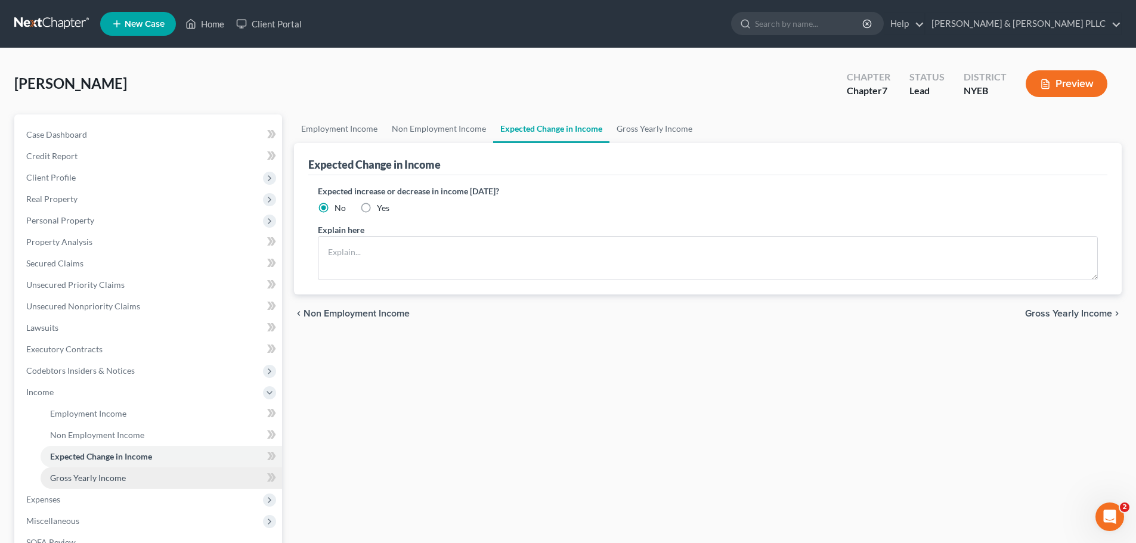
click at [183, 480] on link "Gross Yearly Income" at bounding box center [162, 478] width 242 height 21
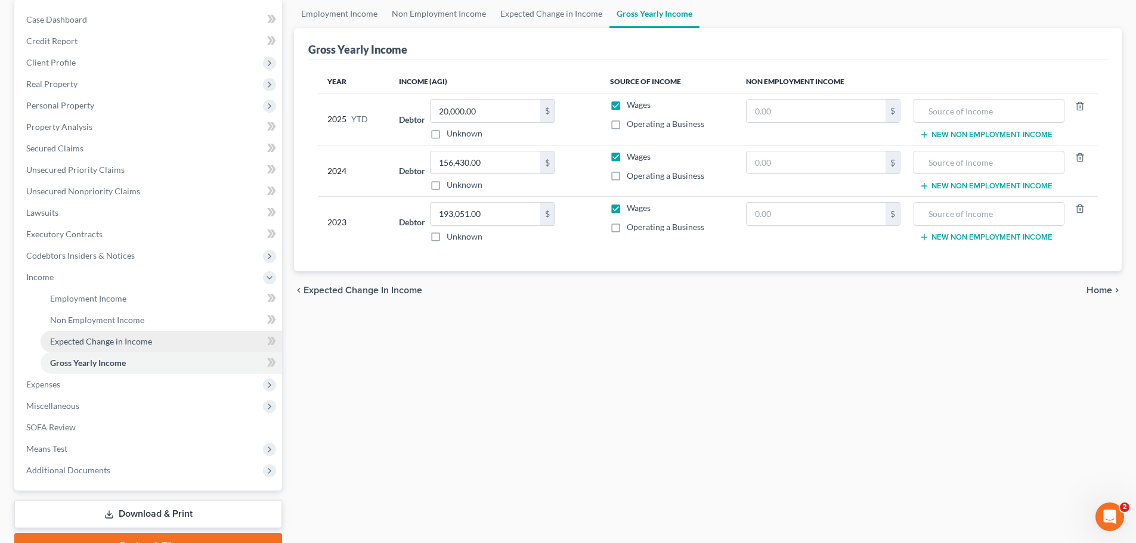
scroll to position [119, 0]
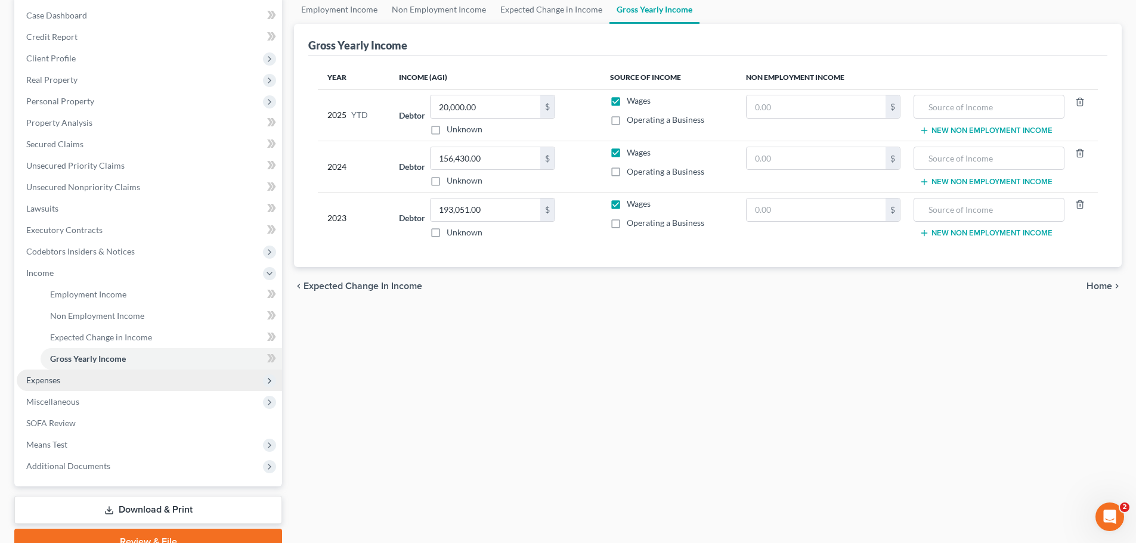
click at [143, 373] on span "Expenses" at bounding box center [149, 380] width 265 height 21
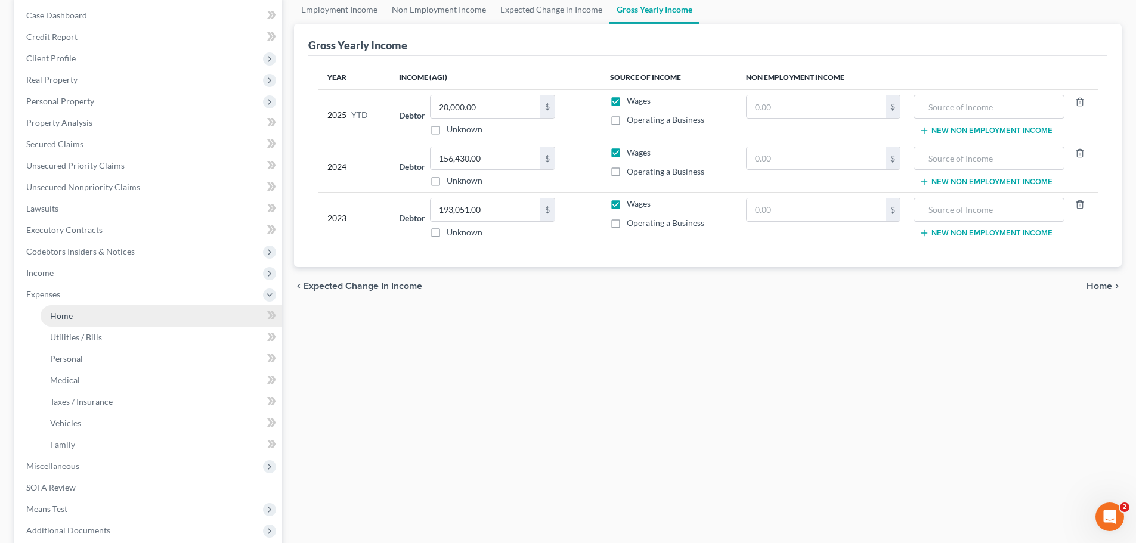
click at [158, 318] on link "Home" at bounding box center [162, 315] width 242 height 21
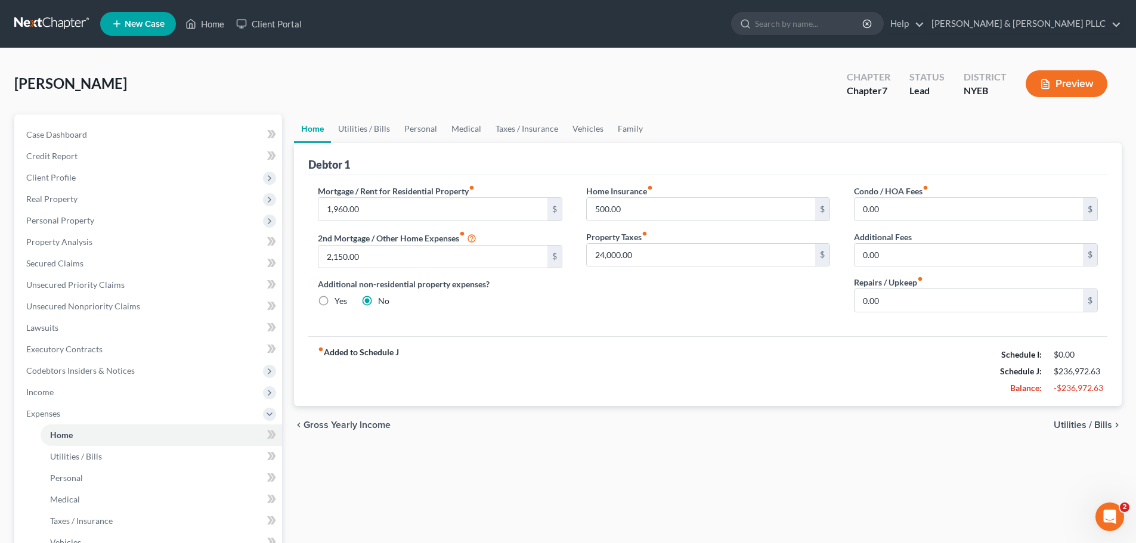
click at [1047, 411] on div "chevron_left Gross Yearly Income Utilities / Bills chevron_right" at bounding box center [708, 425] width 828 height 38
click at [1061, 422] on span "Utilities / Bills" at bounding box center [1083, 426] width 58 height 10
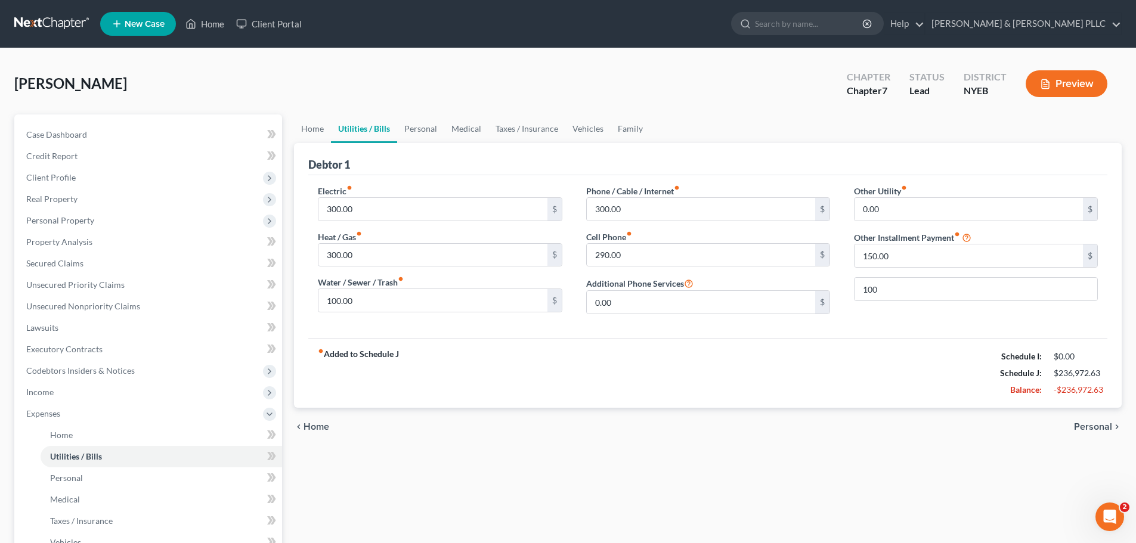
click at [1084, 426] on span "Personal" at bounding box center [1093, 427] width 38 height 10
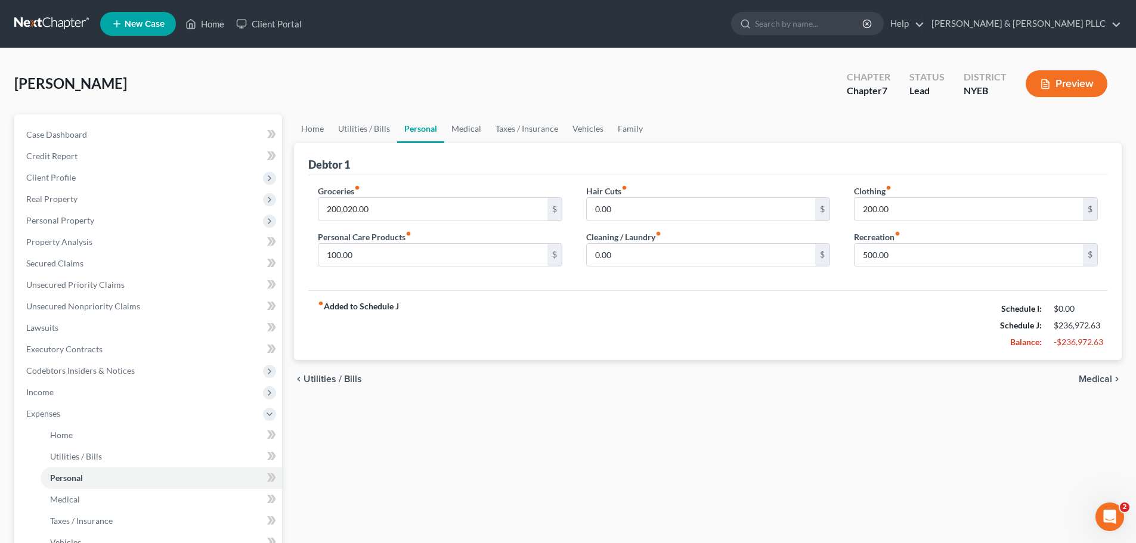
click at [1081, 385] on div "chevron_left Utilities / Bills Medical chevron_right" at bounding box center [708, 379] width 828 height 38
click at [1090, 382] on span "Medical" at bounding box center [1095, 380] width 33 height 10
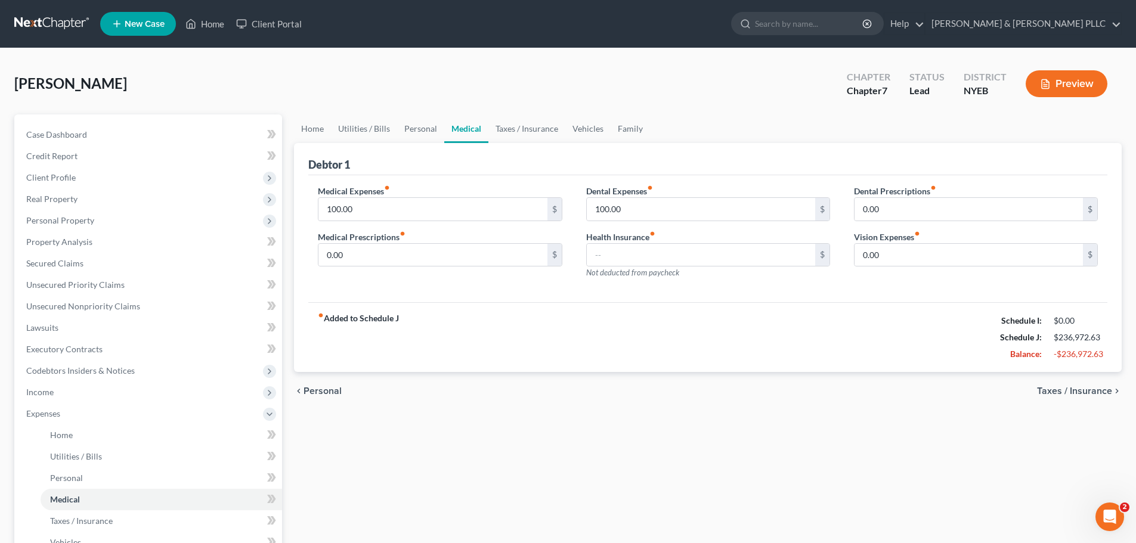
click at [1089, 380] on div "chevron_left Personal Taxes / Insurance chevron_right" at bounding box center [708, 391] width 828 height 38
click at [1081, 387] on span "Taxes / Insurance" at bounding box center [1074, 392] width 75 height 10
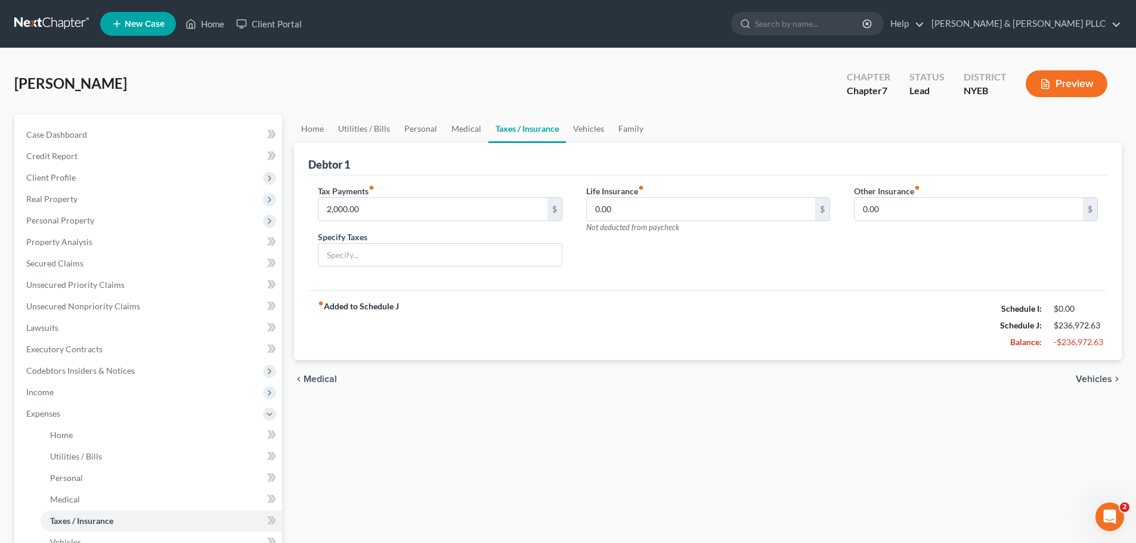
click at [1080, 375] on span "Vehicles" at bounding box center [1094, 380] width 36 height 10
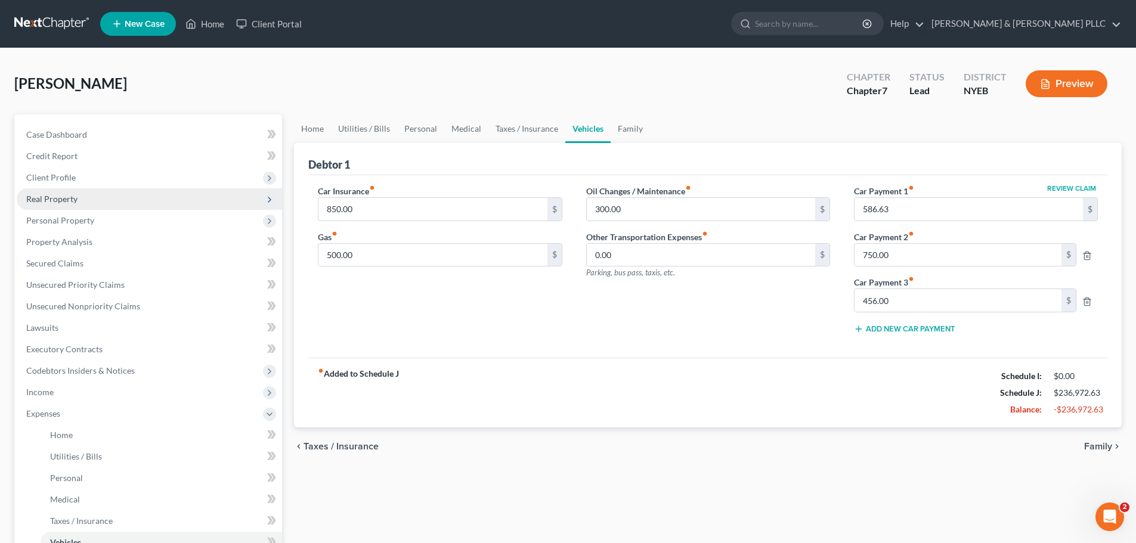
click at [135, 199] on span "Real Property" at bounding box center [149, 198] width 265 height 21
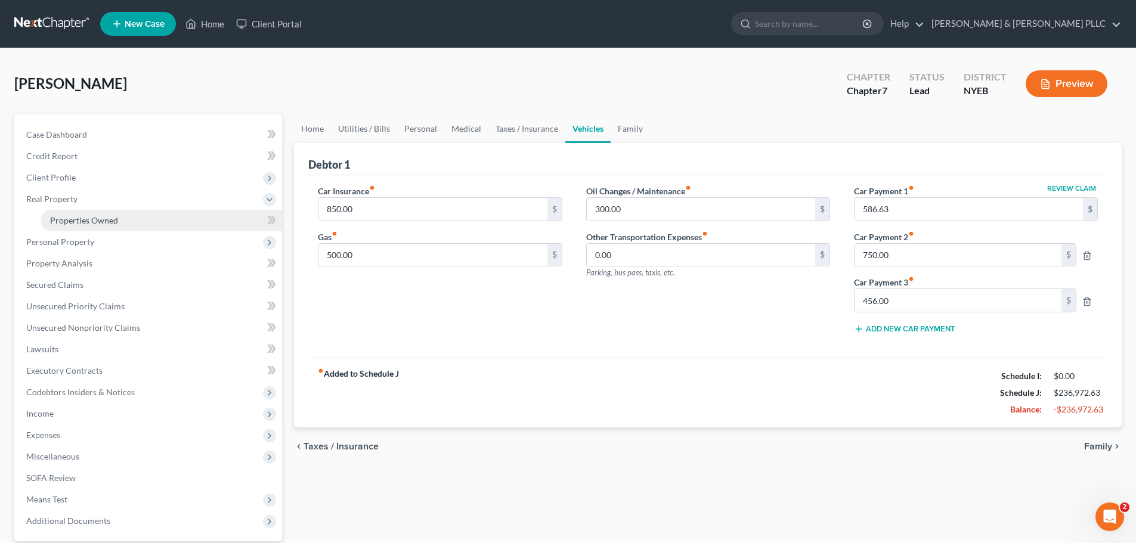
click at [132, 212] on link "Properties Owned" at bounding box center [162, 220] width 242 height 21
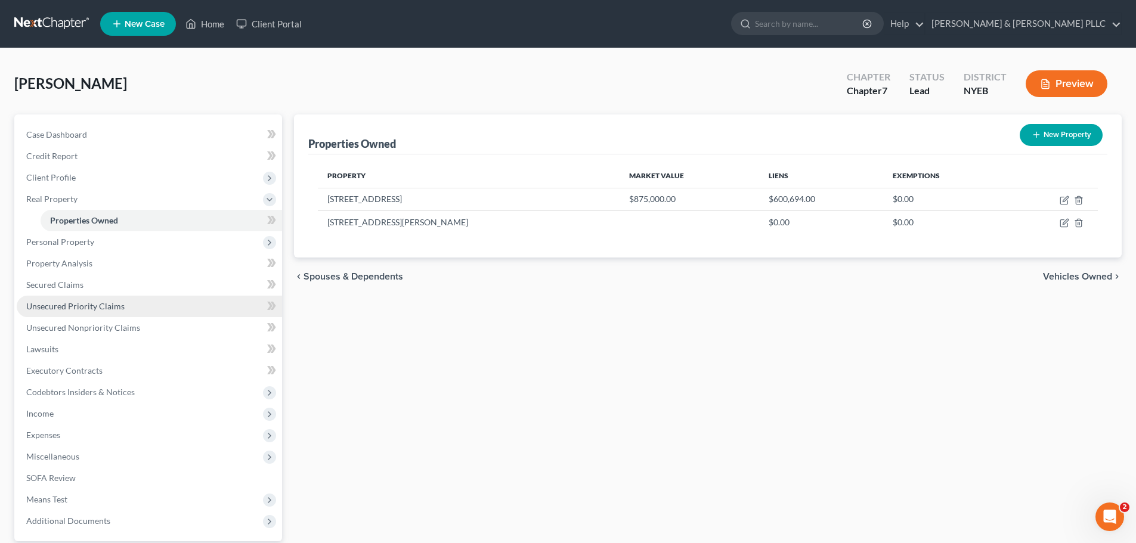
click at [100, 307] on span "Unsecured Priority Claims" at bounding box center [75, 306] width 98 height 10
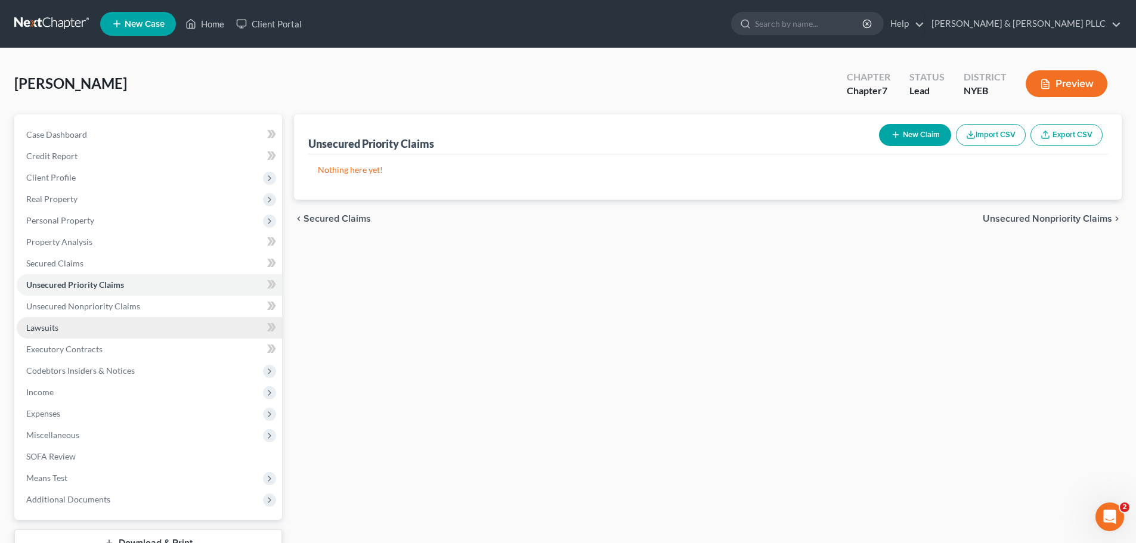
click at [98, 323] on link "Lawsuits" at bounding box center [149, 327] width 265 height 21
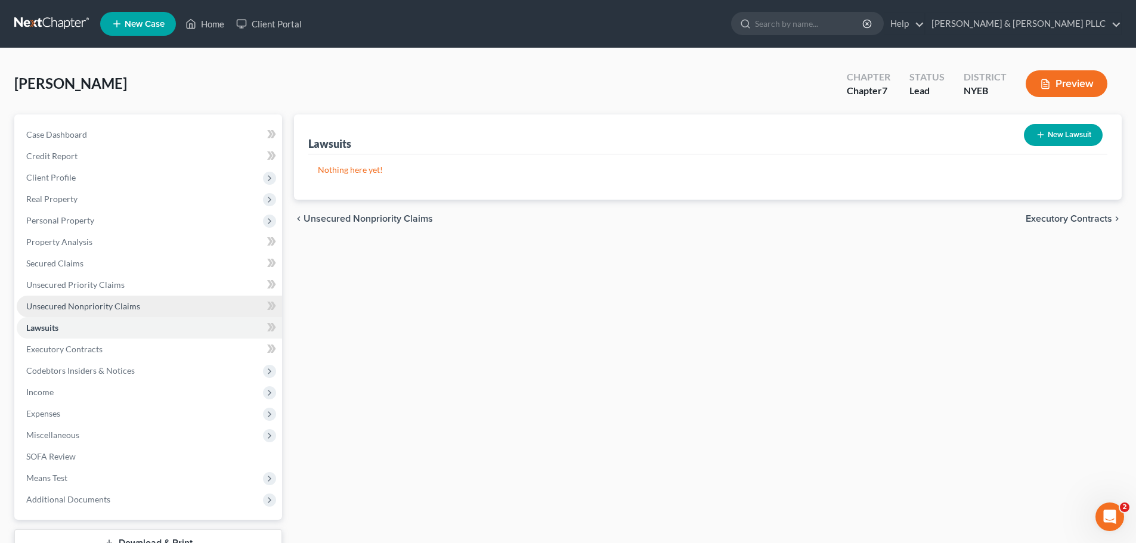
click at [110, 308] on span "Unsecured Nonpriority Claims" at bounding box center [83, 306] width 114 height 10
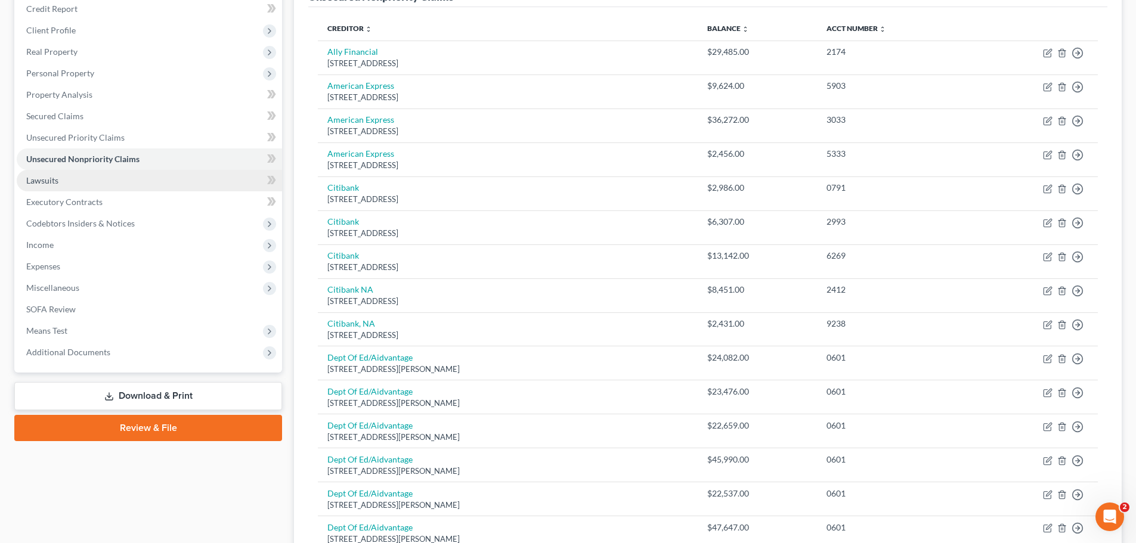
scroll to position [78, 0]
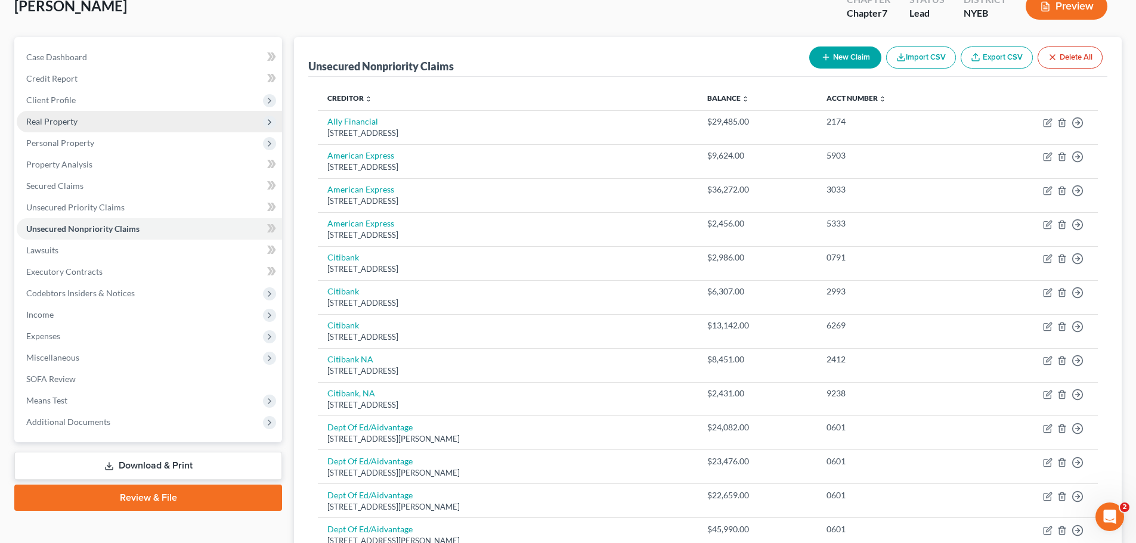
drag, startPoint x: 121, startPoint y: 126, endPoint x: 123, endPoint y: 140, distance: 14.4
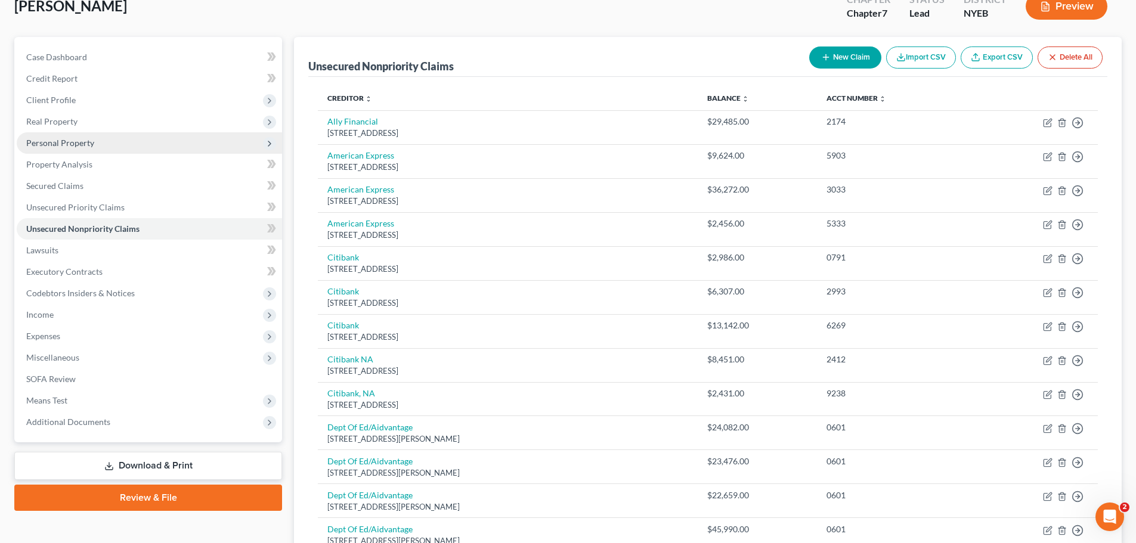
click at [121, 126] on span "Real Property" at bounding box center [149, 121] width 265 height 21
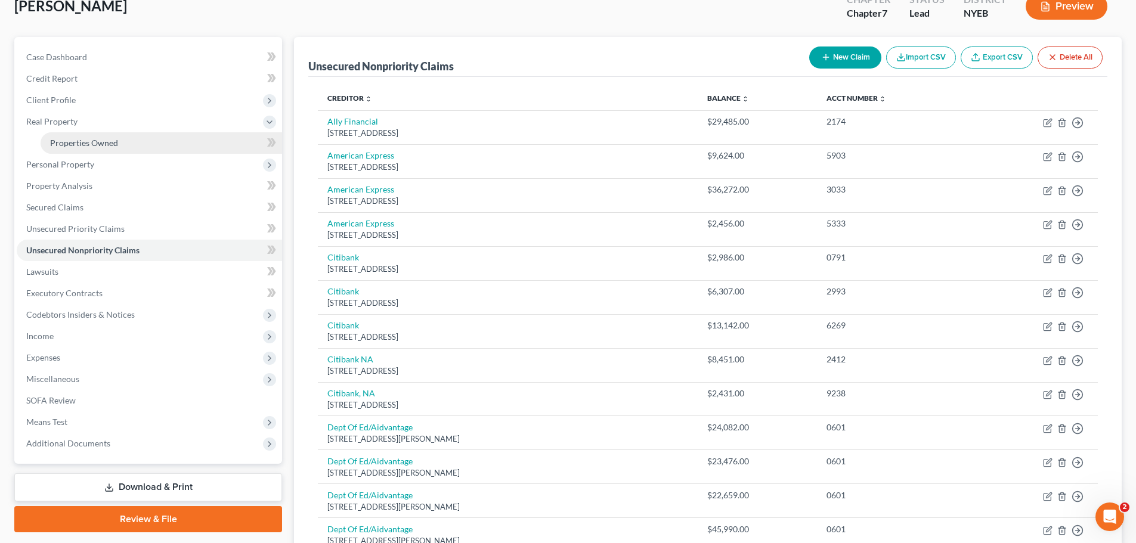
click at [108, 137] on link "Properties Owned" at bounding box center [162, 142] width 242 height 21
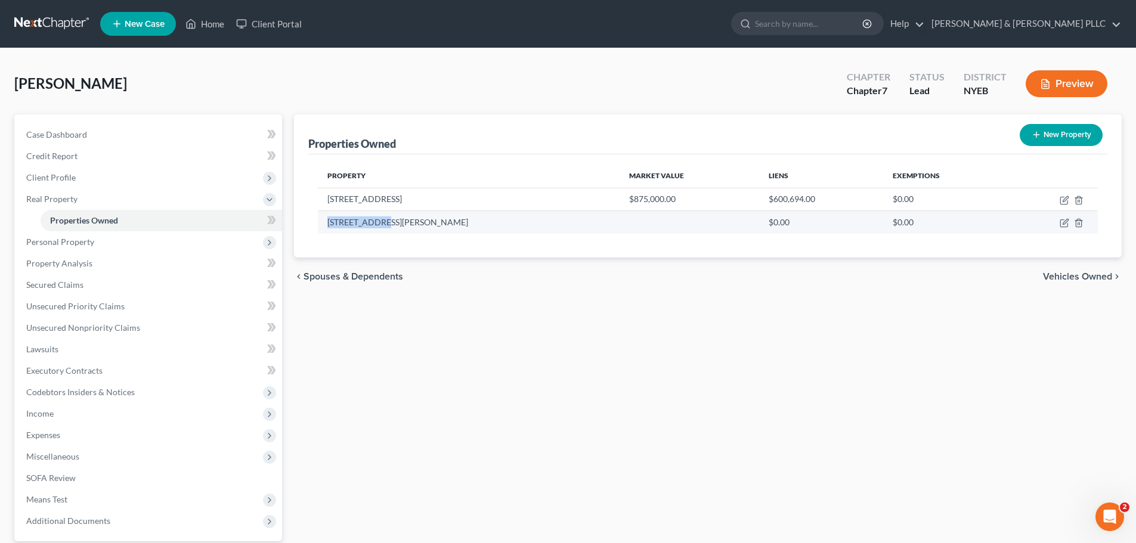
drag, startPoint x: 322, startPoint y: 221, endPoint x: 381, endPoint y: 227, distance: 59.4
click at [385, 228] on td "[STREET_ADDRESS][PERSON_NAME]" at bounding box center [469, 222] width 302 height 23
copy td "[STREET_ADDRESS][PERSON_NAME]"
click at [466, 321] on div "Properties Owned New Property Property Market Value Liens Exemptions [STREET_AD…" at bounding box center [708, 363] width 840 height 496
click at [1067, 227] on icon "button" at bounding box center [1065, 223] width 10 height 10
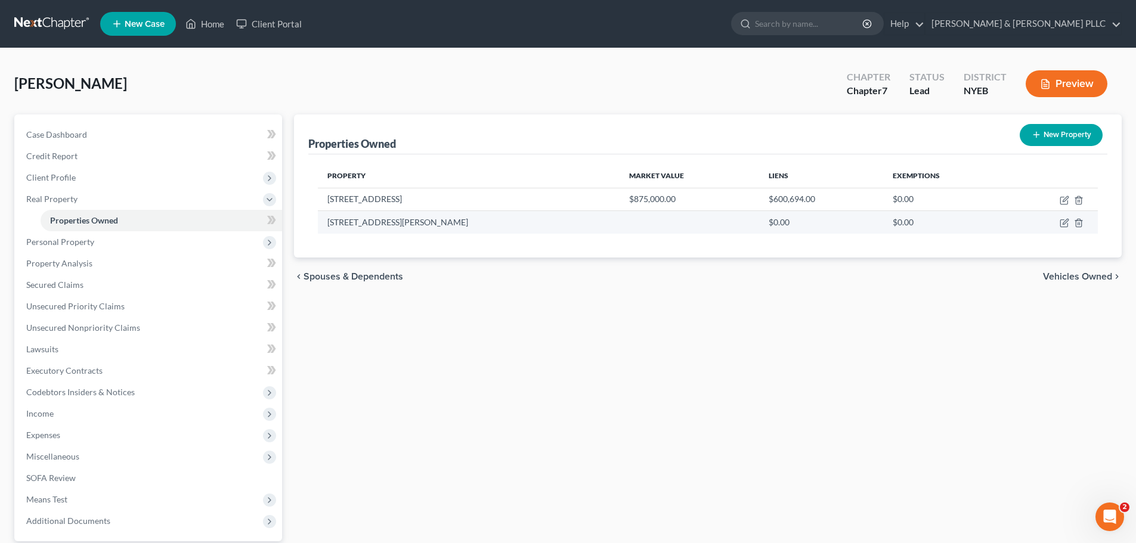
select select "35"
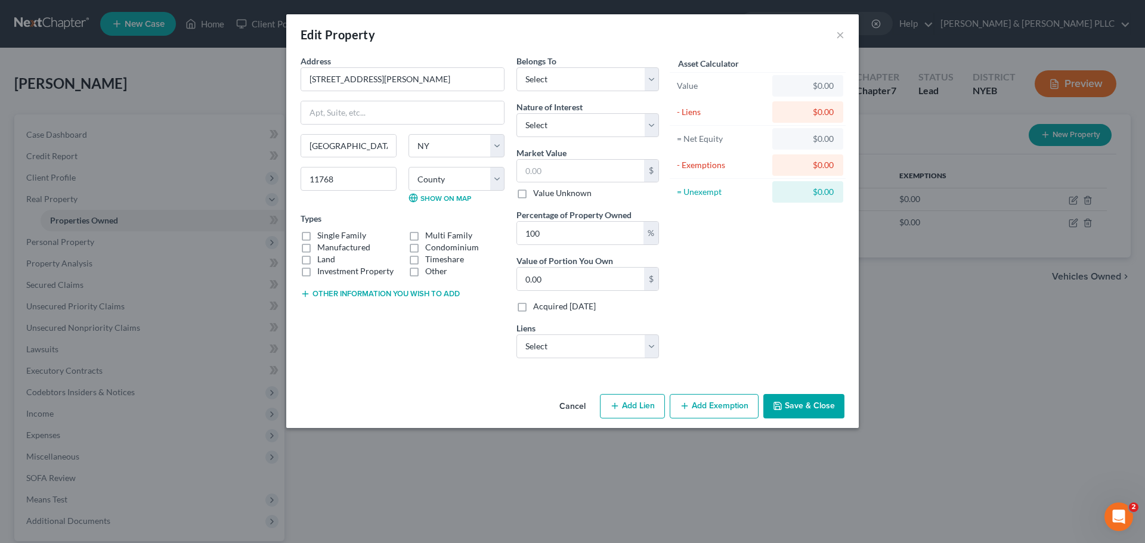
drag, startPoint x: 852, startPoint y: 36, endPoint x: 833, endPoint y: 39, distance: 19.3
click at [850, 38] on div "Edit Property ×" at bounding box center [572, 34] width 573 height 41
click at [839, 37] on button "×" at bounding box center [840, 34] width 8 height 14
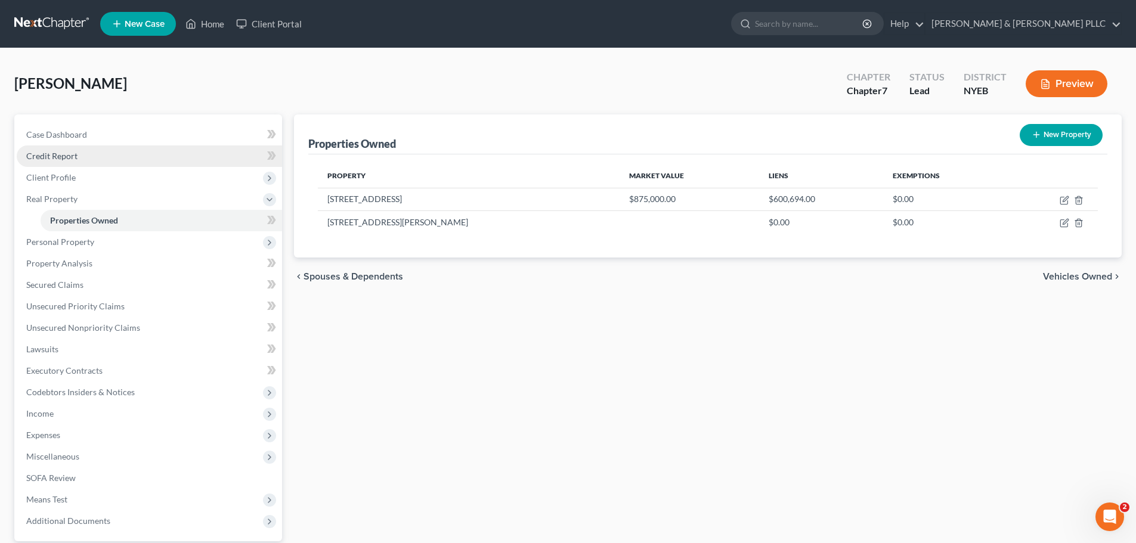
click at [155, 160] on link "Credit Report" at bounding box center [149, 156] width 265 height 21
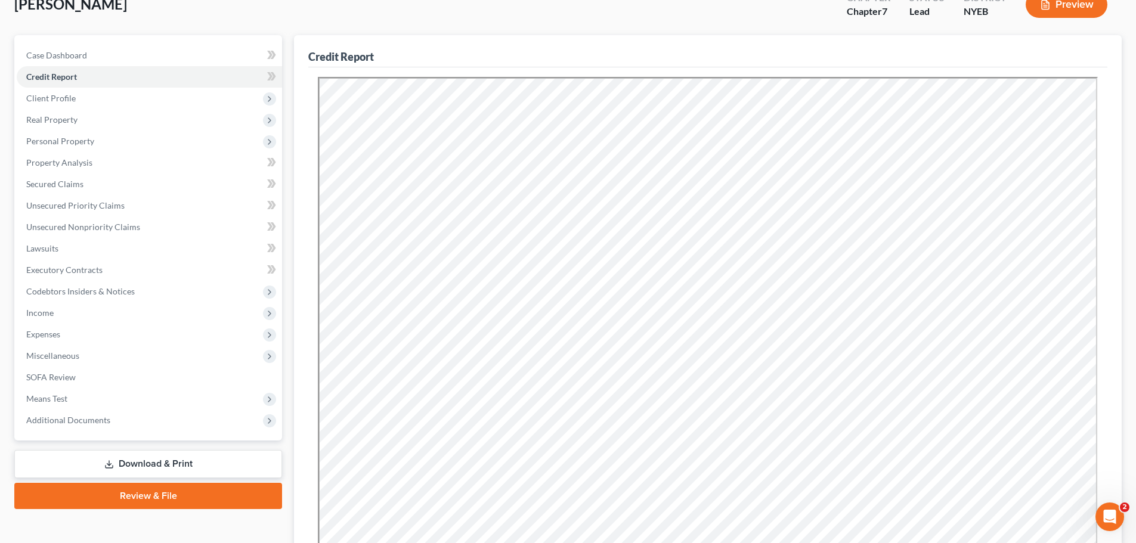
scroll to position [60, 0]
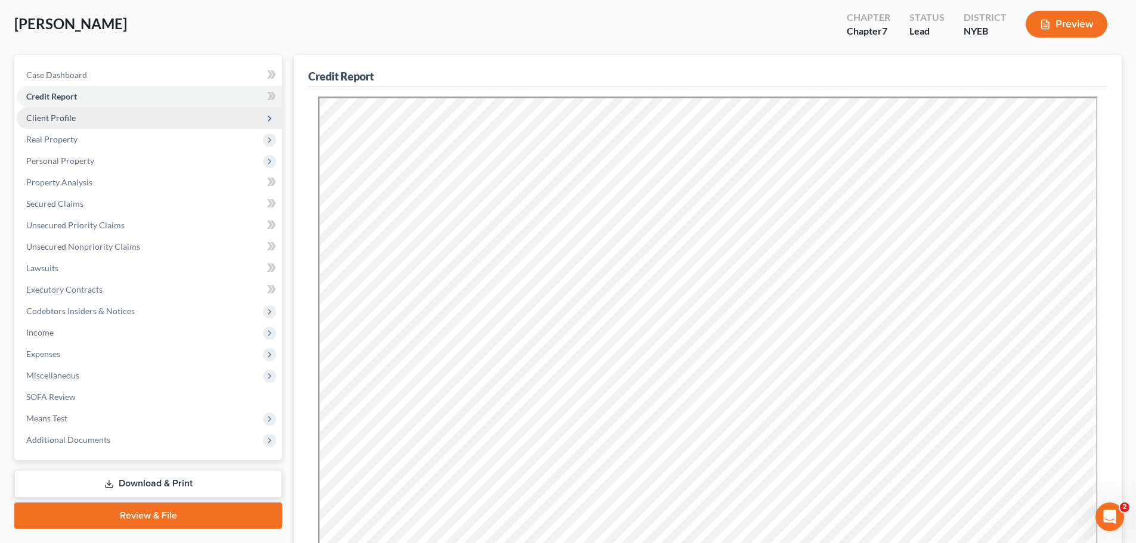
click at [172, 107] on span "Client Profile" at bounding box center [149, 117] width 265 height 21
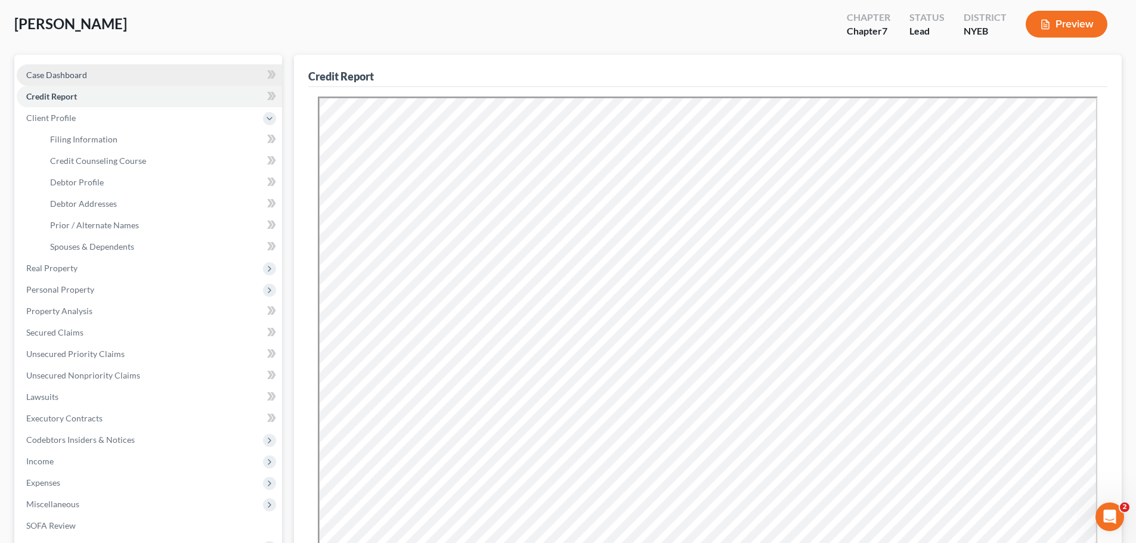
drag, startPoint x: 163, startPoint y: 75, endPoint x: 159, endPoint y: 85, distance: 11.0
click at [163, 75] on link "Case Dashboard" at bounding box center [149, 74] width 265 height 21
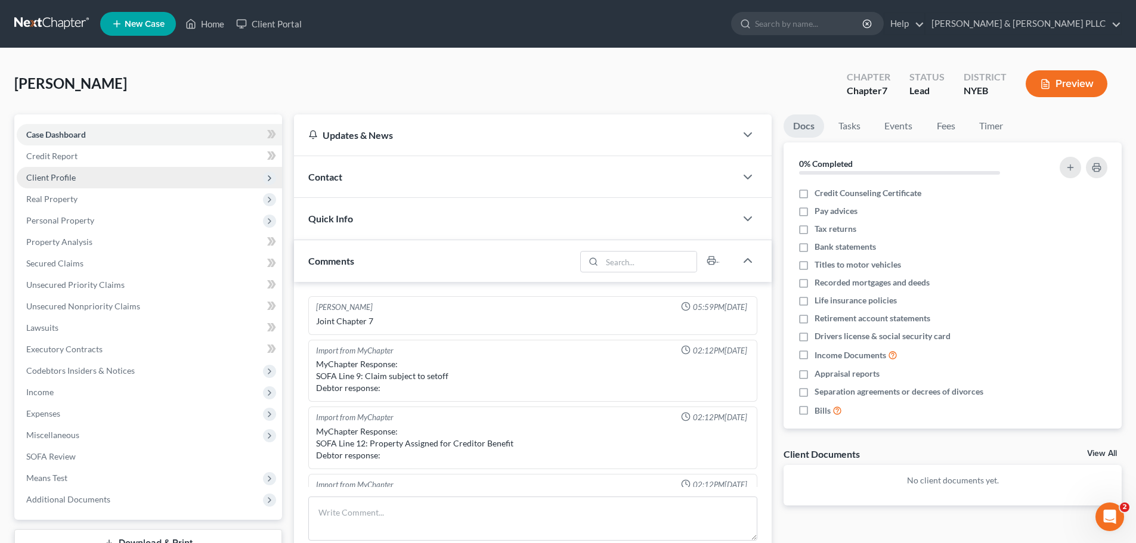
click at [138, 174] on span "Client Profile" at bounding box center [149, 177] width 265 height 21
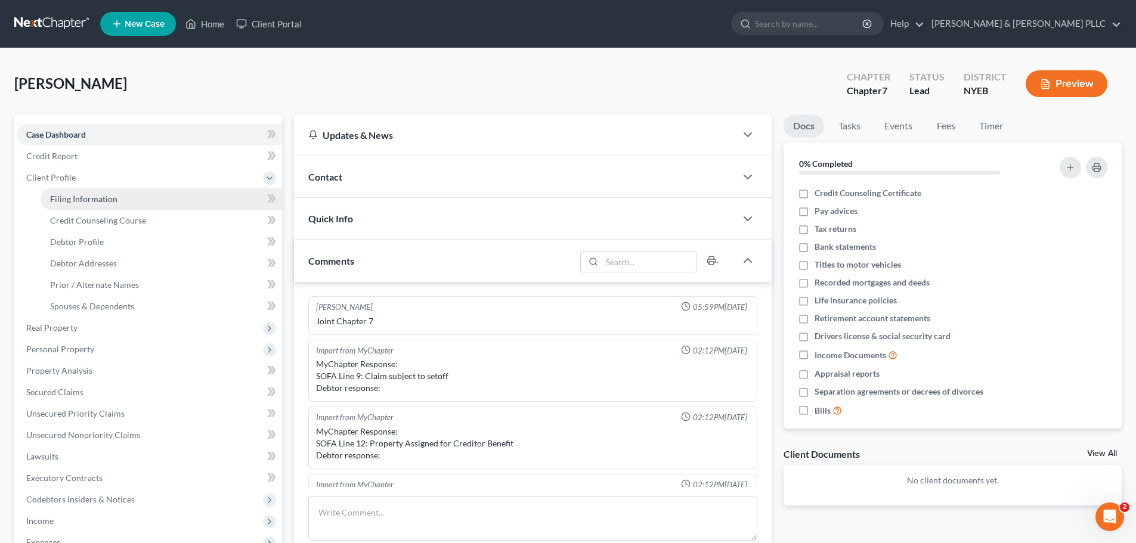
click at [147, 205] on link "Filing Information" at bounding box center [162, 198] width 242 height 21
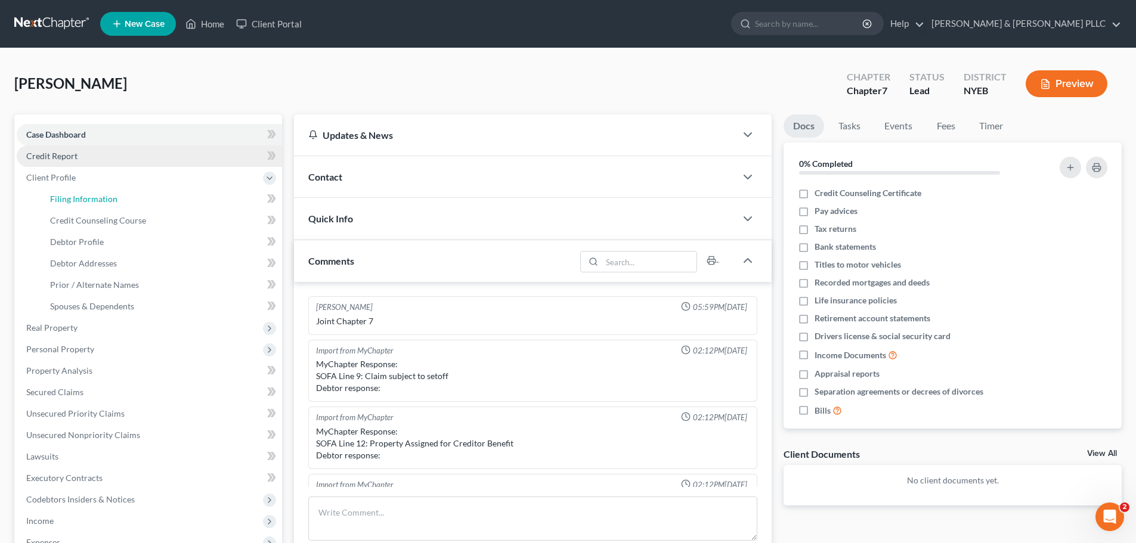
select select "1"
select select "0"
select select "53"
select select "0"
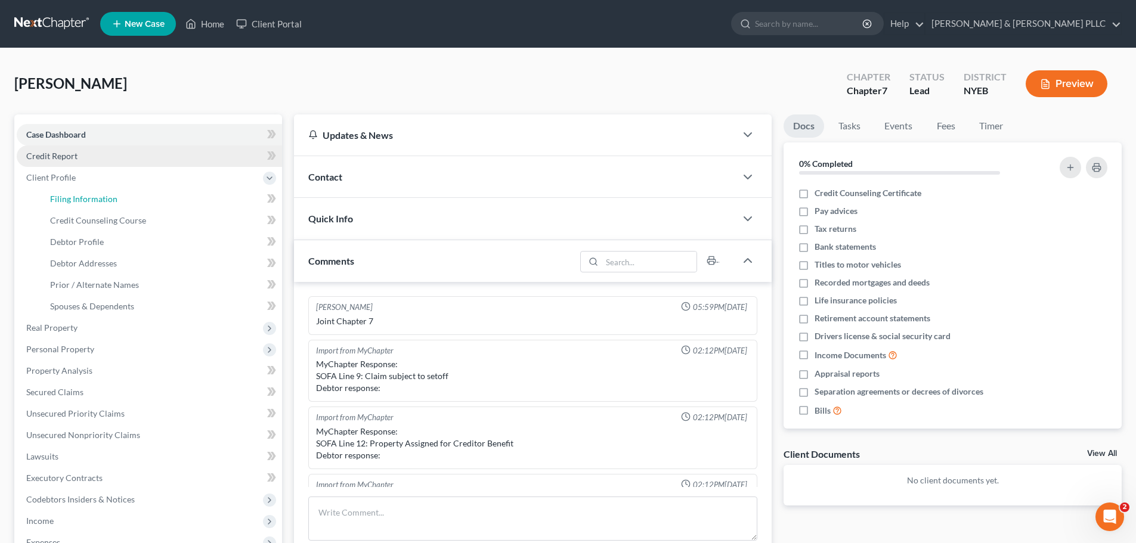
select select "35"
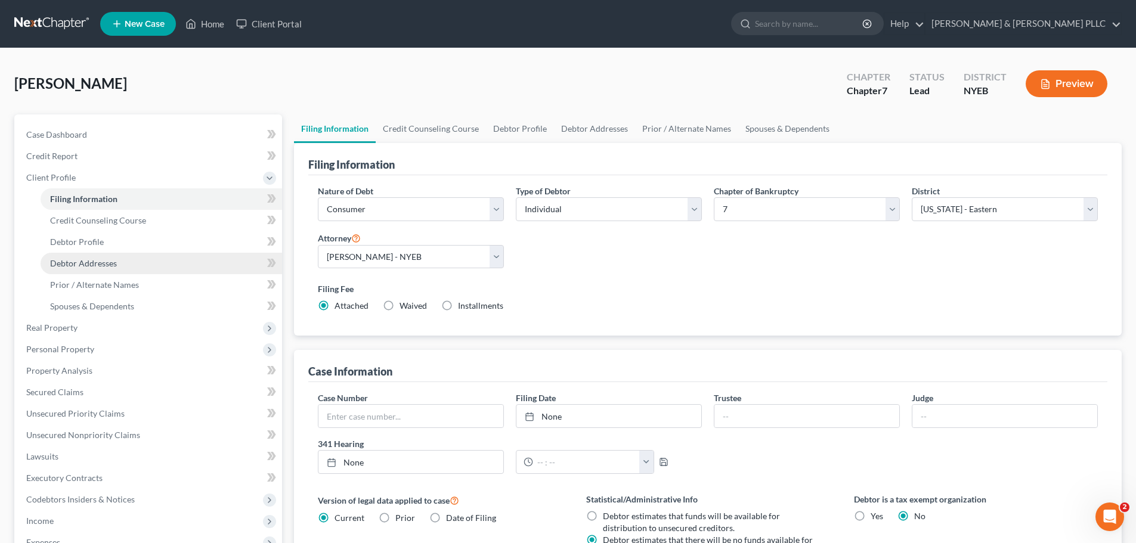
click at [134, 259] on link "Debtor Addresses" at bounding box center [162, 263] width 242 height 21
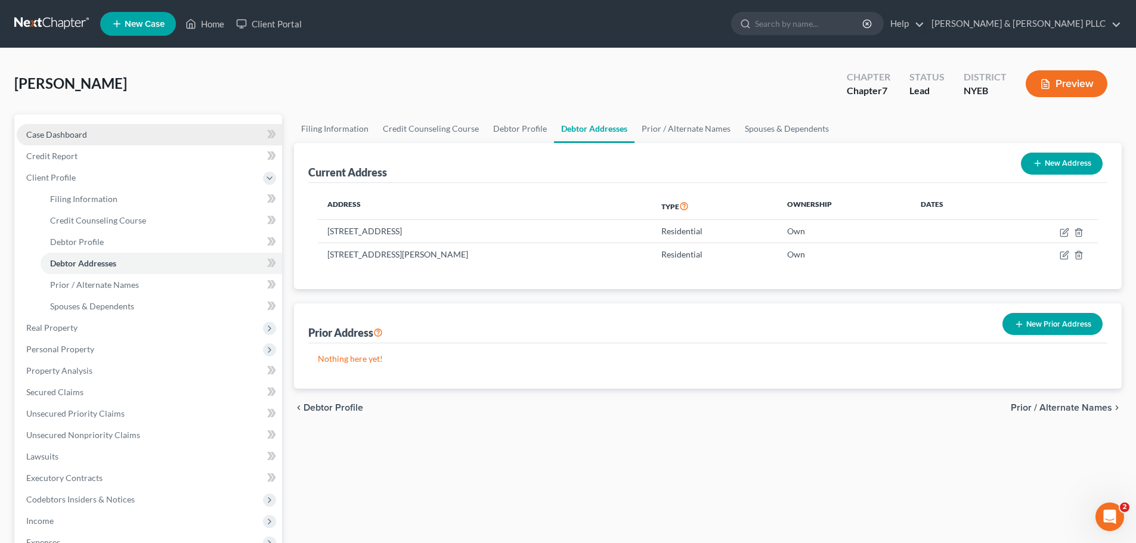
drag, startPoint x: 100, startPoint y: 128, endPoint x: 106, endPoint y: 137, distance: 11.1
click at [100, 128] on link "Case Dashboard" at bounding box center [149, 134] width 265 height 21
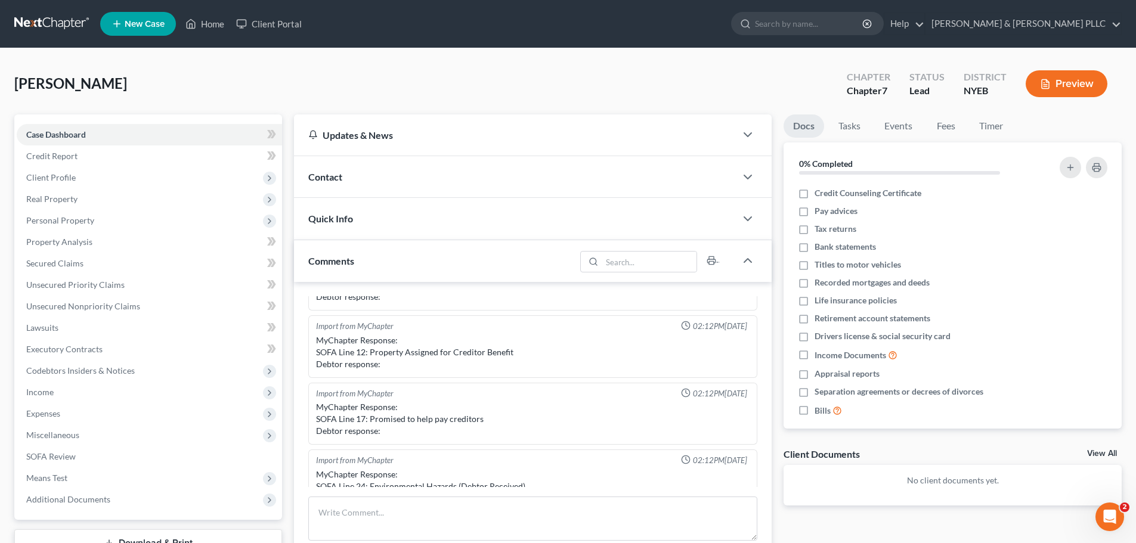
scroll to position [119, 0]
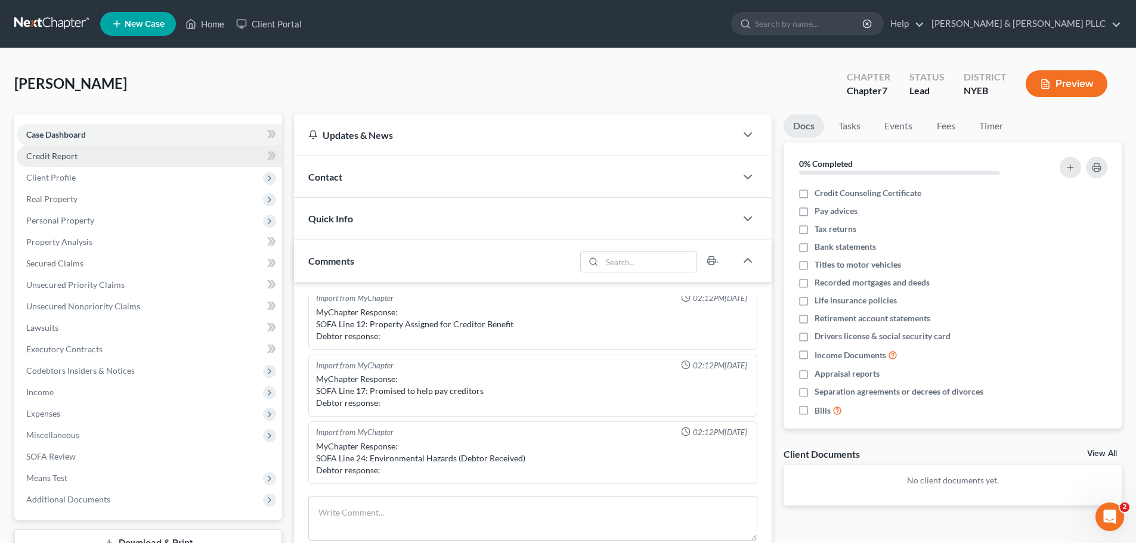
click at [95, 162] on link "Credit Report" at bounding box center [149, 156] width 265 height 21
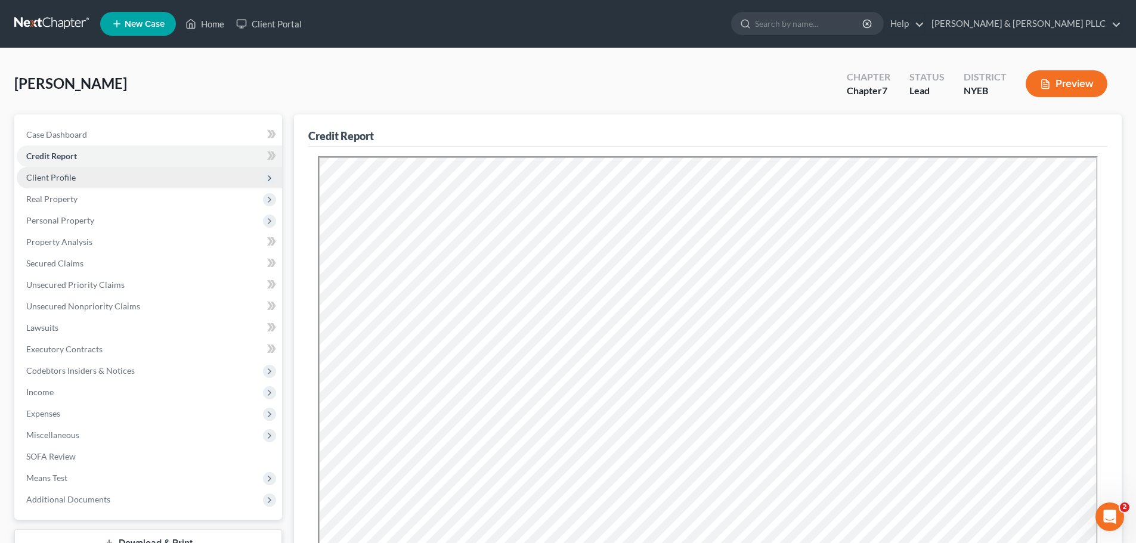
click at [193, 183] on span "Client Profile" at bounding box center [149, 177] width 265 height 21
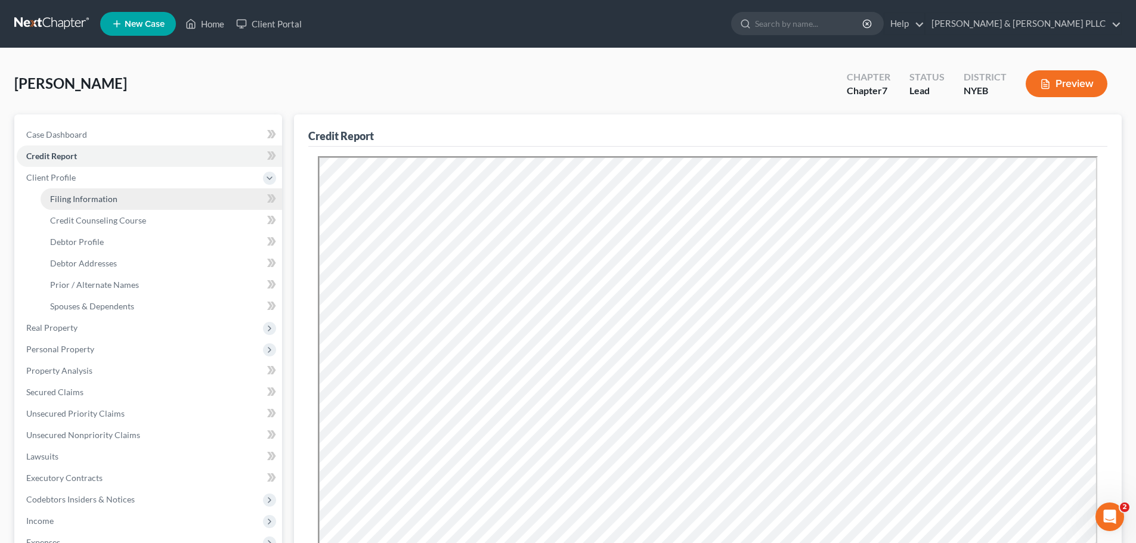
click at [181, 188] on li "Client Profile Filing Information Credit Counseling Course Debtor Profile Debto…" at bounding box center [149, 242] width 265 height 150
click at [180, 194] on link "Filing Information" at bounding box center [162, 198] width 242 height 21
select select "1"
select select "0"
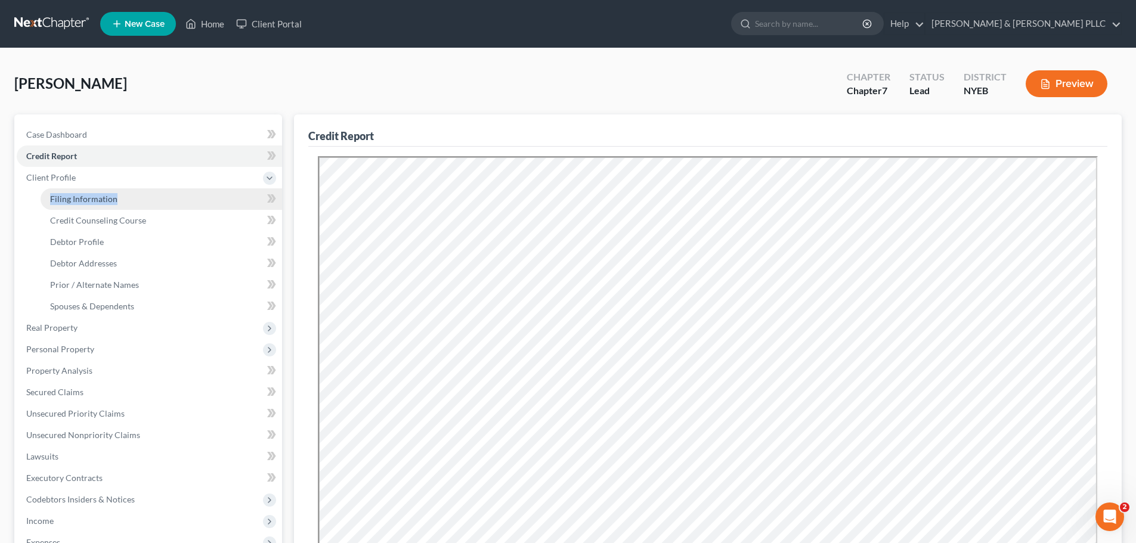
select select "53"
select select "0"
select select "35"
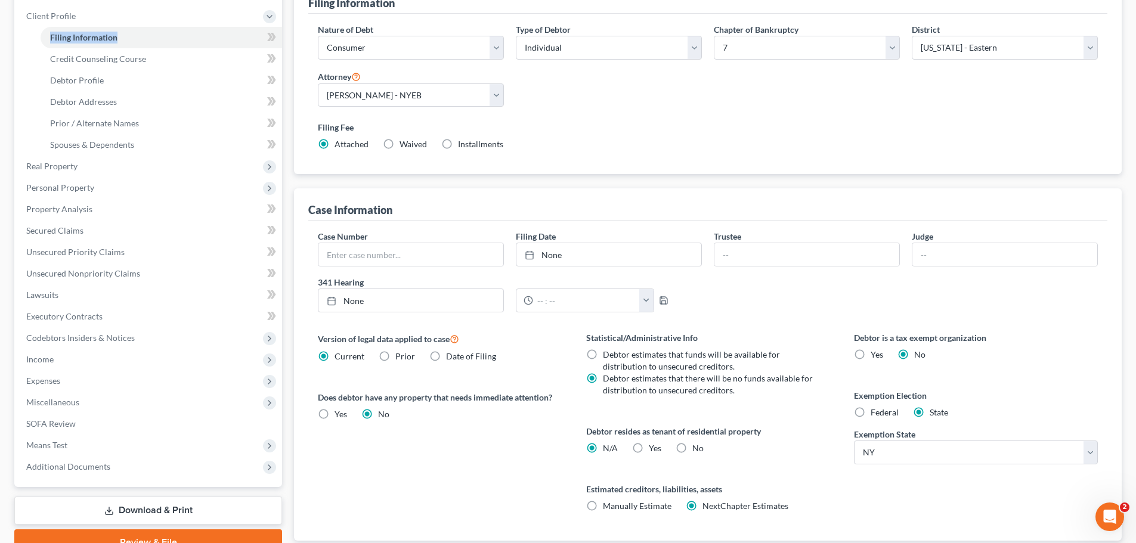
scroll to position [179, 0]
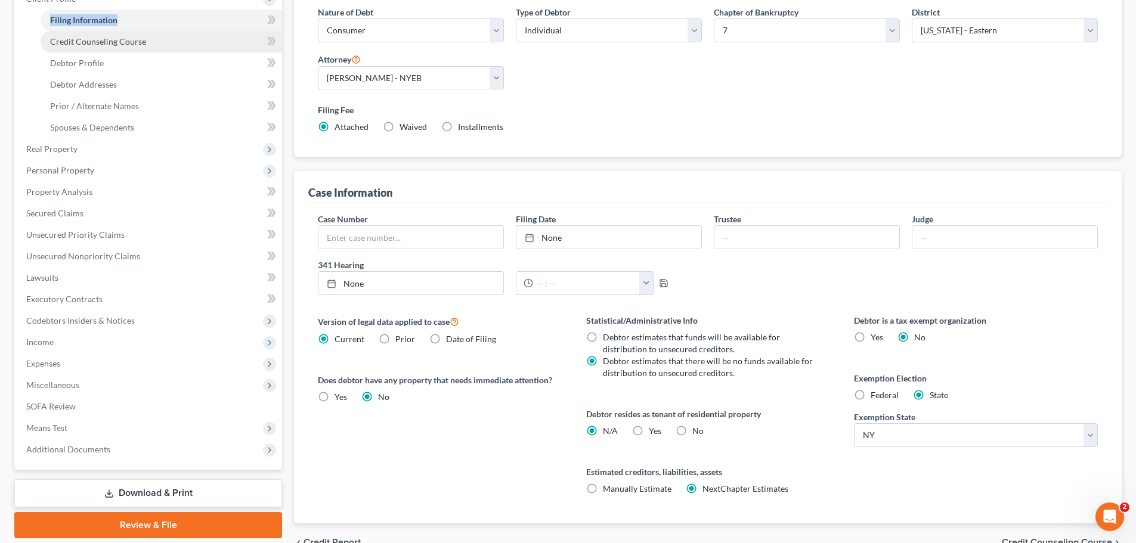
click at [144, 45] on link "Credit Counseling Course" at bounding box center [162, 41] width 242 height 21
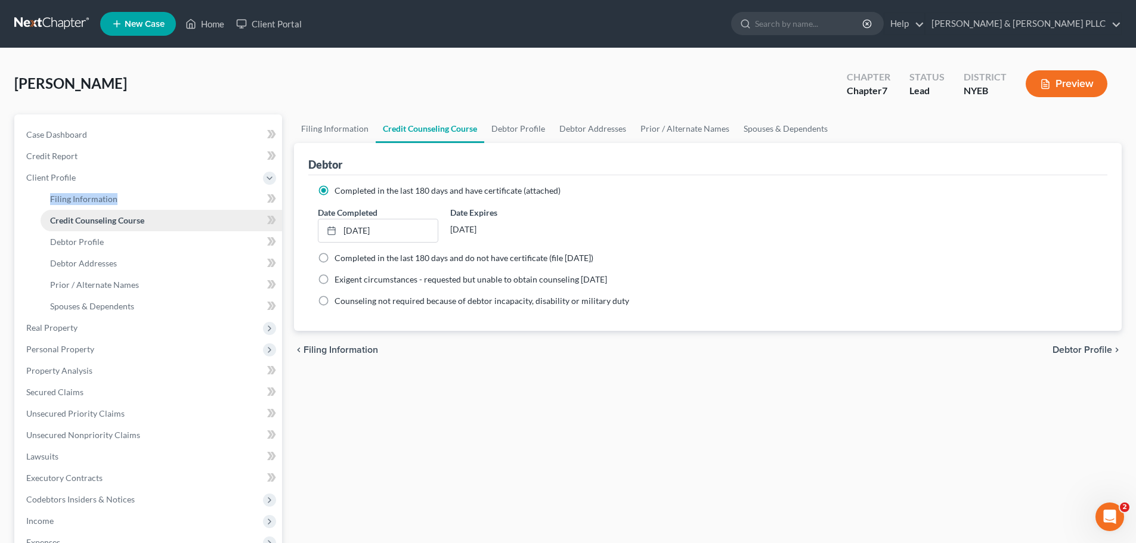
click at [125, 230] on link "Credit Counseling Course" at bounding box center [162, 220] width 242 height 21
click at [127, 242] on link "Debtor Profile" at bounding box center [162, 241] width 242 height 21
select select "1"
select select "4"
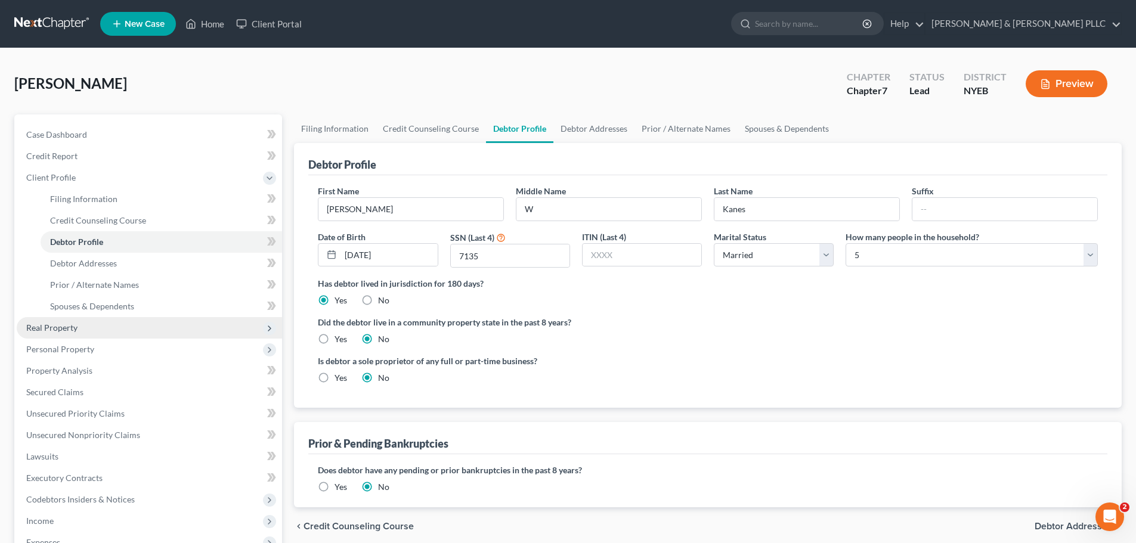
click at [138, 323] on span "Real Property" at bounding box center [149, 327] width 265 height 21
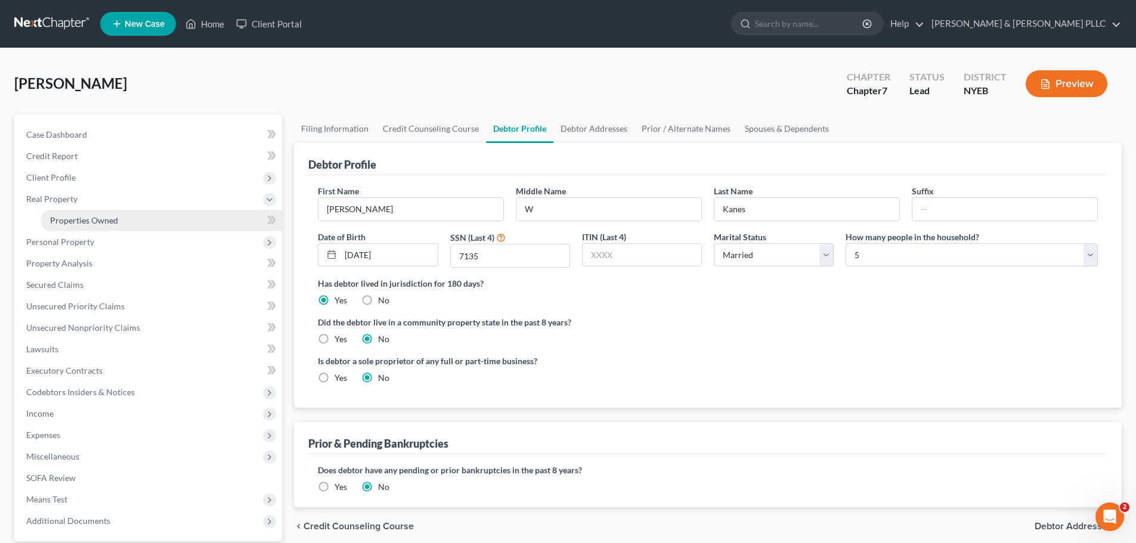
click at [130, 215] on link "Properties Owned" at bounding box center [162, 220] width 242 height 21
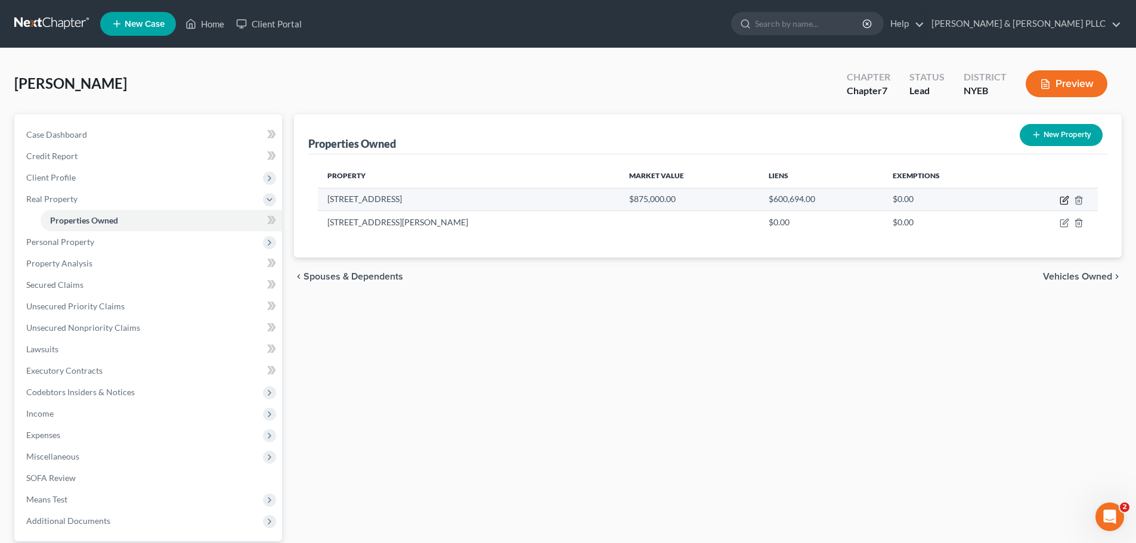
click at [1063, 197] on icon "button" at bounding box center [1064, 200] width 7 height 7
select select "35"
select select "51"
select select "2"
select select "5"
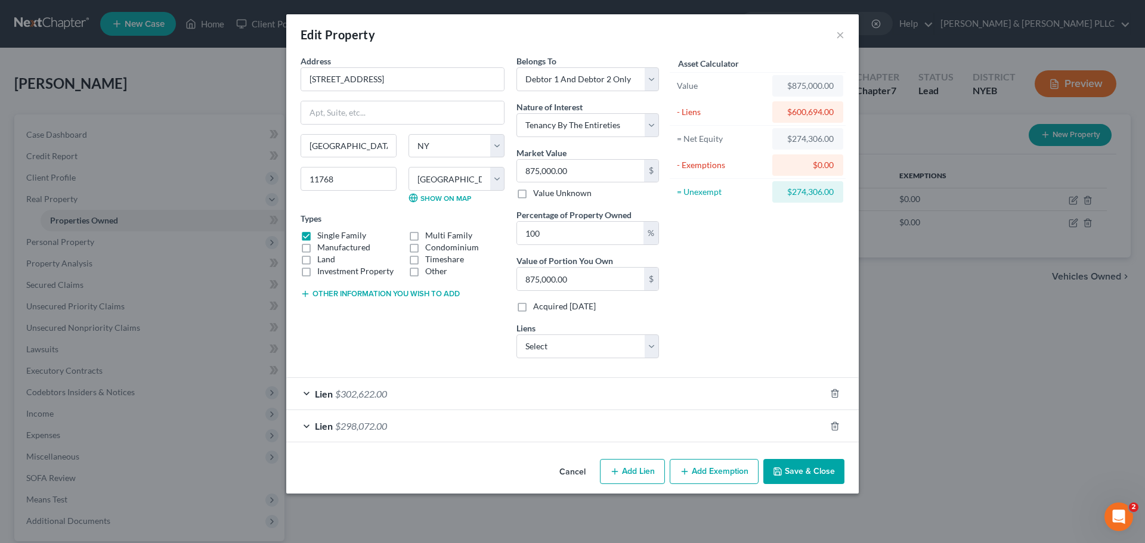
click at [569, 468] on button "Cancel" at bounding box center [572, 472] width 45 height 24
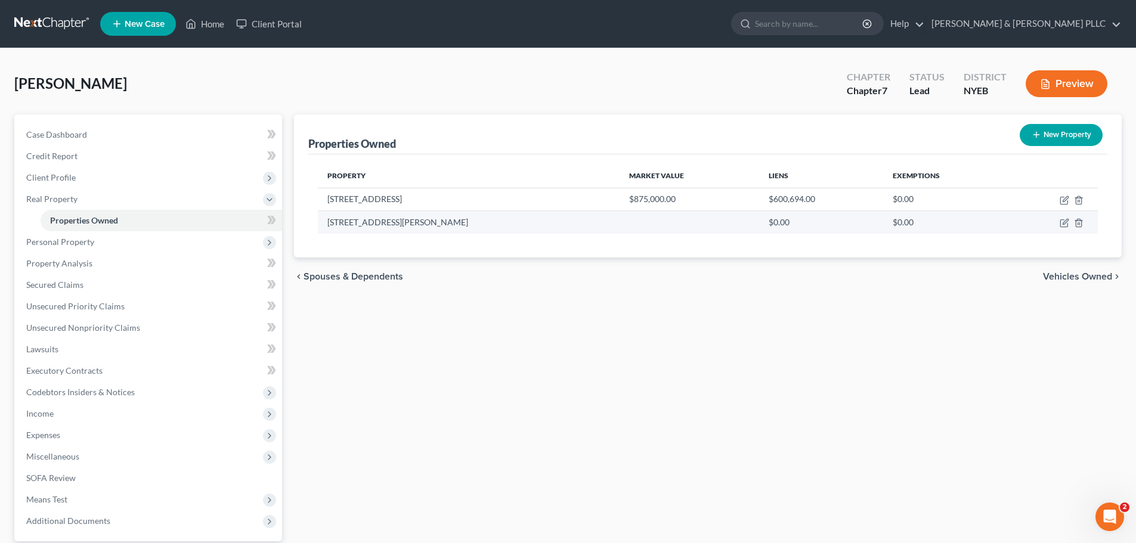
click at [1057, 225] on td at bounding box center [1053, 222] width 90 height 23
click at [1062, 224] on icon "button" at bounding box center [1065, 223] width 10 height 10
select select "35"
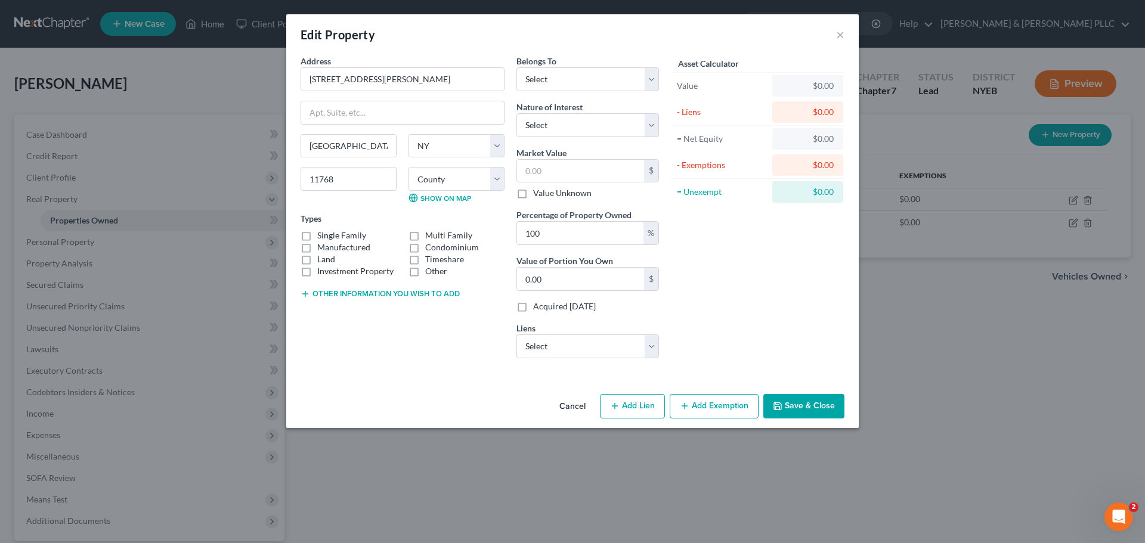
drag, startPoint x: 579, startPoint y: 406, endPoint x: 264, endPoint y: 337, distance: 322.3
click at [579, 406] on button "Cancel" at bounding box center [572, 407] width 45 height 24
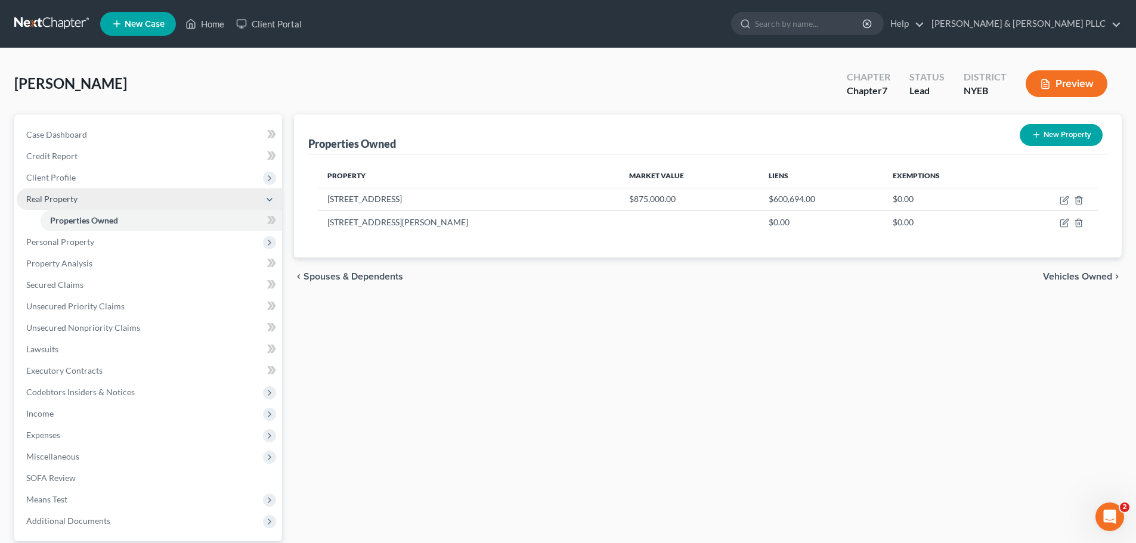
click at [94, 194] on span "Real Property" at bounding box center [149, 198] width 265 height 21
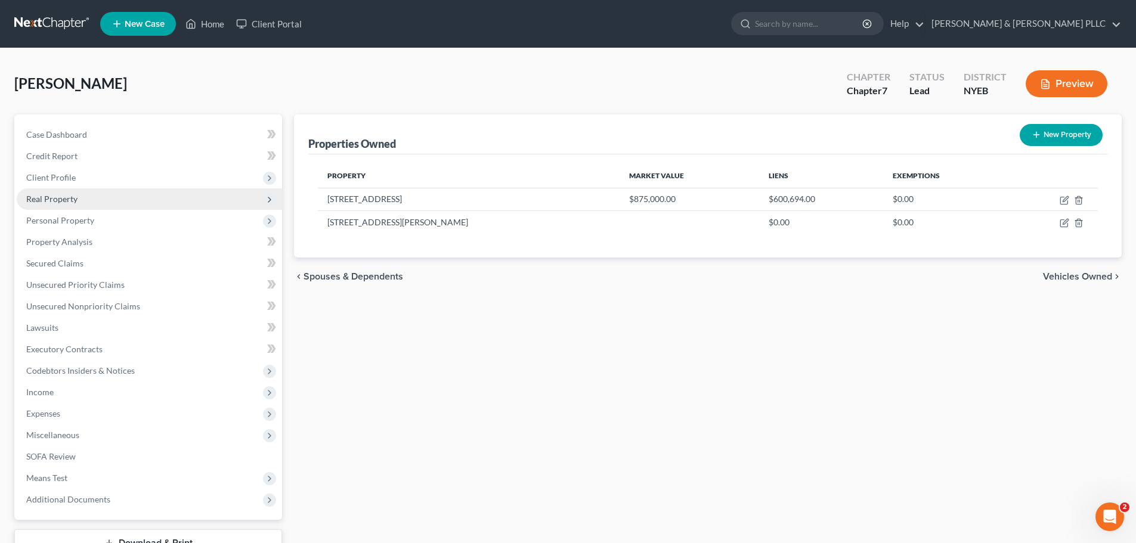
click at [94, 205] on span "Real Property" at bounding box center [149, 198] width 265 height 21
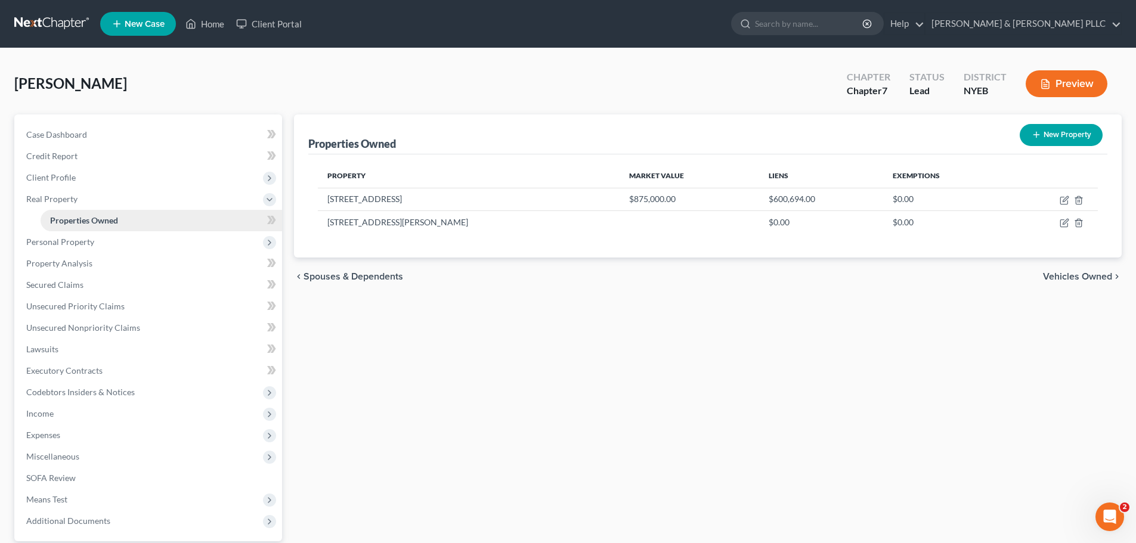
click at [100, 218] on span "Properties Owned" at bounding box center [84, 220] width 68 height 10
click at [1067, 222] on icon "button" at bounding box center [1065, 222] width 5 height 5
select select "35"
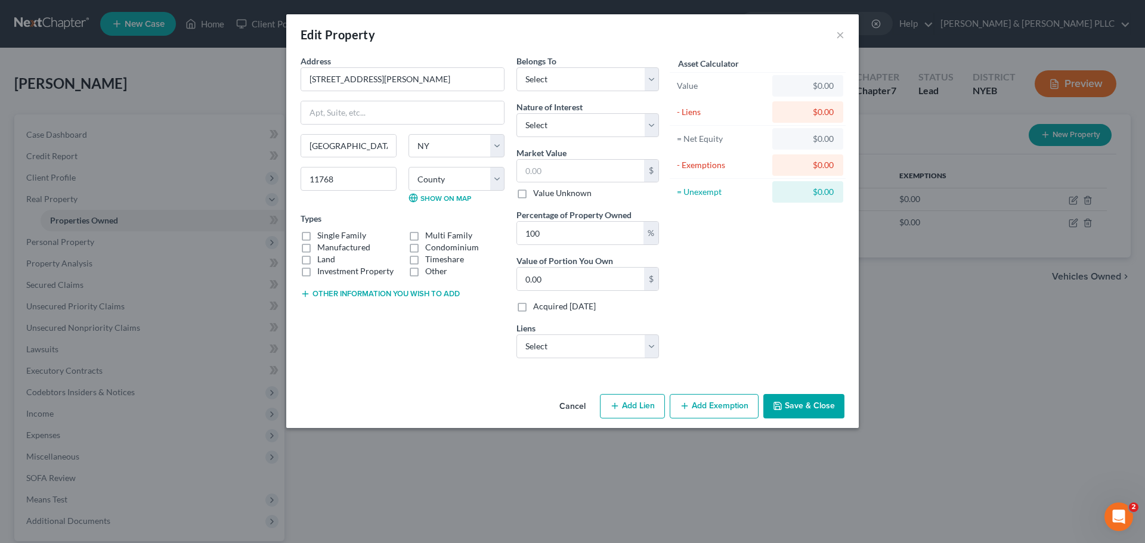
click at [573, 413] on button "Cancel" at bounding box center [572, 407] width 45 height 24
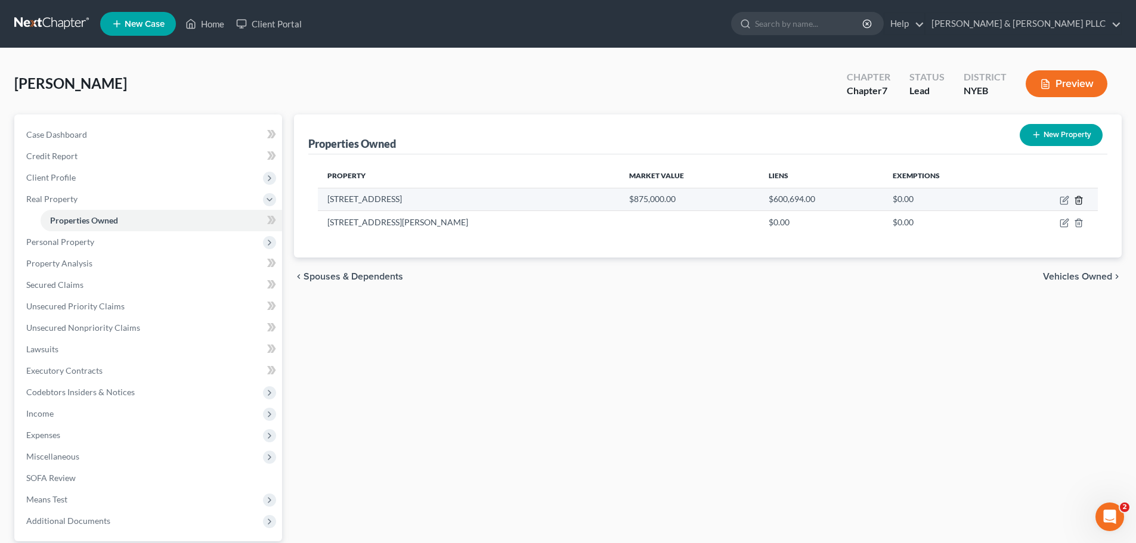
click at [1078, 200] on line "button" at bounding box center [1078, 201] width 0 height 2
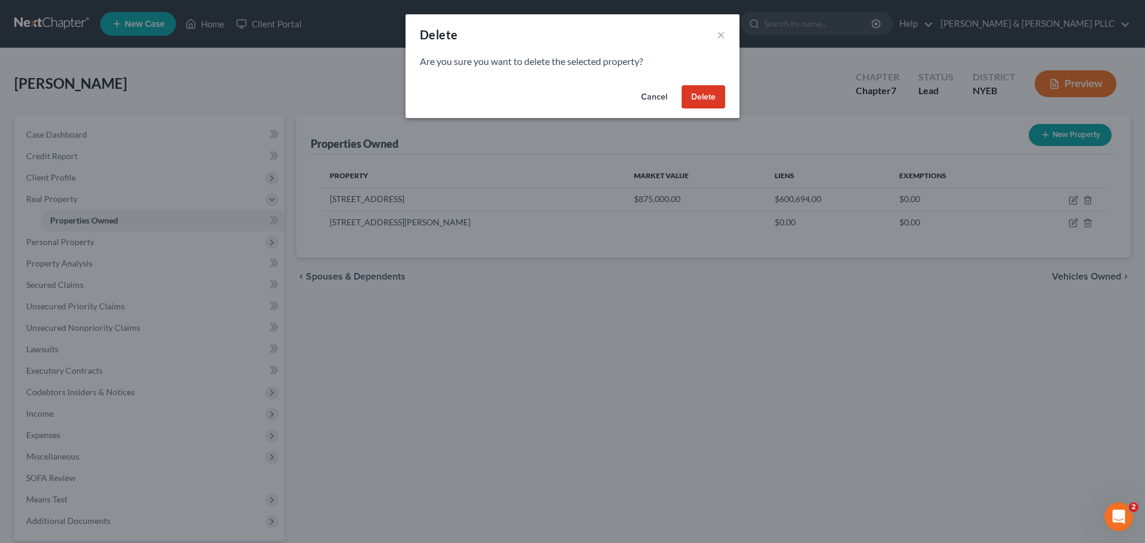
click at [651, 100] on button "Cancel" at bounding box center [654, 97] width 45 height 24
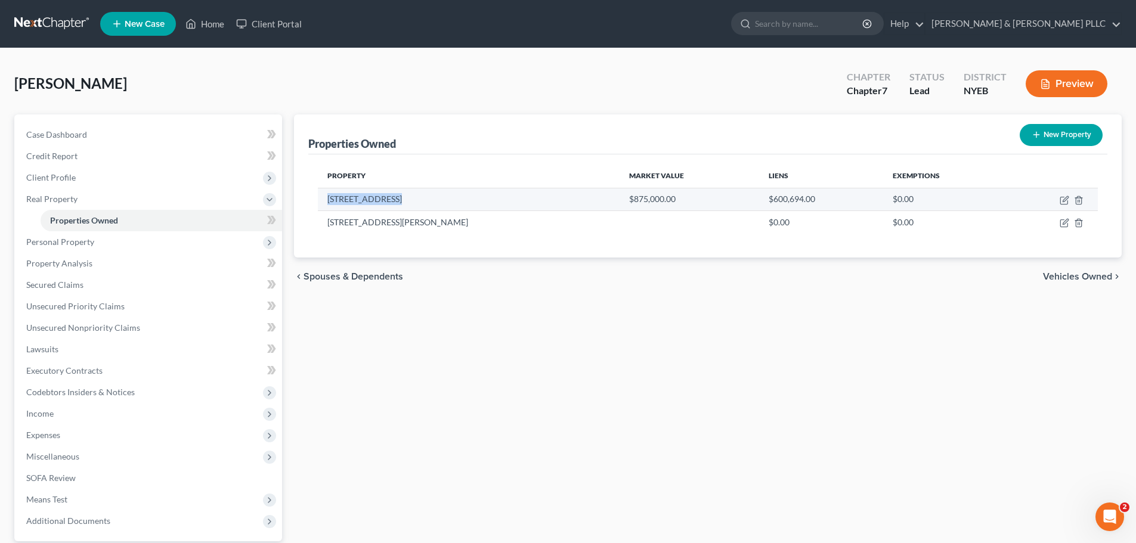
drag, startPoint x: 390, startPoint y: 198, endPoint x: 321, endPoint y: 197, distance: 68.6
click at [321, 197] on td "[STREET_ADDRESS]" at bounding box center [469, 199] width 302 height 23
copy td "[STREET_ADDRESS]"
drag, startPoint x: 975, startPoint y: 270, endPoint x: 969, endPoint y: 273, distance: 6.4
click at [974, 271] on div "chevron_left Spouses & Dependents Vehicles Owned chevron_right" at bounding box center [708, 277] width 828 height 38
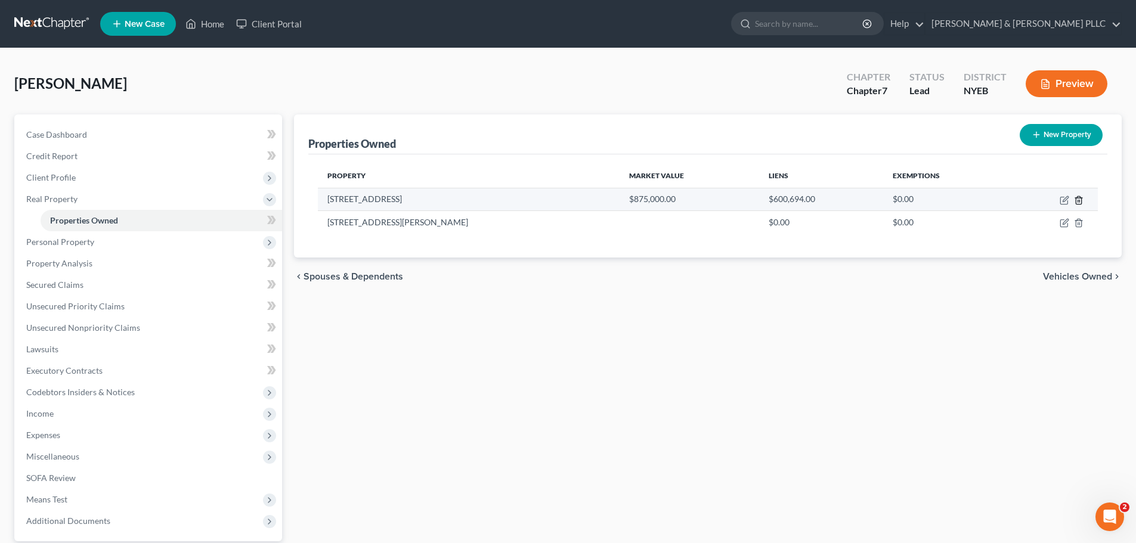
click at [1078, 198] on polyline "button" at bounding box center [1078, 198] width 7 height 0
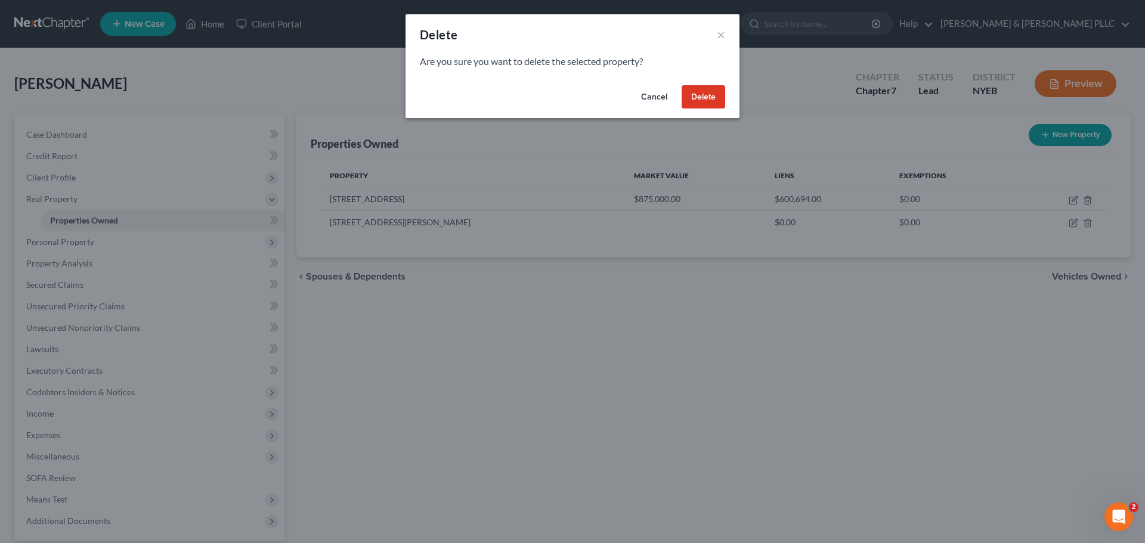
click at [686, 95] on button "Delete" at bounding box center [704, 97] width 44 height 24
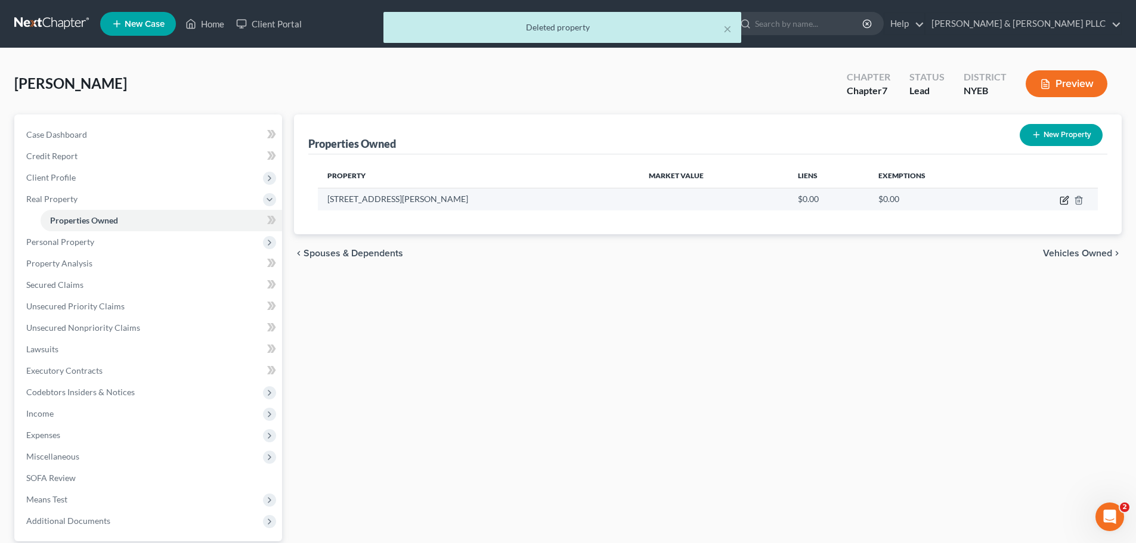
click at [1061, 201] on icon "button" at bounding box center [1064, 200] width 7 height 7
select select "35"
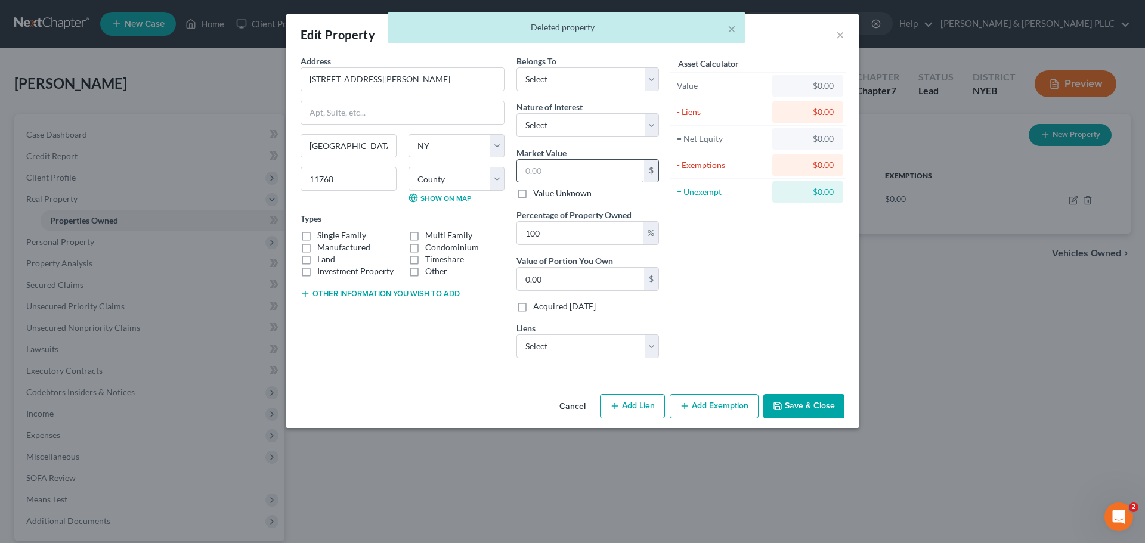
click at [546, 172] on input "text" at bounding box center [580, 171] width 127 height 23
click at [814, 292] on div "Asset Calculator Value $0.00 - Liens $0.00 = Net Equity $0.00 - Exemptions $0.0…" at bounding box center [758, 211] width 186 height 313
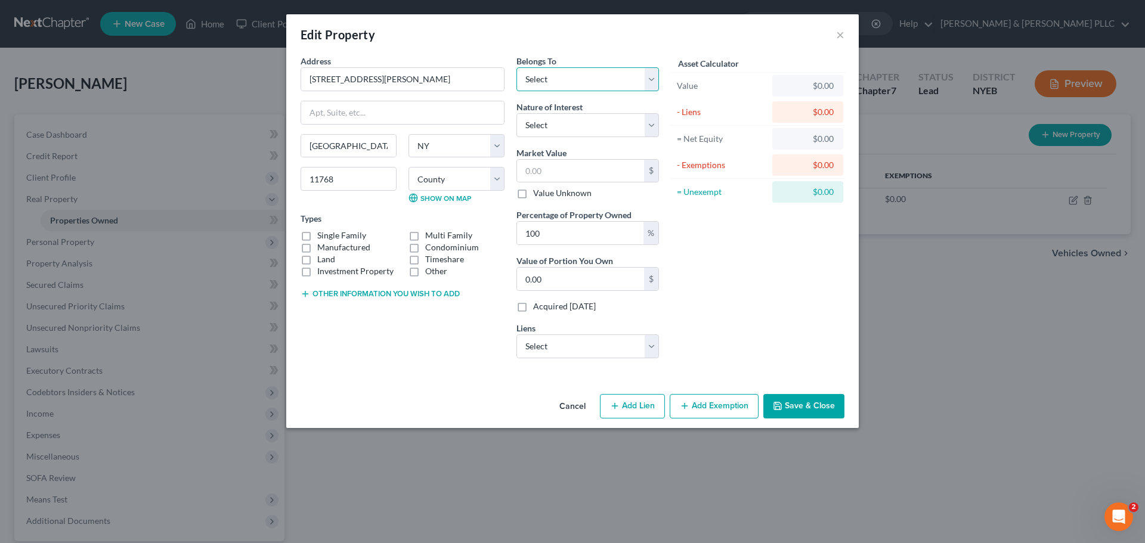
click at [564, 86] on select "Select Debtor 1 Only Debtor 2 Only Debtor 1 And Debtor 2 Only At Least One Of T…" at bounding box center [588, 79] width 143 height 24
click at [561, 87] on select "Select Debtor 1 Only Debtor 2 Only Debtor 1 And Debtor 2 Only At Least One Of T…" at bounding box center [588, 79] width 143 height 24
select select "2"
click at [517, 67] on select "Select Debtor 1 Only Debtor 2 Only Debtor 1 And Debtor 2 Only At Least One Of T…" at bounding box center [588, 79] width 143 height 24
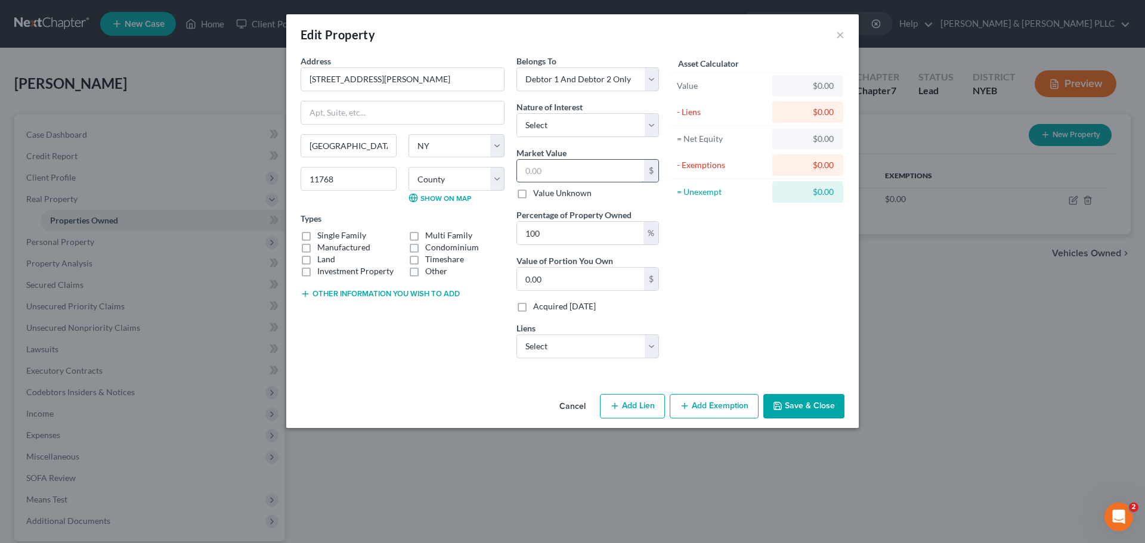
click at [581, 172] on input "text" at bounding box center [580, 171] width 127 height 23
click at [557, 351] on select "Select [PERSON_NAME] [PERSON_NAME] Bank Home - $302,622.00 Pentagon Federal Cre…" at bounding box center [588, 347] width 143 height 24
select select "0"
click at [517, 335] on select "Select [PERSON_NAME] [PERSON_NAME] Bank Home - $302,622.00 Pentagon Federal Cre…" at bounding box center [588, 347] width 143 height 24
select select
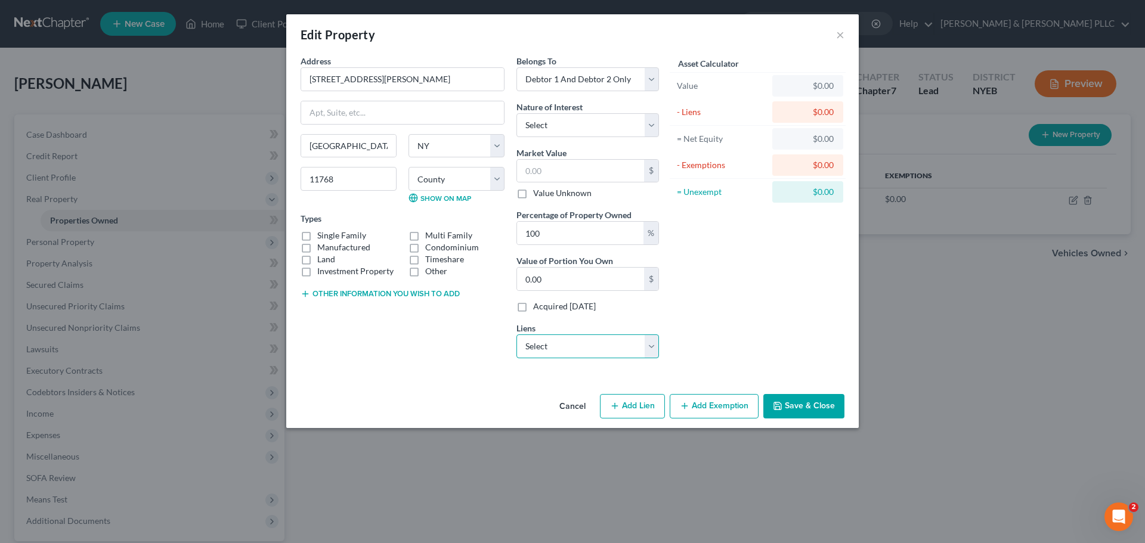
select select "19"
select select "1"
select select "4"
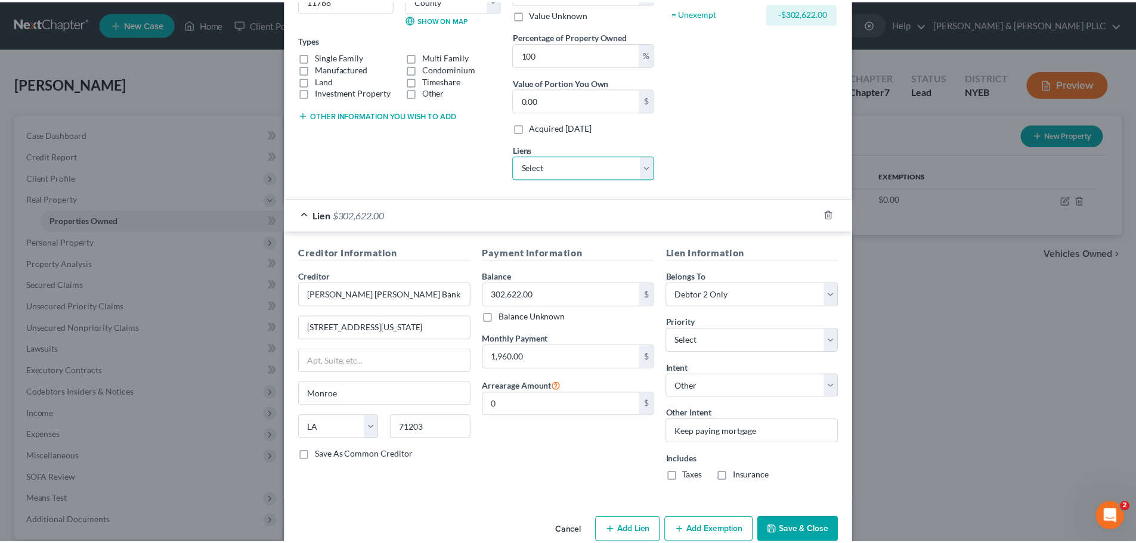
scroll to position [203, 0]
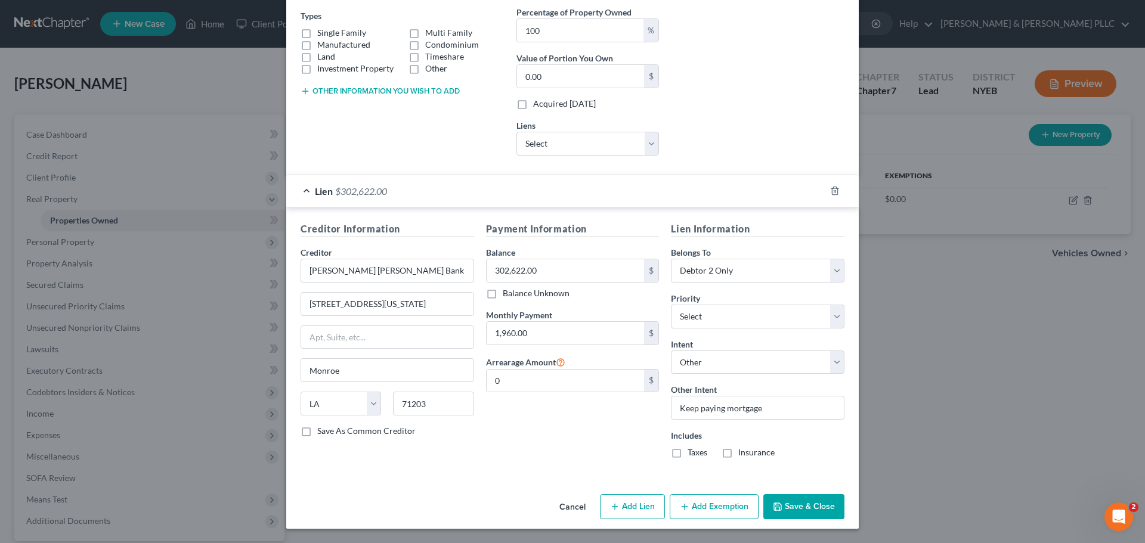
click at [794, 497] on button "Save & Close" at bounding box center [804, 506] width 81 height 25
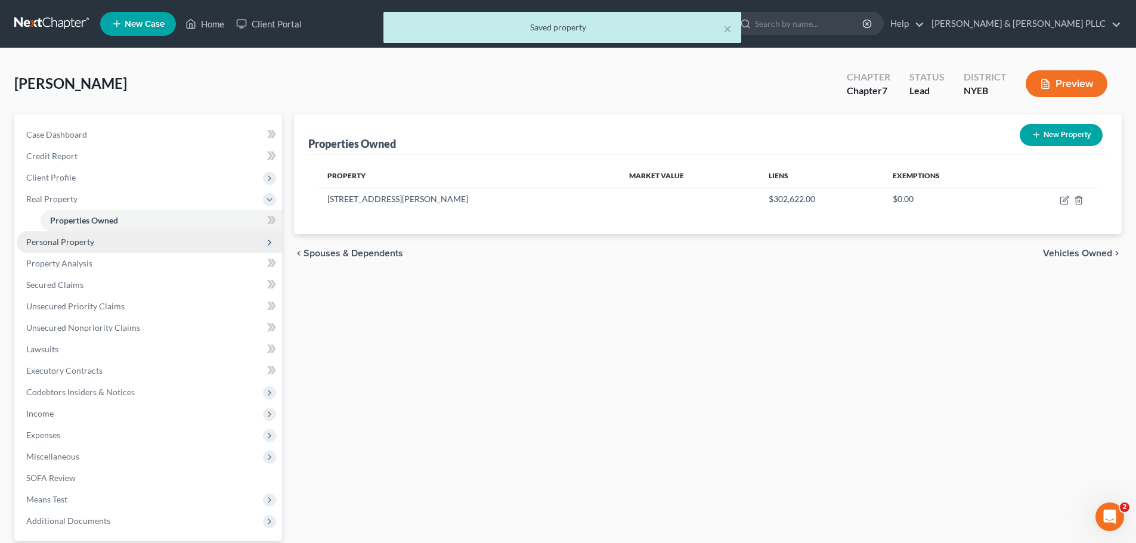
click at [167, 248] on span "Personal Property" at bounding box center [149, 241] width 265 height 21
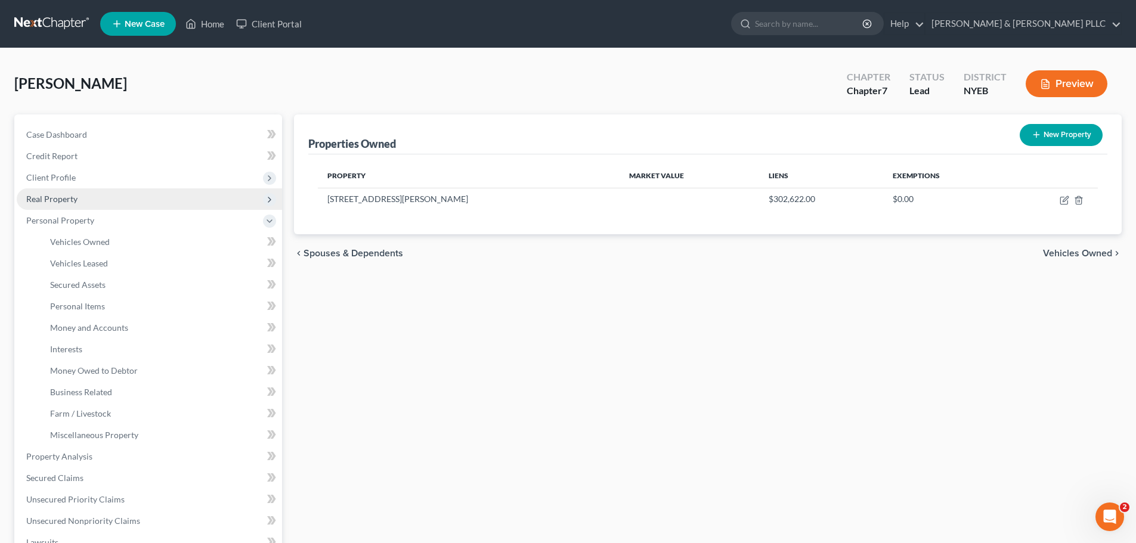
click at [113, 199] on span "Real Property" at bounding box center [149, 198] width 265 height 21
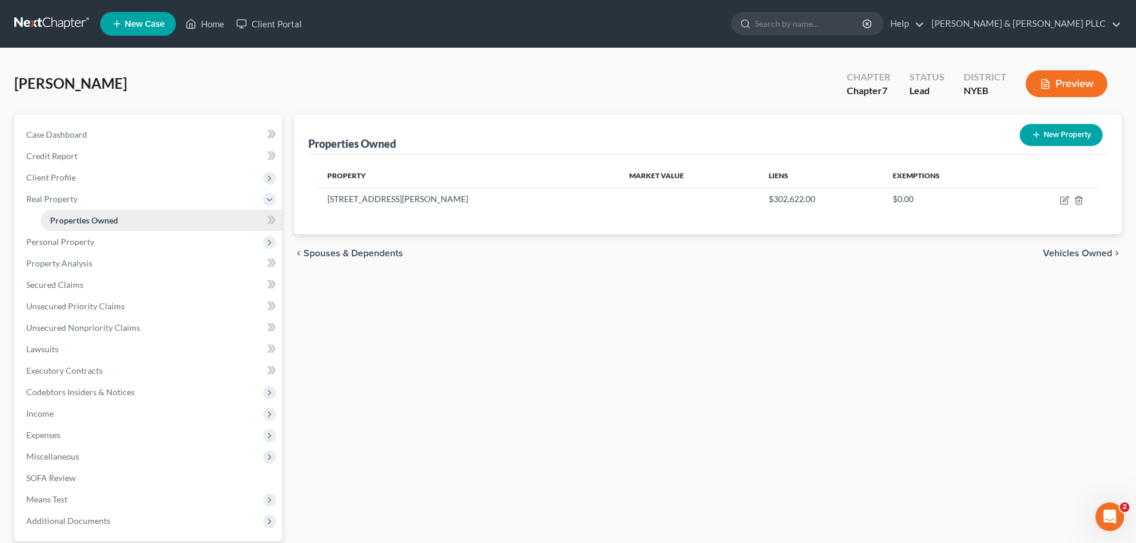
click at [108, 211] on link "Properties Owned" at bounding box center [162, 220] width 242 height 21
click at [186, 222] on link "Properties Owned" at bounding box center [162, 220] width 242 height 21
click at [113, 242] on span "Personal Property" at bounding box center [149, 241] width 265 height 21
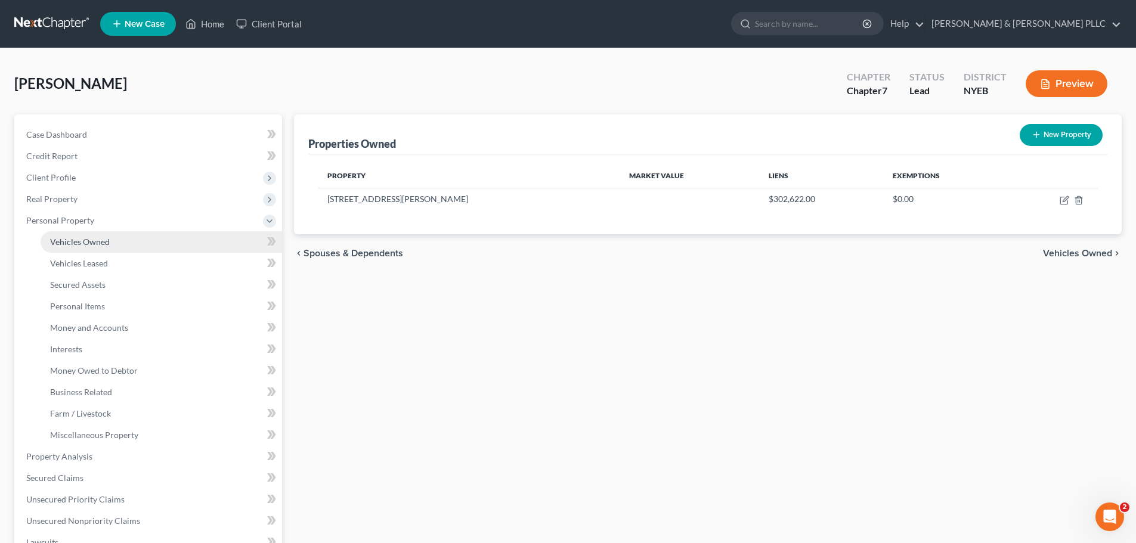
click at [128, 244] on link "Vehicles Owned" at bounding box center [162, 241] width 242 height 21
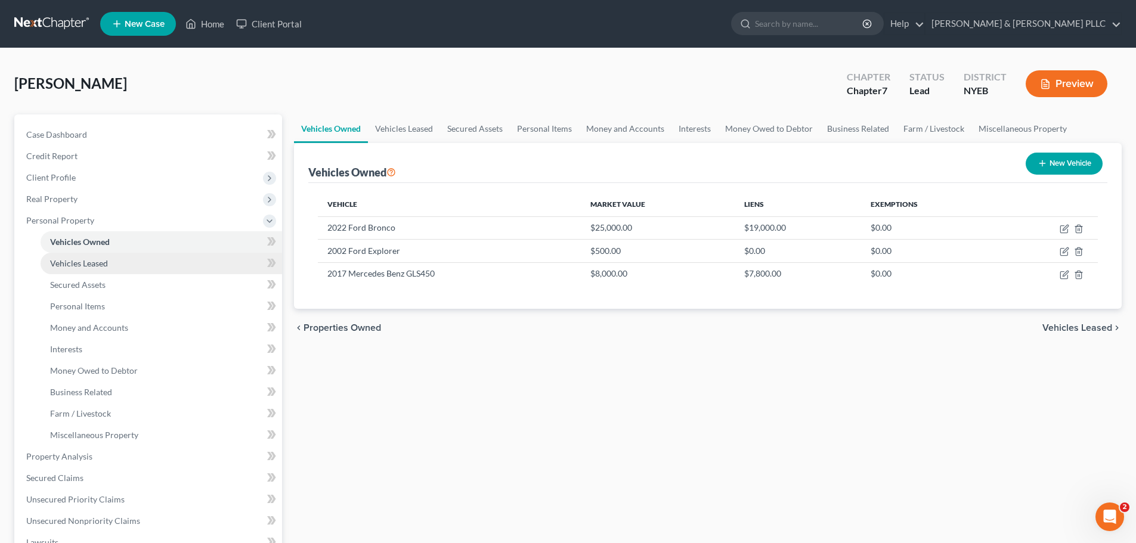
click at [126, 263] on link "Vehicles Leased" at bounding box center [162, 263] width 242 height 21
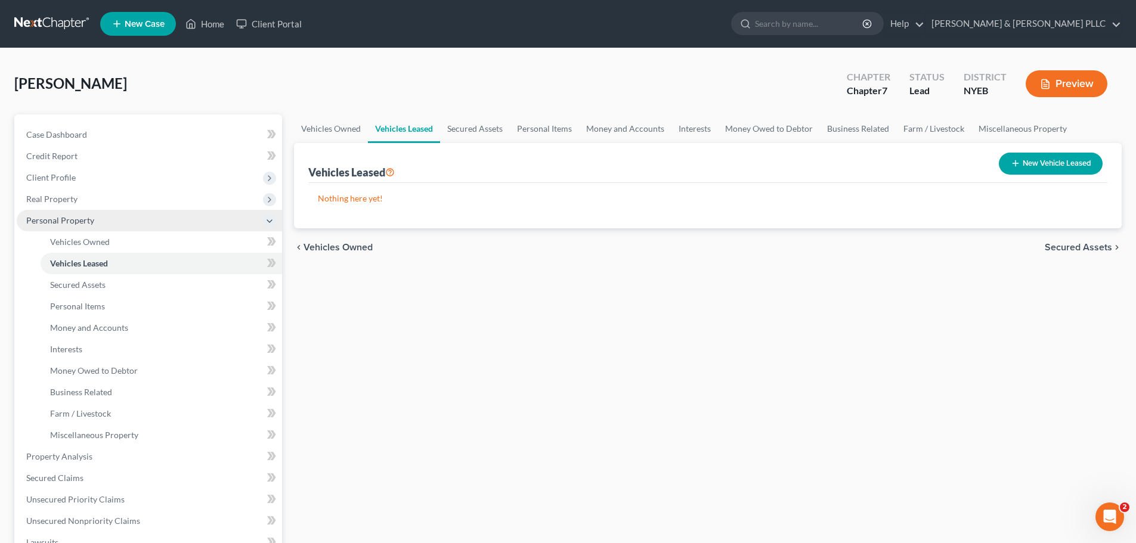
click at [137, 216] on span "Personal Property" at bounding box center [149, 220] width 265 height 21
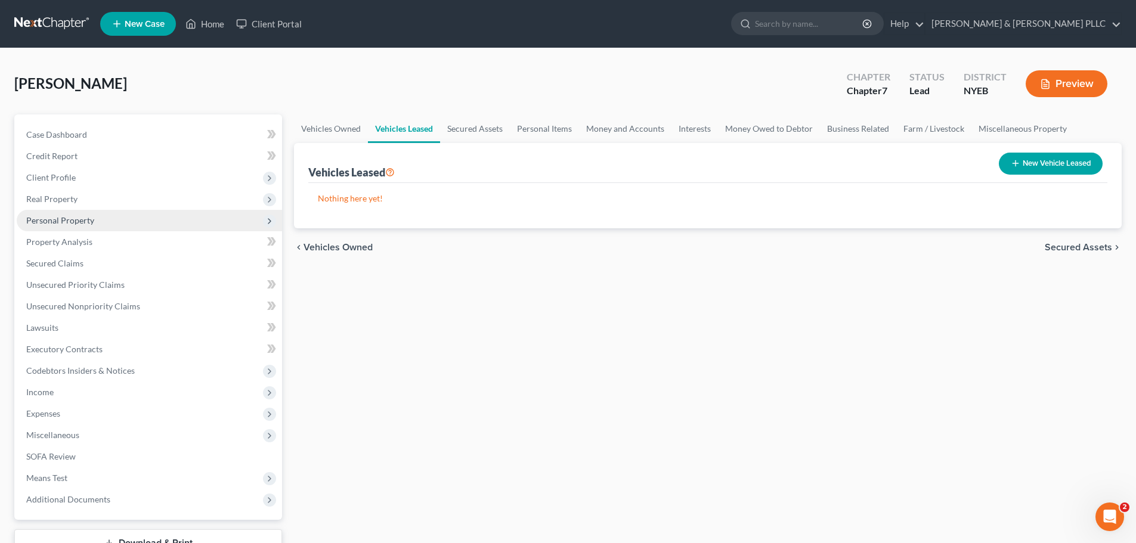
click at [89, 203] on span "Real Property" at bounding box center [149, 198] width 265 height 21
drag, startPoint x: 147, startPoint y: 222, endPoint x: 193, endPoint y: 224, distance: 46.0
click at [147, 222] on link "Properties Owned" at bounding box center [162, 220] width 242 height 21
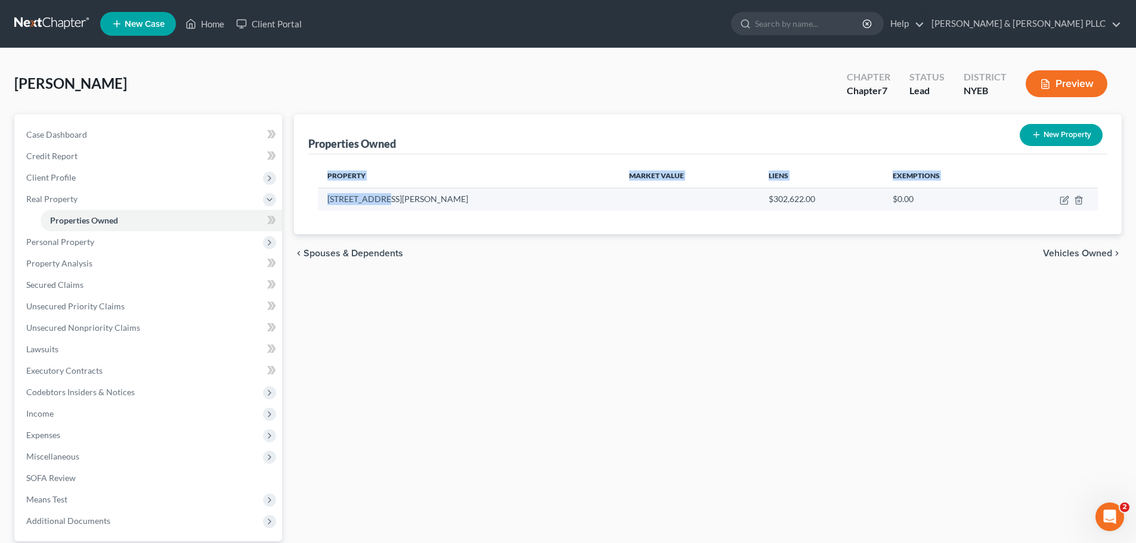
drag, startPoint x: 376, startPoint y: 200, endPoint x: 341, endPoint y: 191, distance: 36.5
click at [313, 195] on div "Property Market Value Liens Exemptions [STREET_ADDRESS][PERSON_NAME] $302,622.0…" at bounding box center [707, 194] width 799 height 80
click at [394, 200] on td "[STREET_ADDRESS][PERSON_NAME]" at bounding box center [469, 199] width 302 height 23
drag, startPoint x: 385, startPoint y: 200, endPoint x: 324, endPoint y: 191, distance: 61.5
click at [324, 191] on td "[STREET_ADDRESS][PERSON_NAME]" at bounding box center [469, 199] width 302 height 23
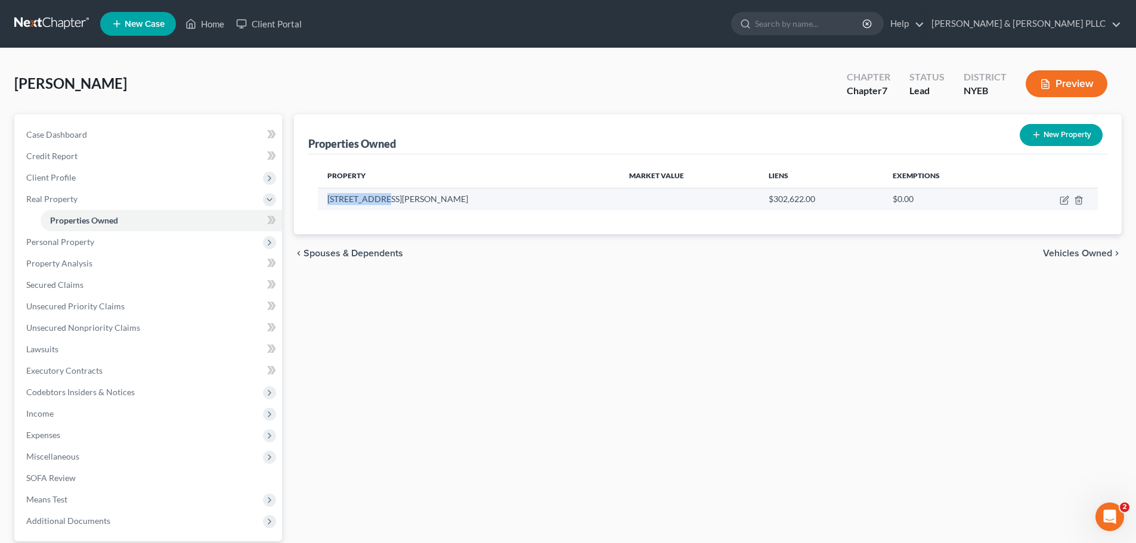
copy td "[STREET_ADDRESS][PERSON_NAME]"
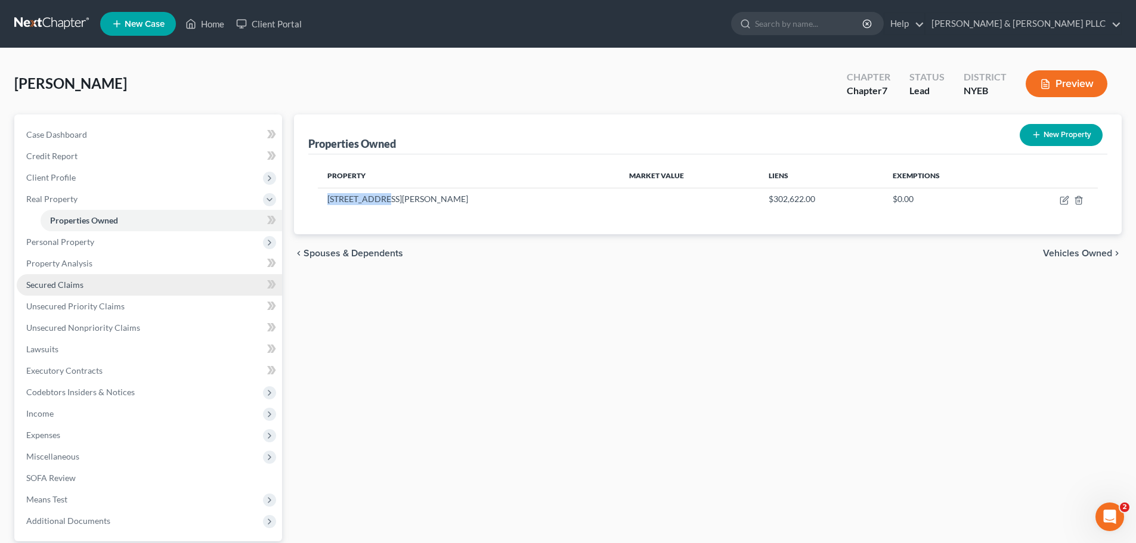
click at [160, 287] on link "Secured Claims" at bounding box center [149, 284] width 265 height 21
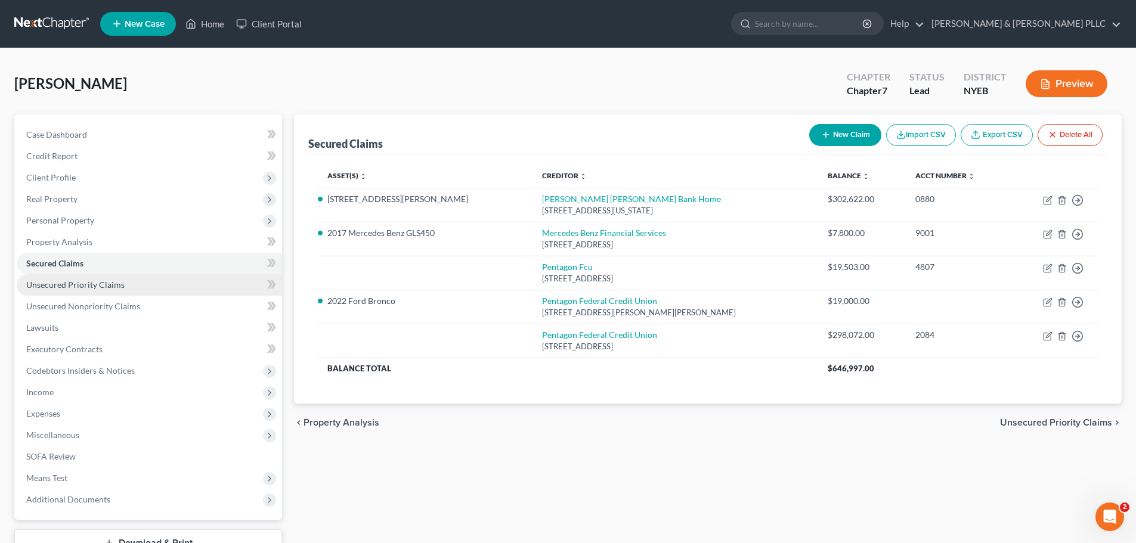
click at [178, 288] on link "Unsecured Priority Claims" at bounding box center [149, 284] width 265 height 21
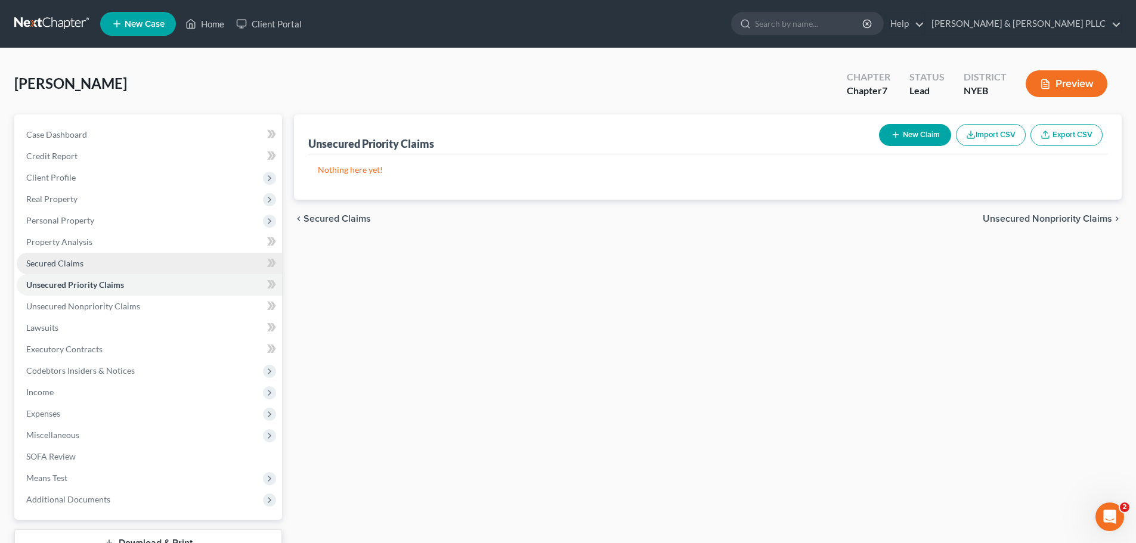
click at [169, 273] on link "Secured Claims" at bounding box center [149, 263] width 265 height 21
